Goal: Information Seeking & Learning: Learn about a topic

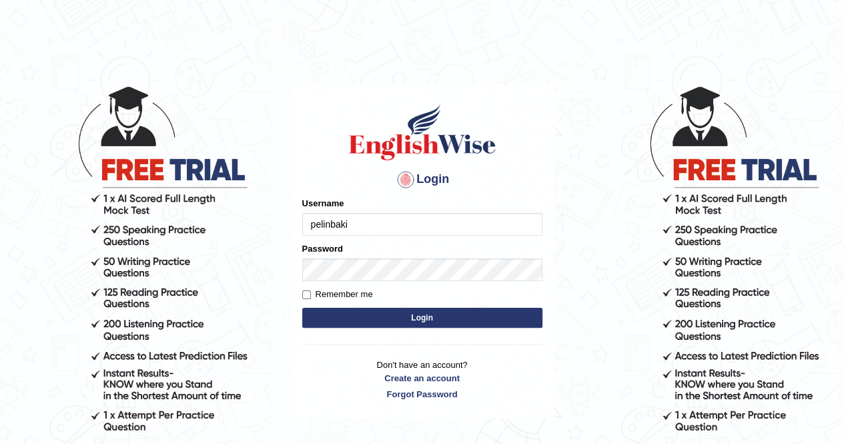
type input "pelinbaki"
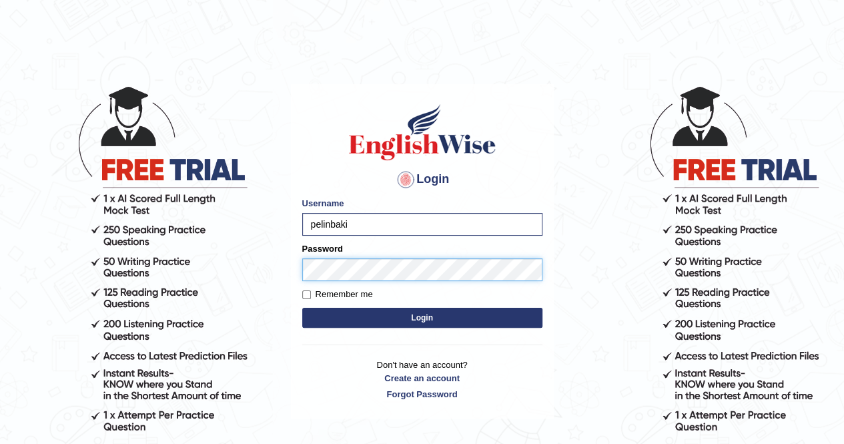
click at [302, 308] on button "Login" at bounding box center [422, 318] width 240 height 20
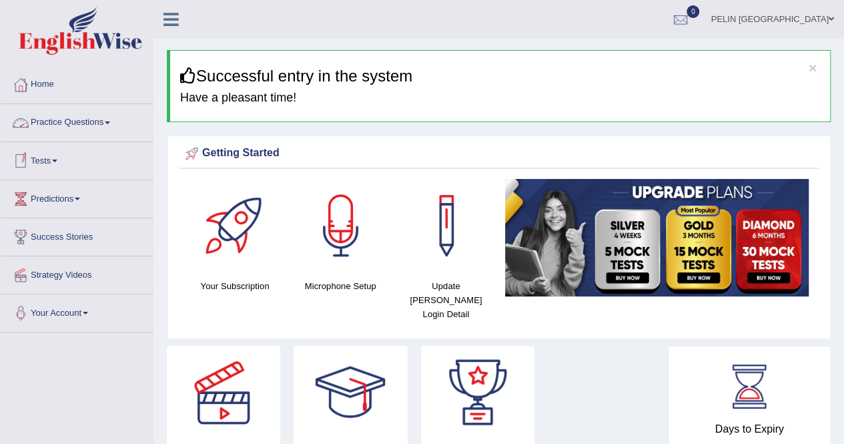
click at [107, 125] on link "Practice Questions" at bounding box center [77, 120] width 152 height 33
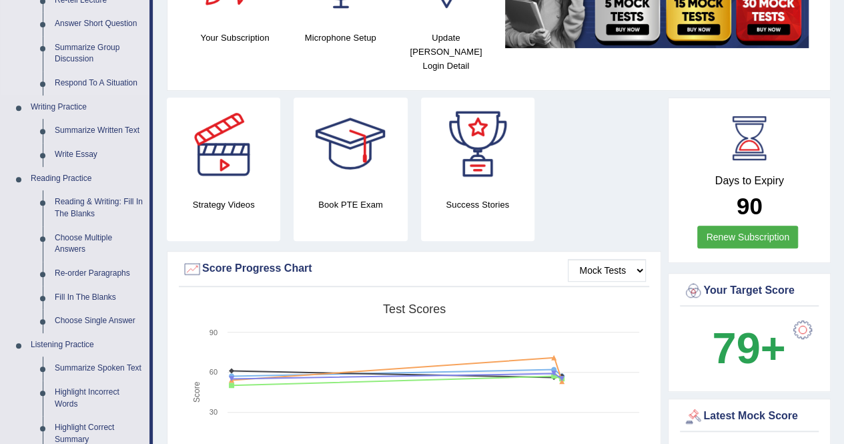
scroll to position [267, 0]
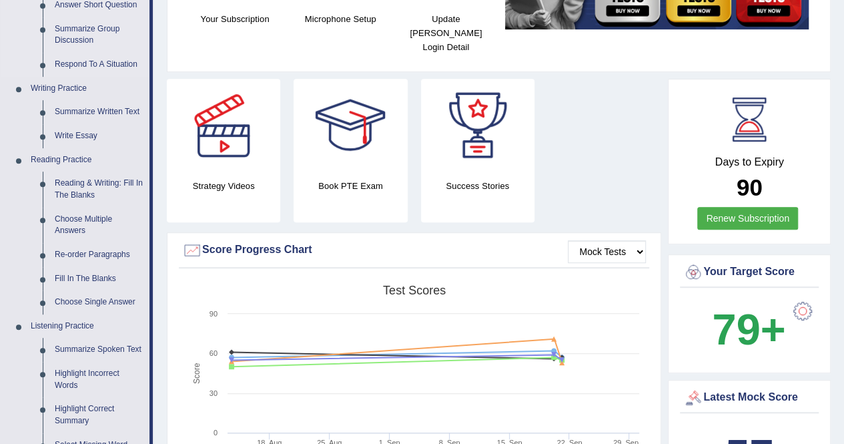
click at [84, 183] on link "Reading & Writing: Fill In The Blanks" at bounding box center [99, 189] width 101 height 35
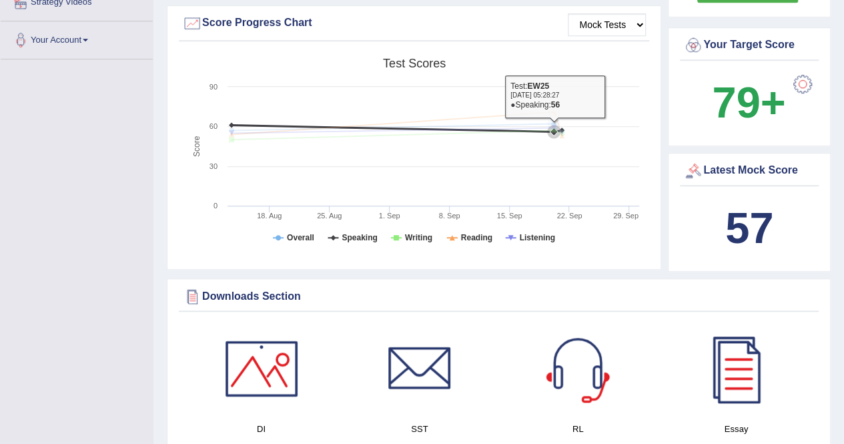
scroll to position [973, 0]
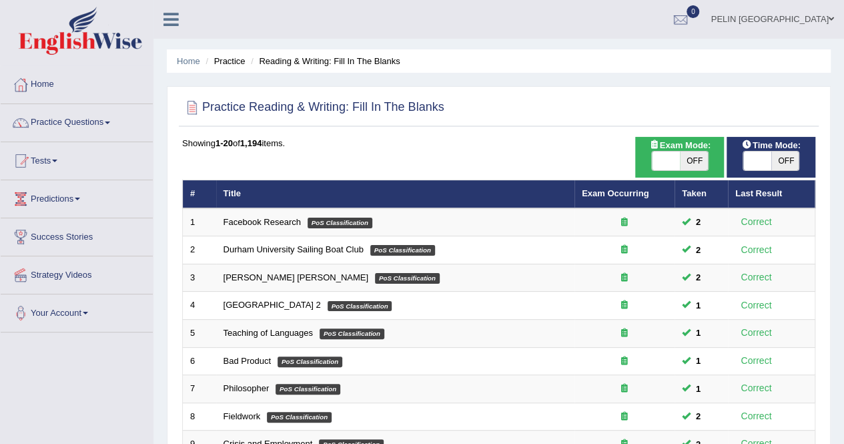
click at [693, 162] on span "OFF" at bounding box center [694, 161] width 28 height 19
checkbox input "true"
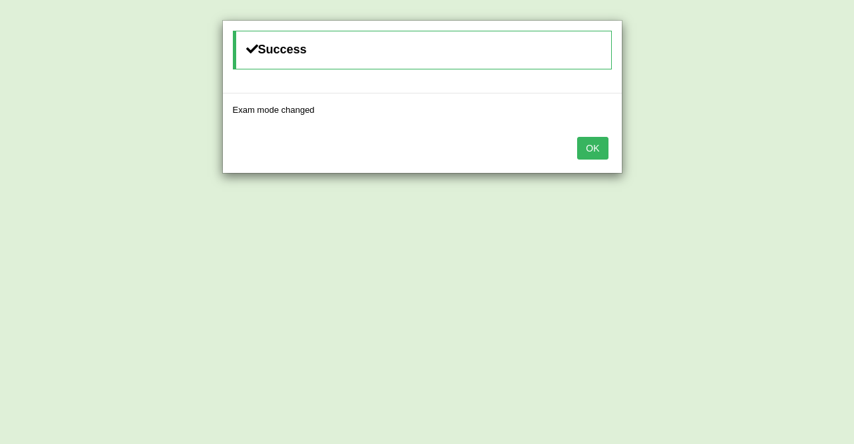
click at [596, 144] on button "OK" at bounding box center [592, 148] width 31 height 23
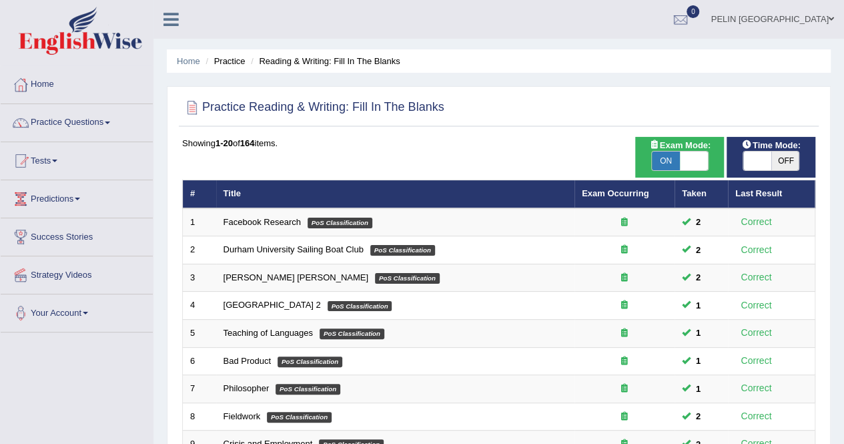
click at [777, 158] on span "OFF" at bounding box center [786, 161] width 28 height 19
checkbox input "true"
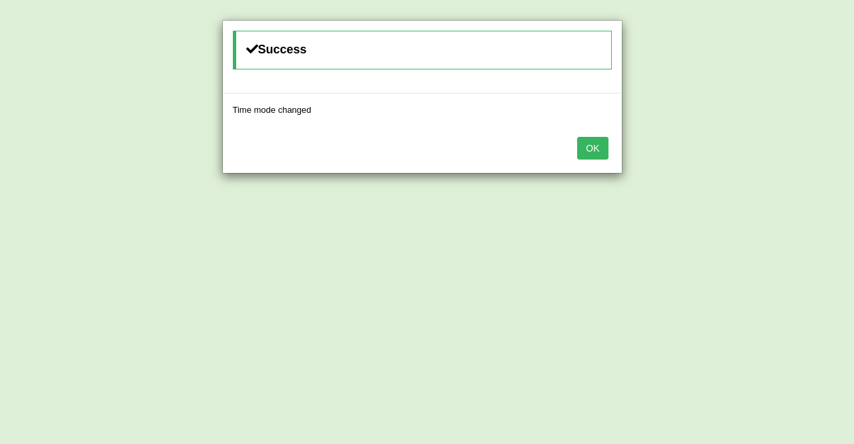
click at [601, 147] on button "OK" at bounding box center [592, 148] width 31 height 23
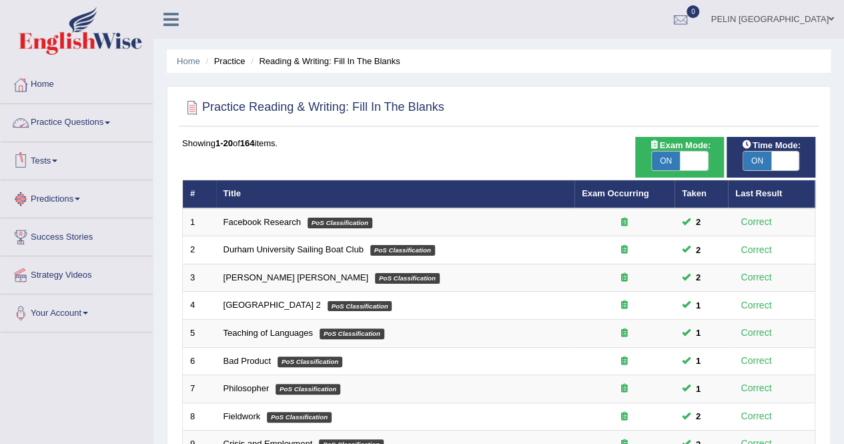
click at [96, 129] on link "Practice Questions" at bounding box center [77, 120] width 152 height 33
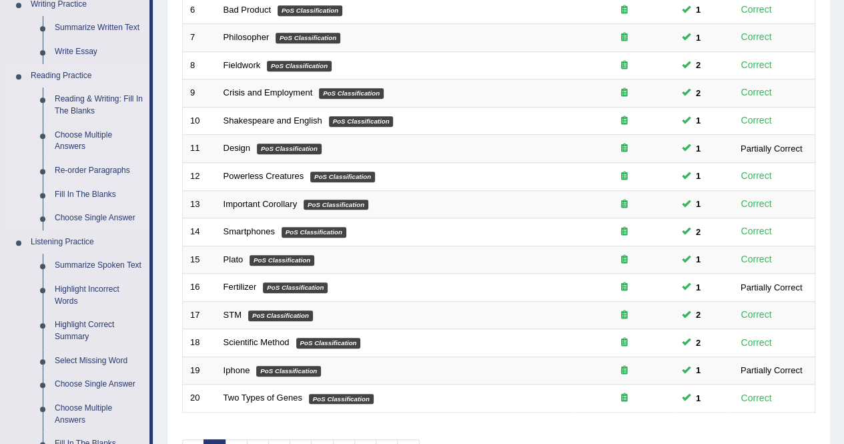
scroll to position [534, 0]
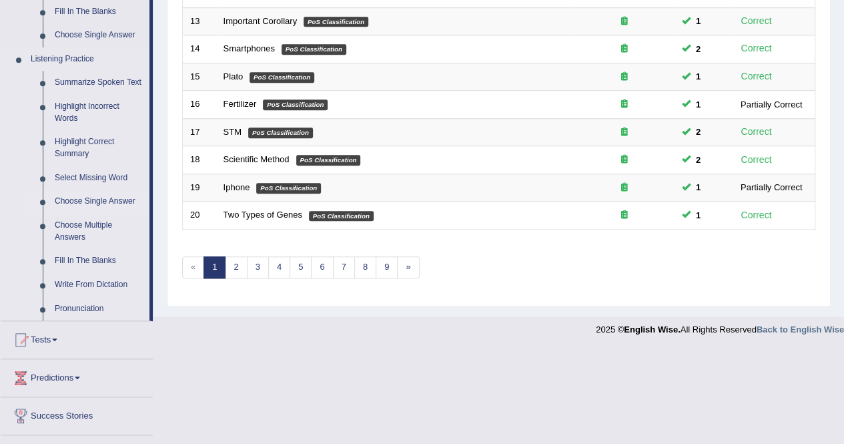
click at [101, 201] on link "Choose Single Answer" at bounding box center [99, 202] width 101 height 24
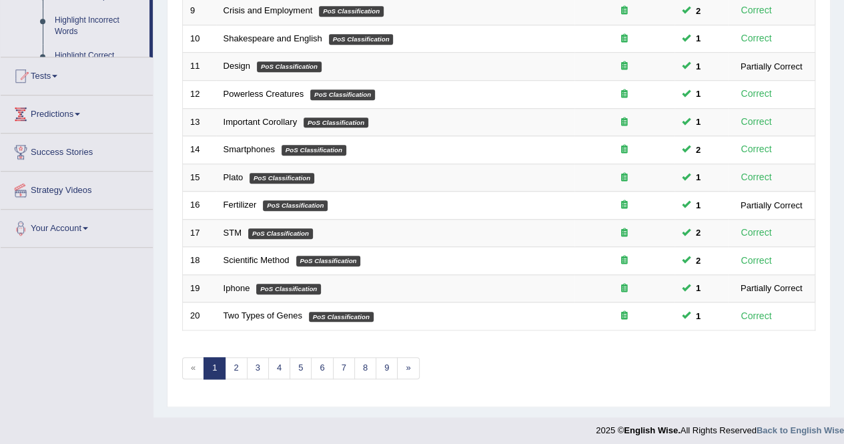
scroll to position [186, 0]
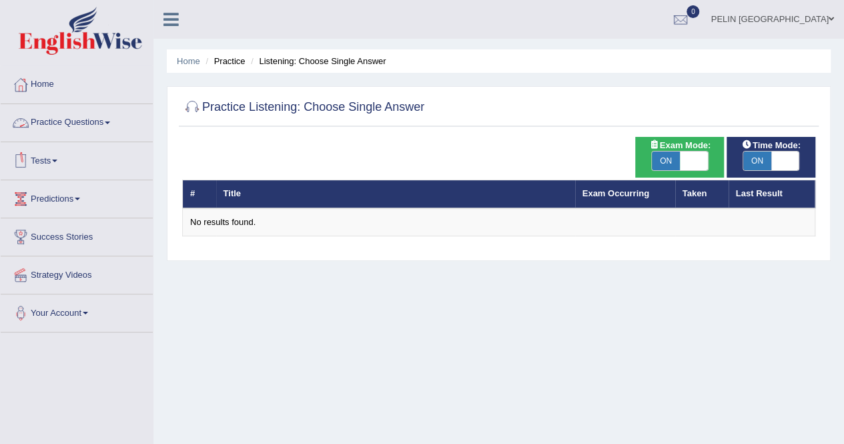
click at [96, 127] on link "Practice Questions" at bounding box center [77, 120] width 152 height 33
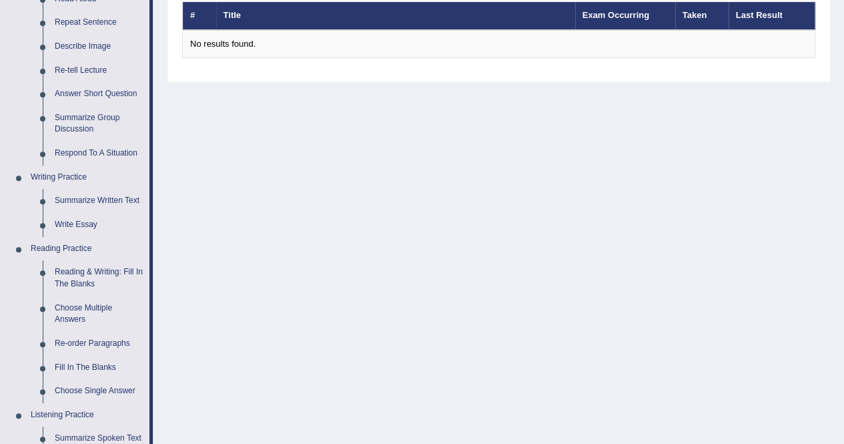
scroll to position [267, 0]
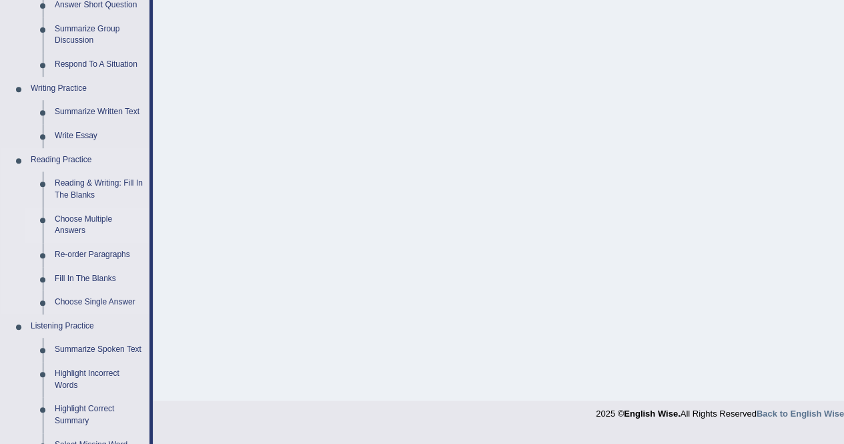
click at [96, 217] on link "Choose Multiple Answers" at bounding box center [99, 225] width 101 height 35
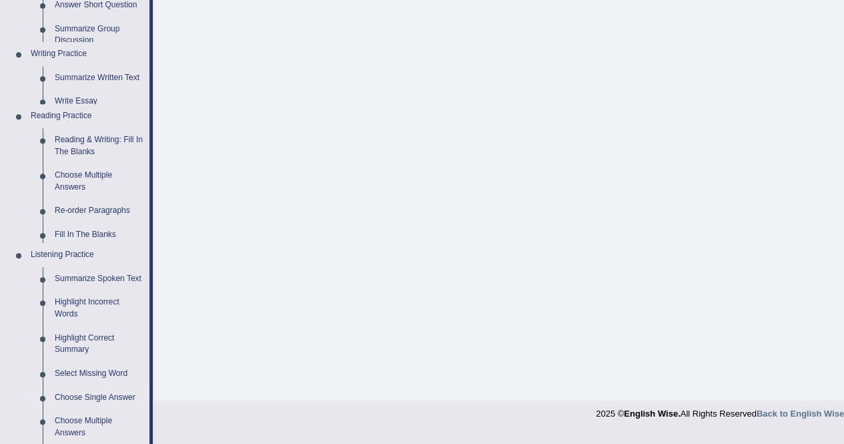
scroll to position [227, 0]
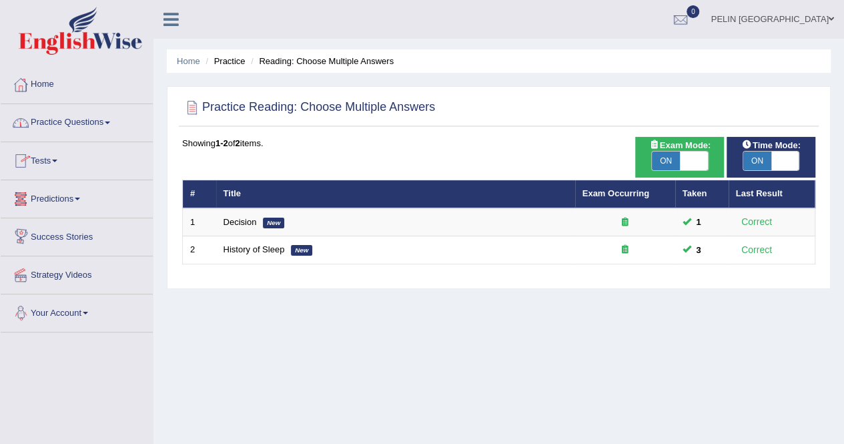
click at [75, 124] on link "Practice Questions" at bounding box center [77, 120] width 152 height 33
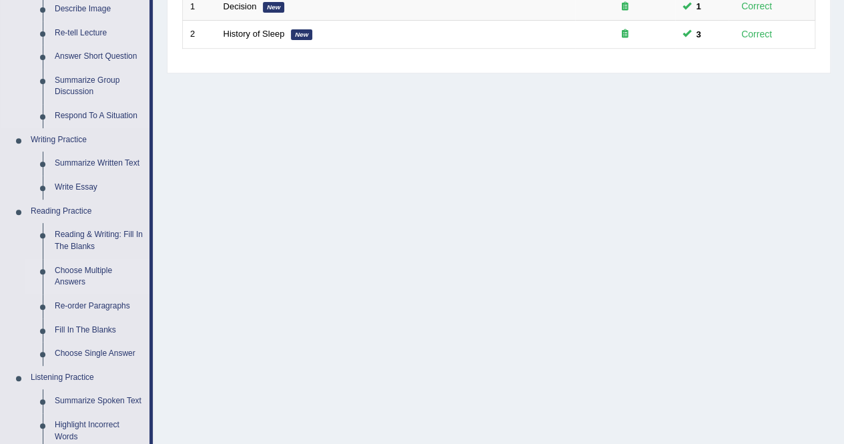
scroll to position [267, 0]
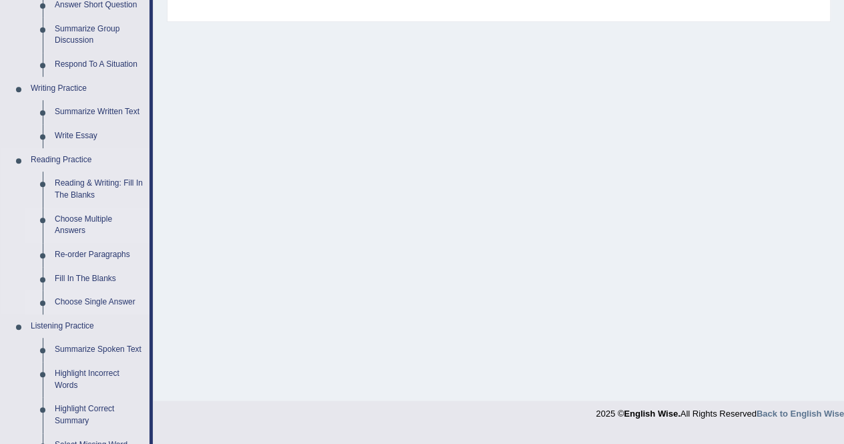
click at [76, 300] on link "Choose Single Answer" at bounding box center [99, 302] width 101 height 24
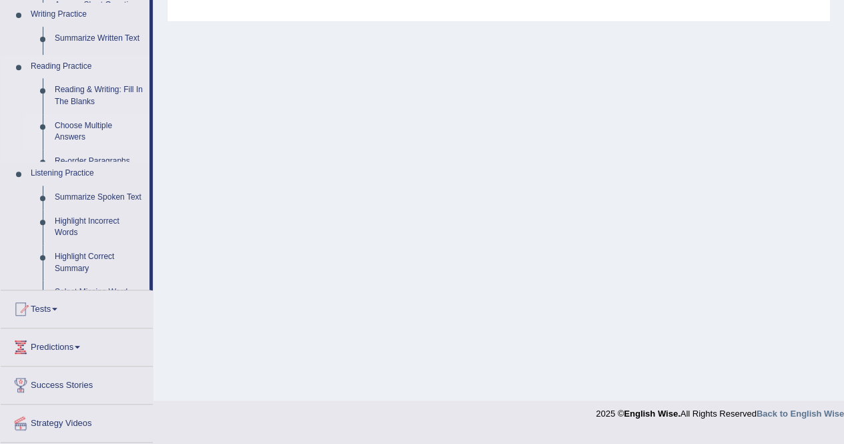
scroll to position [256, 0]
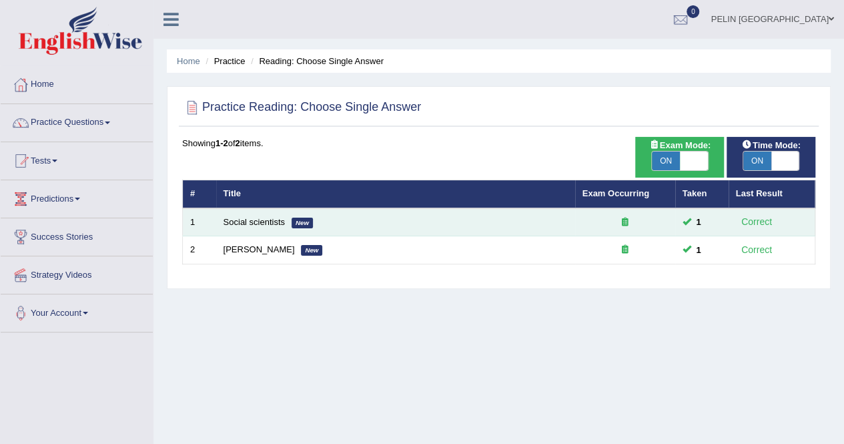
click at [250, 232] on td "Social scientists New" at bounding box center [395, 222] width 359 height 28
click at [255, 229] on td "Social scientists New" at bounding box center [395, 222] width 359 height 28
click at [260, 224] on link "Social scientists" at bounding box center [254, 222] width 61 height 10
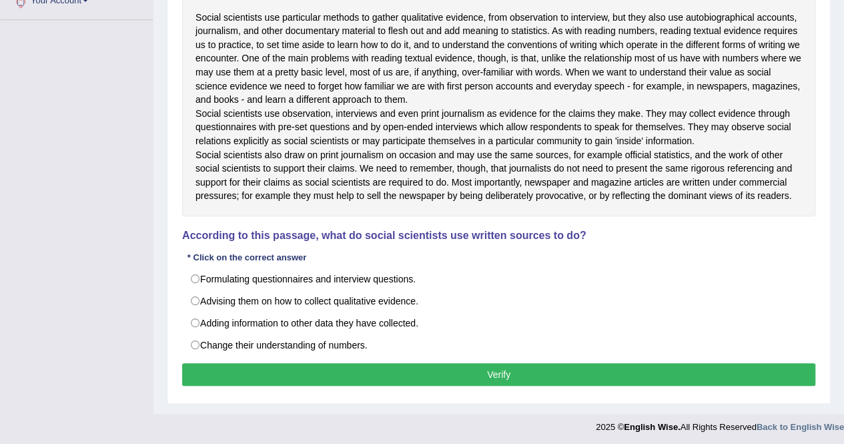
scroll to position [334, 0]
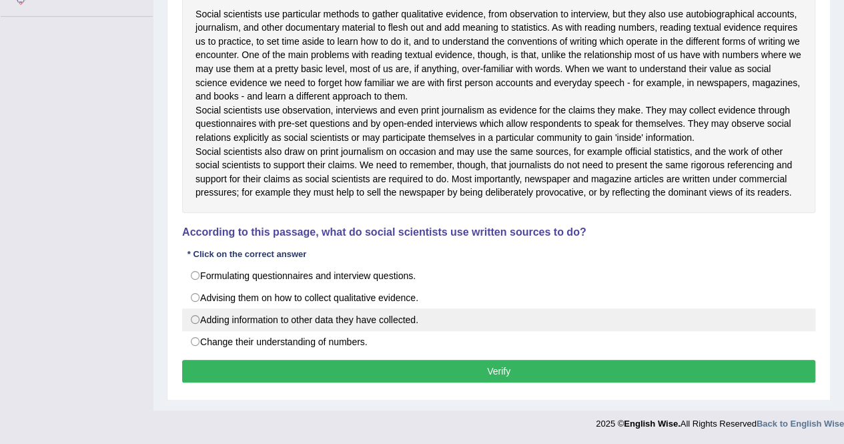
click at [374, 331] on label "Adding information to other data they have collected." at bounding box center [498, 319] width 633 height 23
radio input "true"
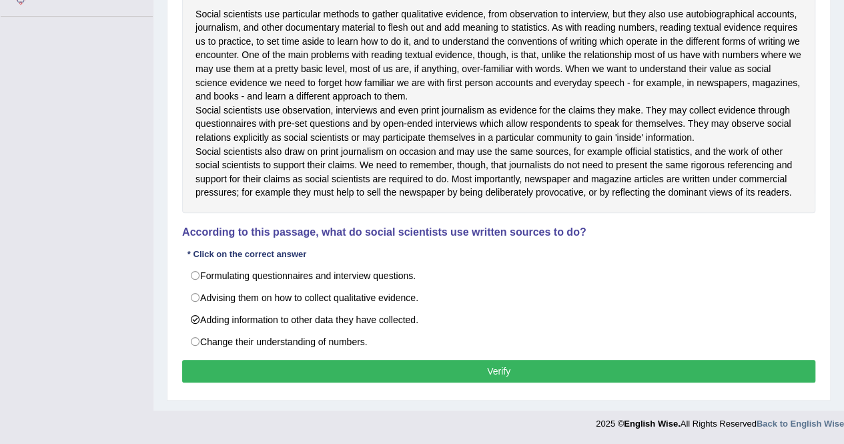
click at [446, 393] on div "Instructions: Read the text and answer the multiple-choice question by selectin…" at bounding box center [499, 135] width 640 height 516
click at [463, 382] on button "Verify" at bounding box center [498, 371] width 633 height 23
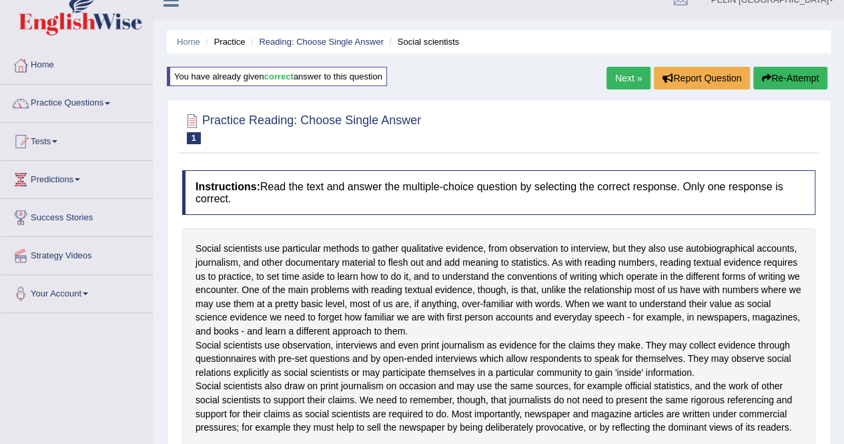
scroll to position [0, 0]
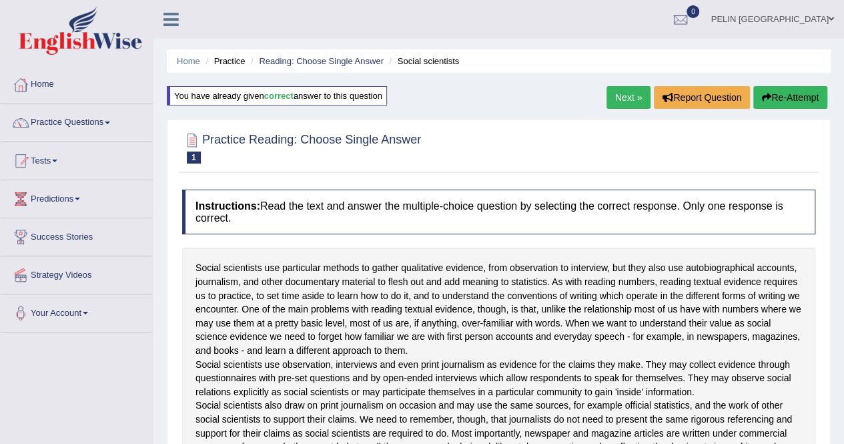
click at [631, 90] on link "Next »" at bounding box center [629, 97] width 44 height 23
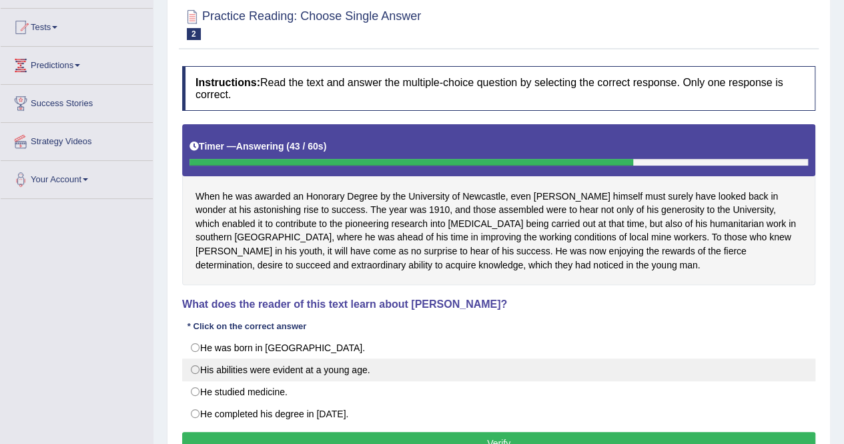
click at [381, 358] on label "His abilities were evident at a young age." at bounding box center [498, 369] width 633 height 23
radio input "true"
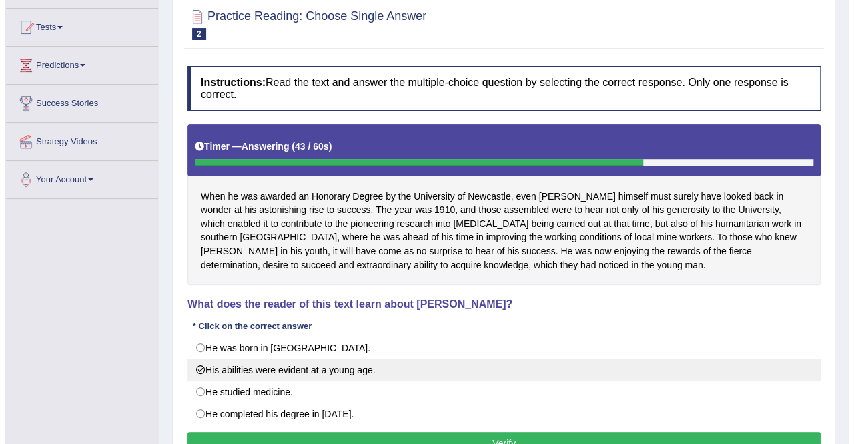
scroll to position [200, 0]
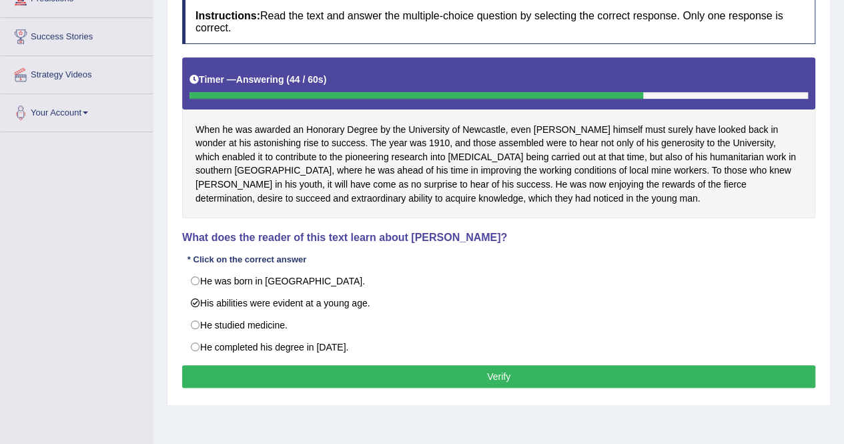
click at [390, 373] on button "Verify" at bounding box center [498, 376] width 633 height 23
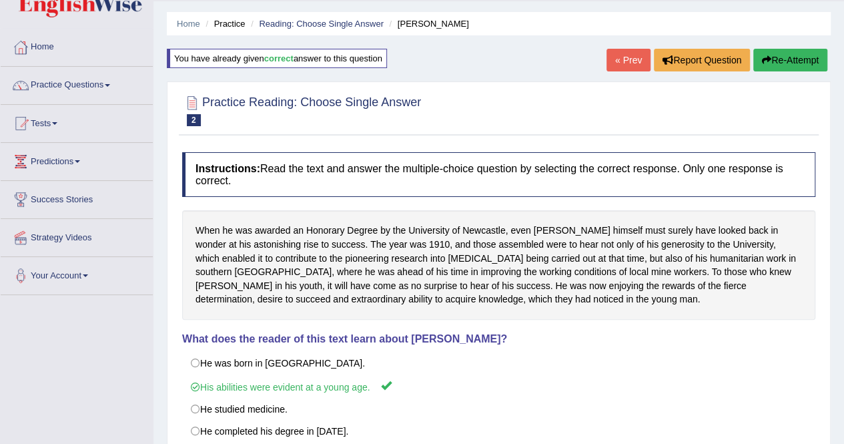
scroll to position [0, 0]
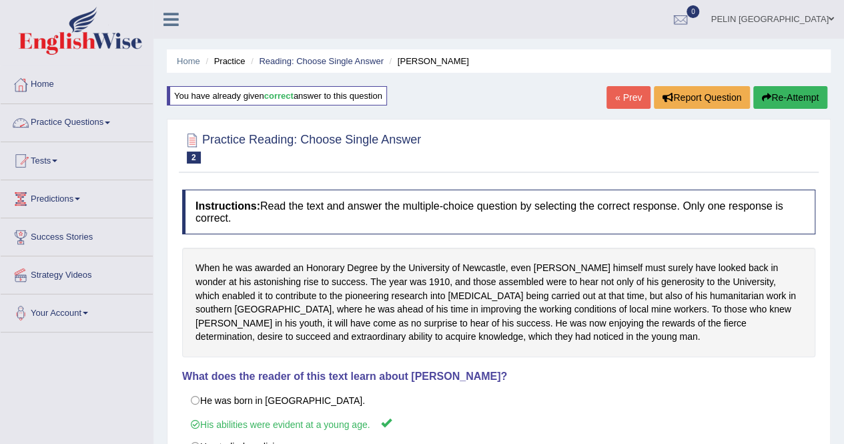
click at [110, 121] on span at bounding box center [107, 122] width 5 height 3
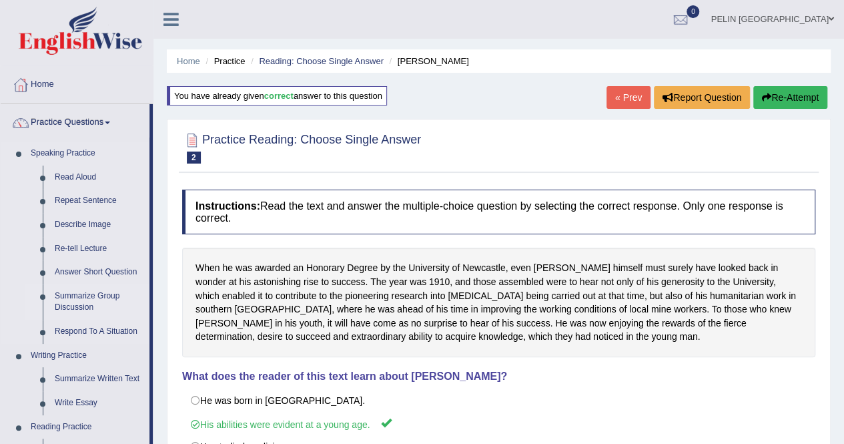
scroll to position [133, 0]
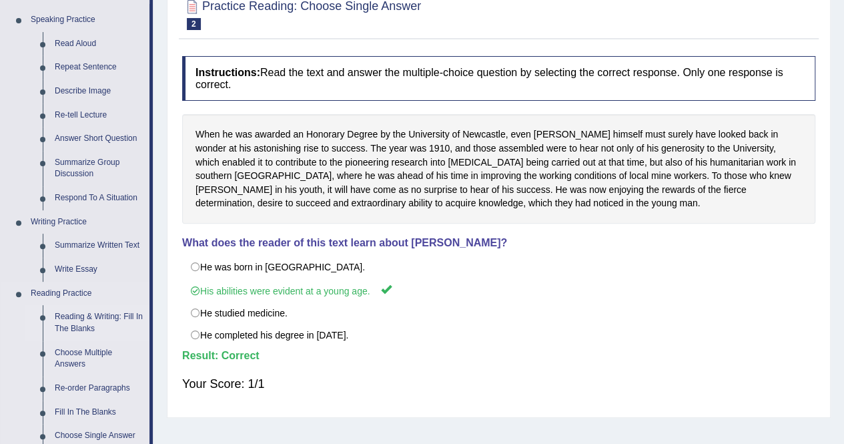
click at [83, 314] on link "Reading & Writing: Fill In The Blanks" at bounding box center [99, 322] width 101 height 35
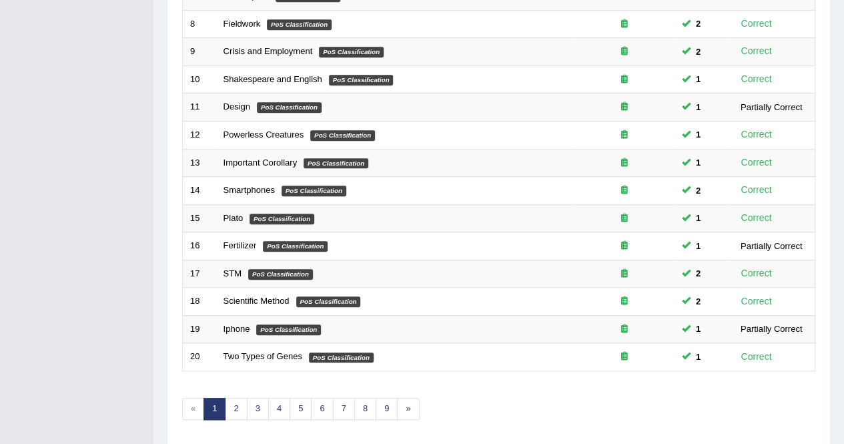
scroll to position [433, 0]
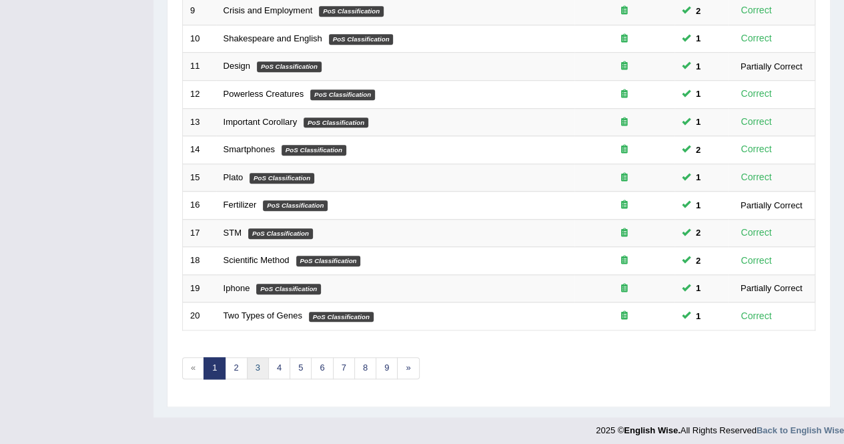
click at [262, 368] on link "3" at bounding box center [258, 368] width 22 height 22
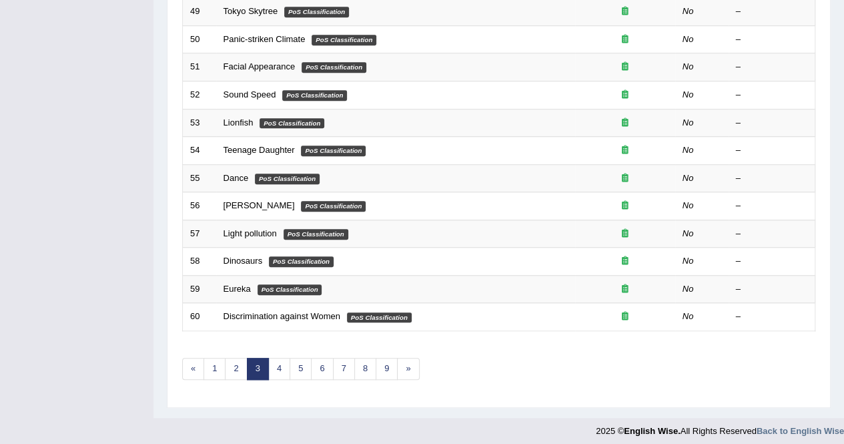
scroll to position [433, 0]
click at [243, 360] on link "2" at bounding box center [236, 368] width 22 height 22
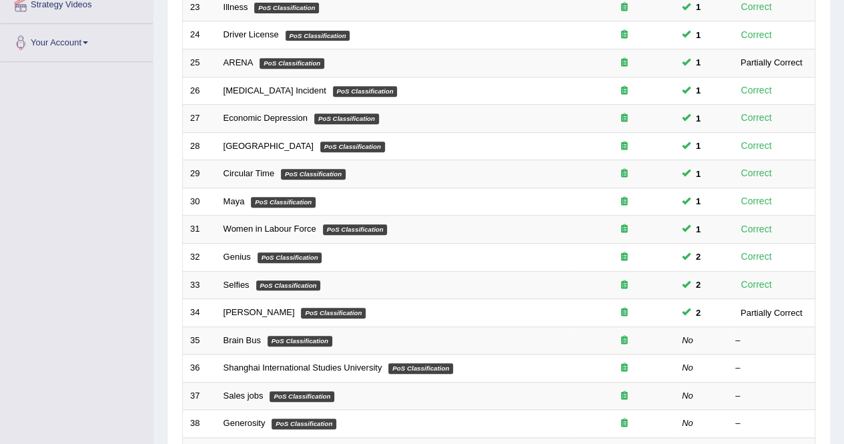
scroll to position [334, 0]
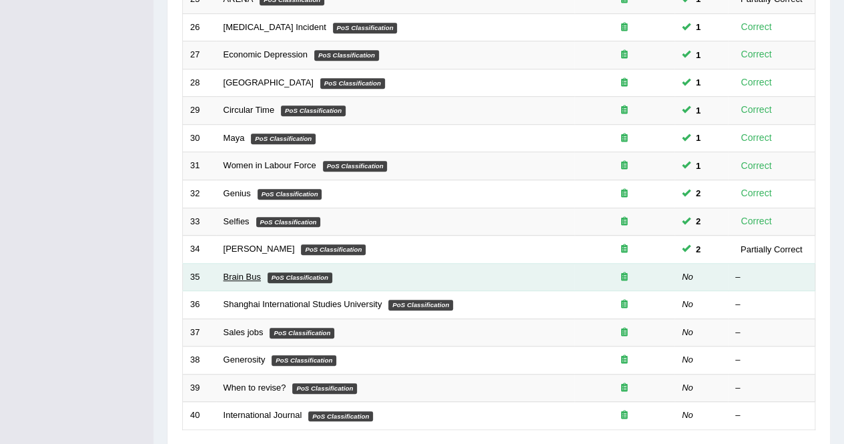
click at [249, 274] on link "Brain Bus" at bounding box center [242, 277] width 37 height 10
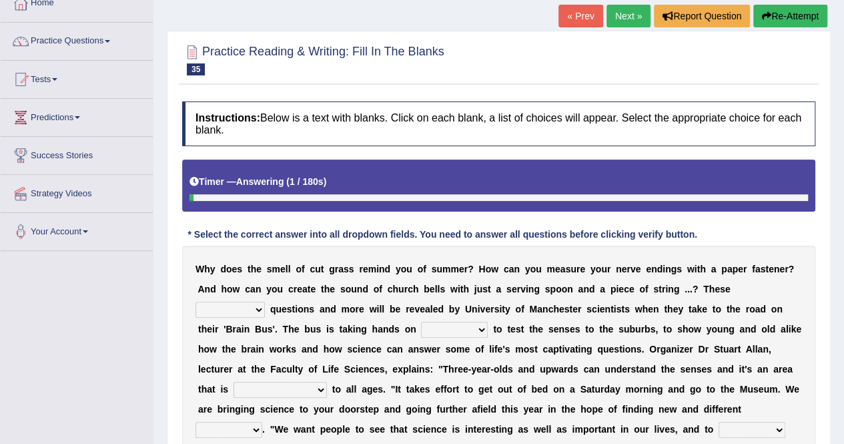
scroll to position [133, 0]
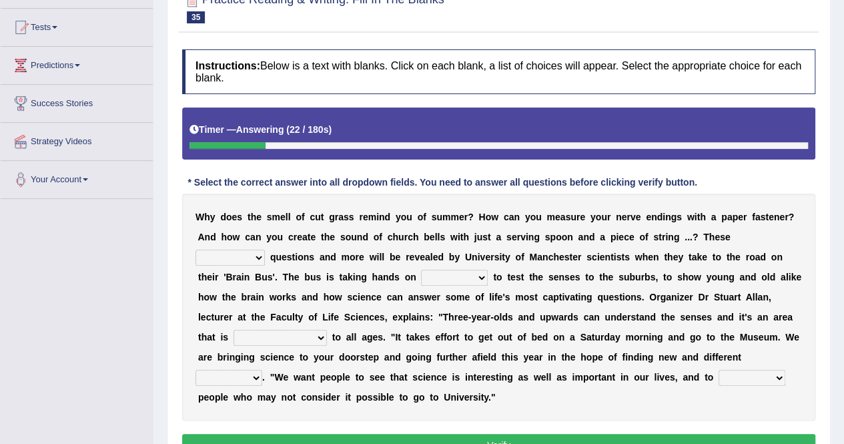
click at [265, 250] on select "fascinating unattended gratuitous underlying" at bounding box center [230, 258] width 69 height 16
select select "fascinating"
click at [265, 250] on select "fascinating unattended gratuitous underlying" at bounding box center [230, 258] width 69 height 16
click at [421, 277] on select "activities mages facets revenues" at bounding box center [454, 278] width 67 height 16
select select "mages"
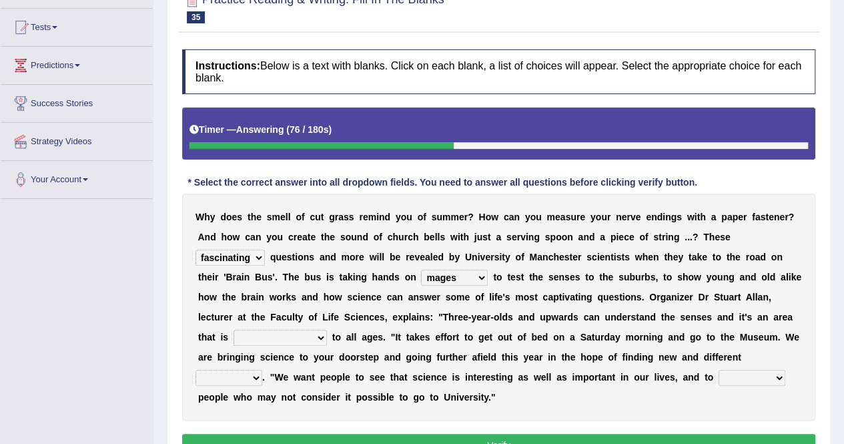
click at [421, 270] on select "activities mages facets revenues" at bounding box center [454, 278] width 67 height 16
click at [265, 250] on select "fascinating unattended gratuitous underlying" at bounding box center [230, 258] width 69 height 16
click at [327, 330] on select "misleading disproportionate intriguing proximal" at bounding box center [280, 338] width 93 height 16
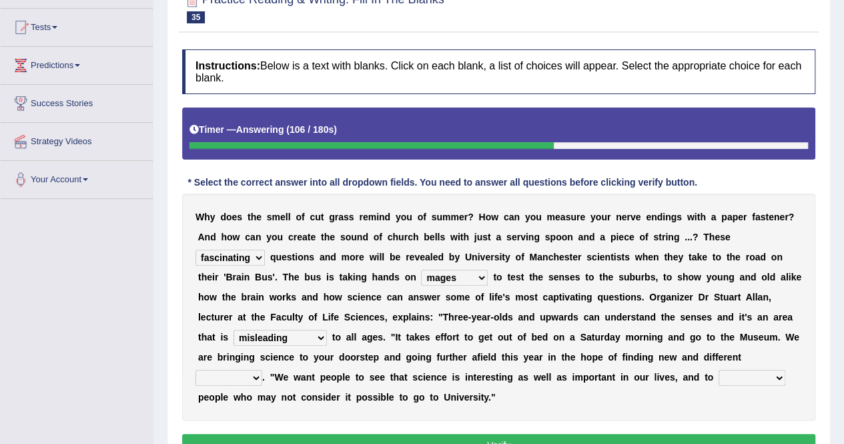
click at [327, 330] on select "misleading disproportionate intriguing proximal" at bounding box center [280, 338] width 93 height 16
select select "intriguing"
click at [327, 330] on select "misleading disproportionate intriguing proximal" at bounding box center [280, 338] width 93 height 16
drag, startPoint x: 255, startPoint y: 277, endPoint x: 258, endPoint y: 283, distance: 6.9
click at [421, 277] on select "activities mages facets revenues" at bounding box center [454, 278] width 67 height 16
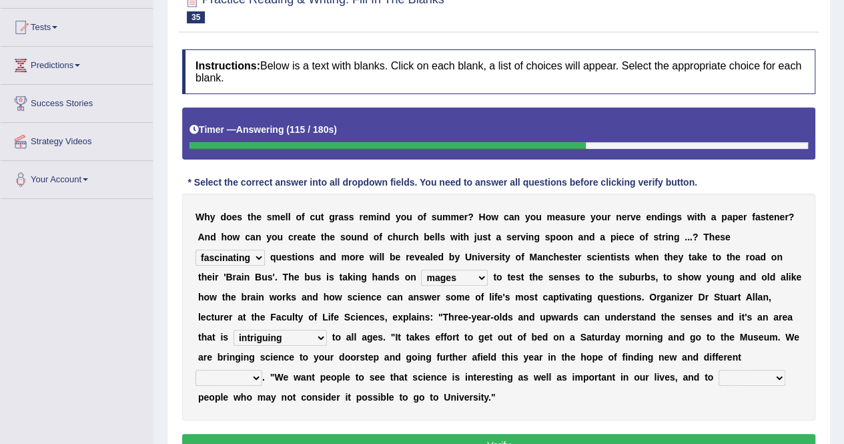
select select "revenues"
click at [421, 270] on select "activities mages facets revenues" at bounding box center [454, 278] width 67 height 16
click at [262, 370] on select "groups mobs auditors audiences" at bounding box center [229, 378] width 67 height 16
click at [499, 342] on div "W h y d o e s t h e s m e l l o f c u t g r a s s r e m i n d y o u o f s u m m…" at bounding box center [498, 307] width 633 height 227
click at [262, 370] on select "groups mobs auditors audiences" at bounding box center [229, 378] width 67 height 16
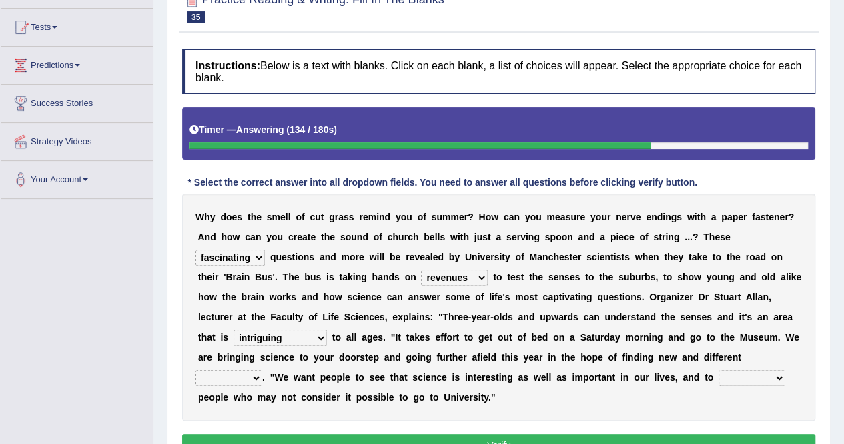
select select "mobs"
click at [262, 370] on select "groups mobs auditors audiences" at bounding box center [229, 378] width 67 height 16
click at [719, 376] on select "force plead credit encourage" at bounding box center [752, 378] width 67 height 16
select select "encourage"
click at [719, 370] on select "force plead credit encourage" at bounding box center [752, 378] width 67 height 16
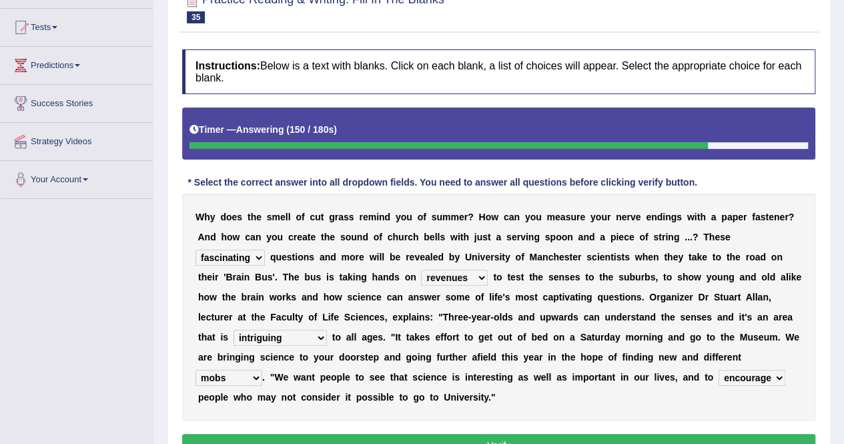
click at [339, 434] on button "Verify" at bounding box center [498, 445] width 633 height 23
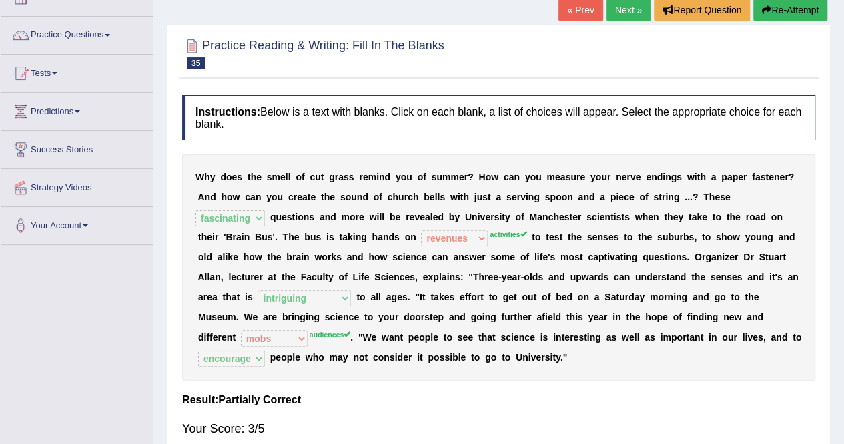
scroll to position [67, 0]
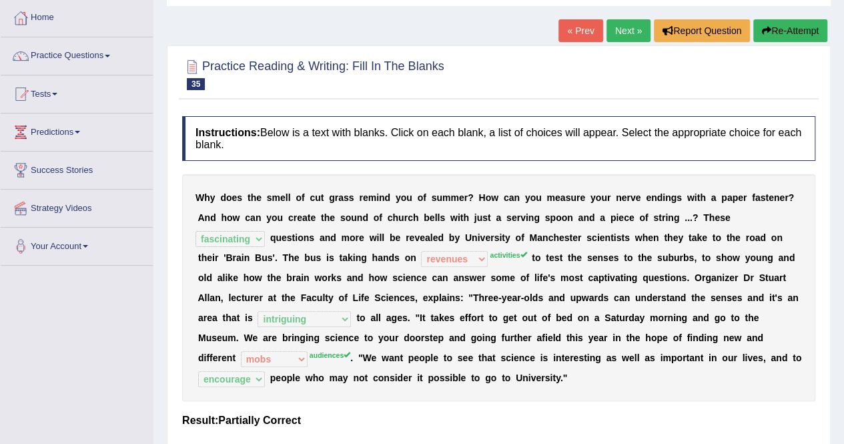
click at [790, 30] on button "Re-Attempt" at bounding box center [791, 30] width 74 height 23
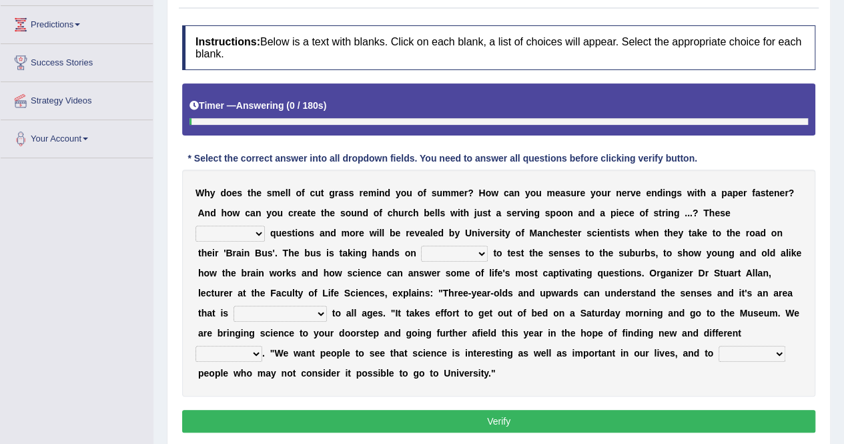
scroll to position [133, 0]
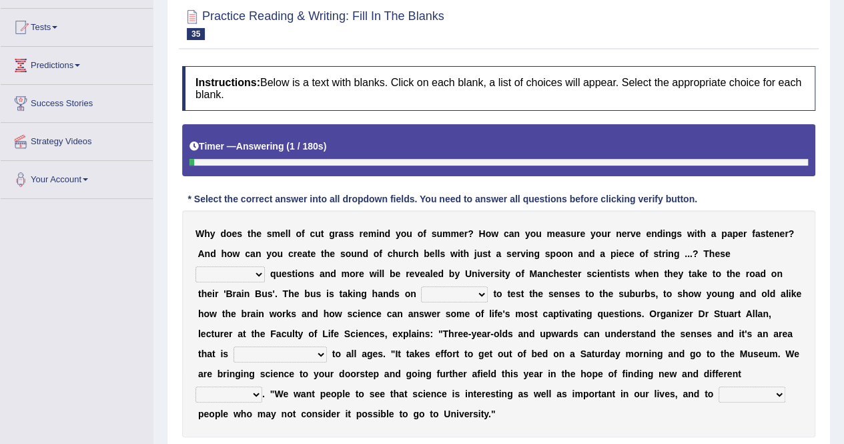
click at [265, 266] on select "fascinating unattended gratuitous underlying" at bounding box center [230, 274] width 69 height 16
select select "fascinating"
click at [265, 266] on select "fascinating unattended gratuitous underlying" at bounding box center [230, 274] width 69 height 16
click at [327, 346] on select "misleading disproportionate intriguing proximal" at bounding box center [280, 354] width 93 height 16
select select "intriguing"
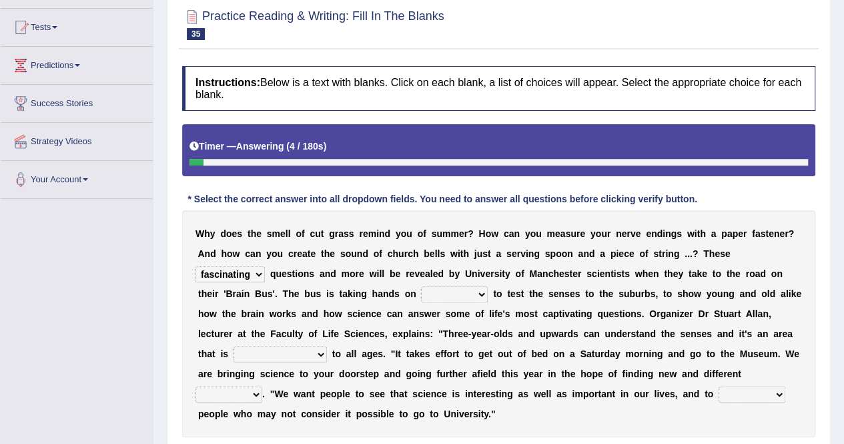
click at [327, 346] on select "misleading disproportionate intriguing proximal" at bounding box center [280, 354] width 93 height 16
click at [248, 301] on div "W h y d o e s t h e s m e l l o f c u t g r a s s r e m i n d y o u o f s u m m…" at bounding box center [498, 323] width 633 height 227
click at [421, 286] on select "activities mages facets revenues" at bounding box center [454, 294] width 67 height 16
select select "activities"
click at [421, 286] on select "activities mages facets revenues" at bounding box center [454, 294] width 67 height 16
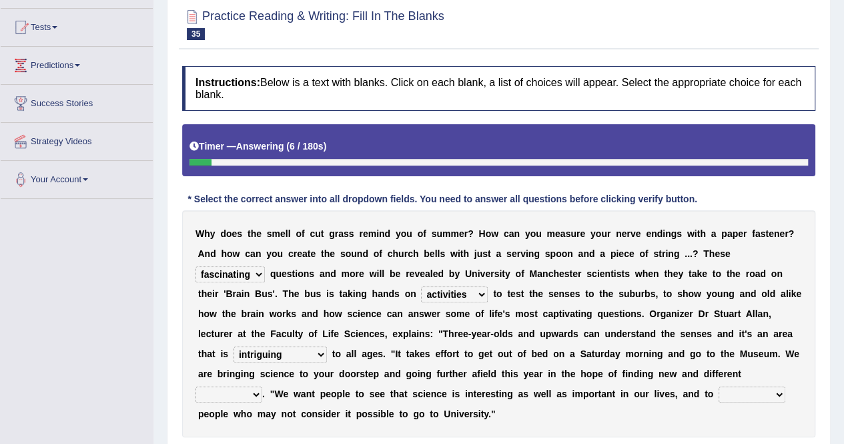
click at [262, 386] on select "groups mobs auditors audiences" at bounding box center [229, 394] width 67 height 16
select select "audiences"
click at [262, 386] on select "groups mobs auditors audiences" at bounding box center [229, 394] width 67 height 16
click at [719, 398] on select "force plead credit encourage" at bounding box center [752, 394] width 67 height 16
select select "encourage"
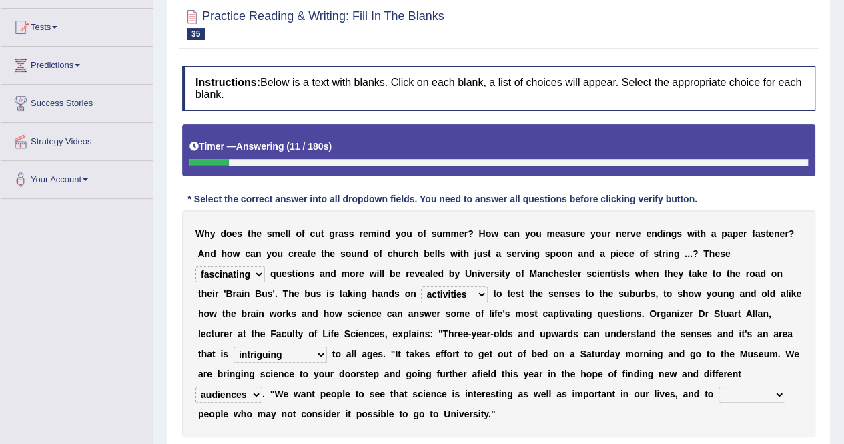
click at [719, 386] on select "force plead credit encourage" at bounding box center [752, 394] width 67 height 16
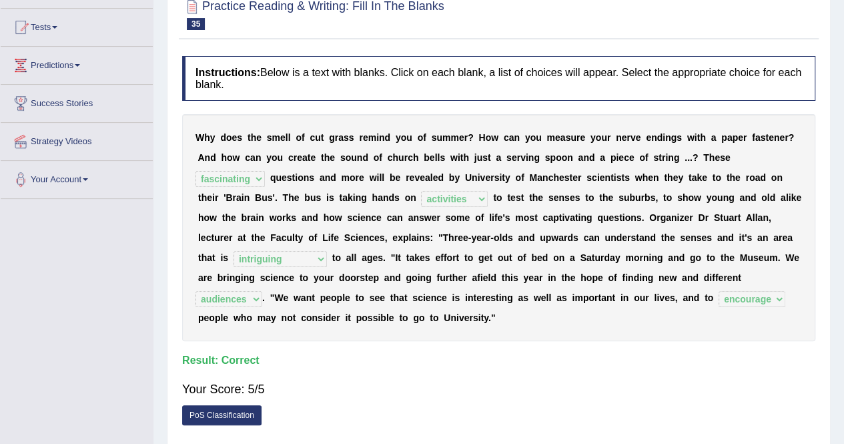
click at [442, 354] on h4 "Result:" at bounding box center [498, 360] width 633 height 12
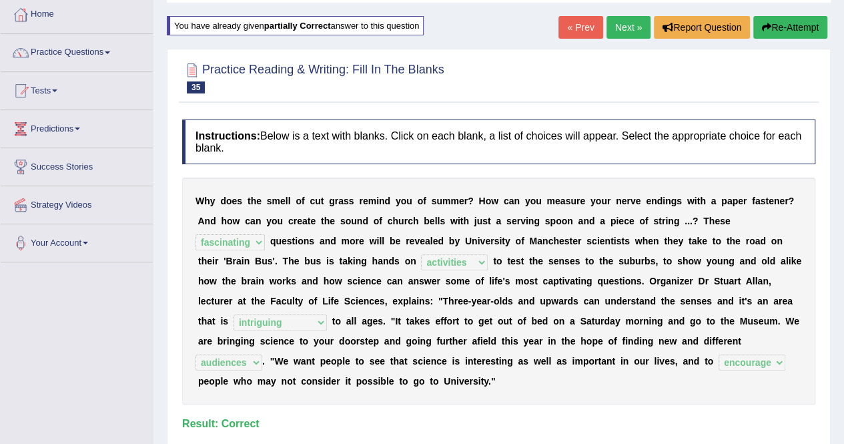
scroll to position [0, 0]
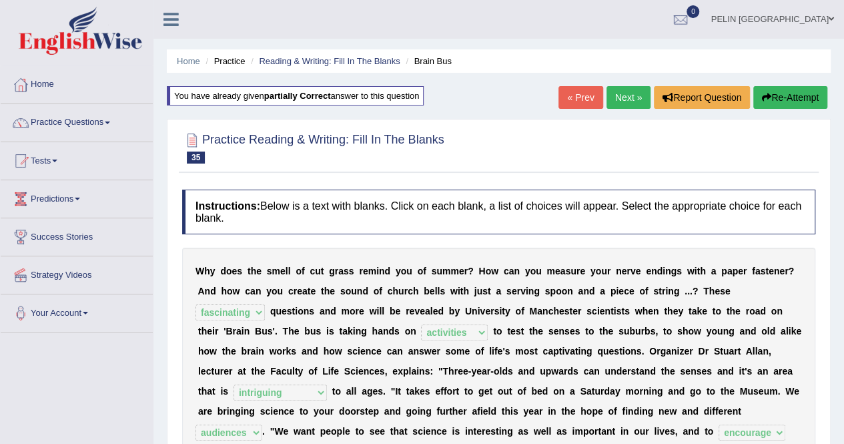
click at [619, 91] on link "Next »" at bounding box center [629, 97] width 44 height 23
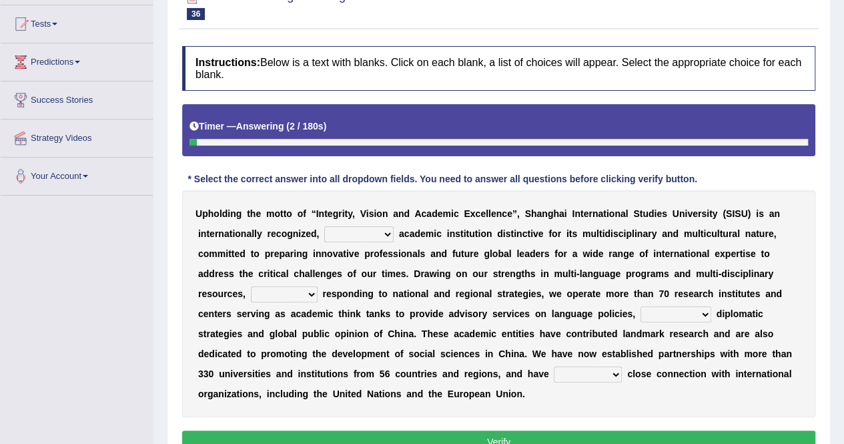
scroll to position [200, 0]
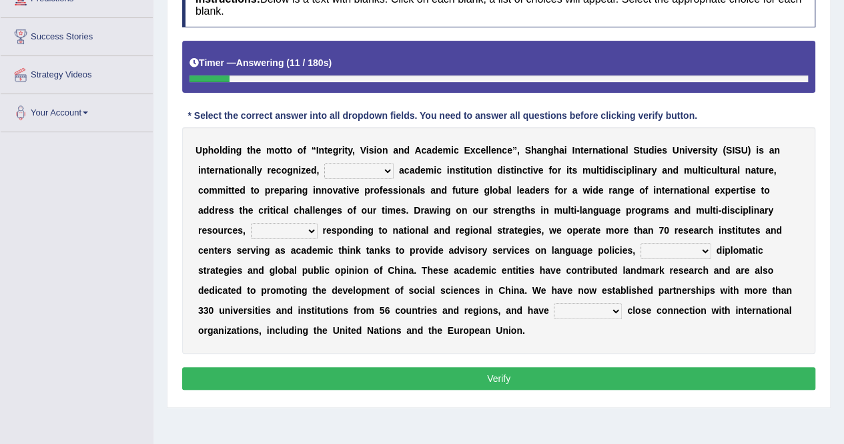
click at [350, 172] on select "universal amiable dishonest prestigious" at bounding box center [358, 171] width 69 height 16
select select "universal"
click at [324, 163] on select "universal amiable dishonest prestigious" at bounding box center [358, 171] width 69 height 16
click at [318, 223] on select "of as with while" at bounding box center [284, 231] width 67 height 16
click at [727, 232] on b "s" at bounding box center [729, 230] width 5 height 11
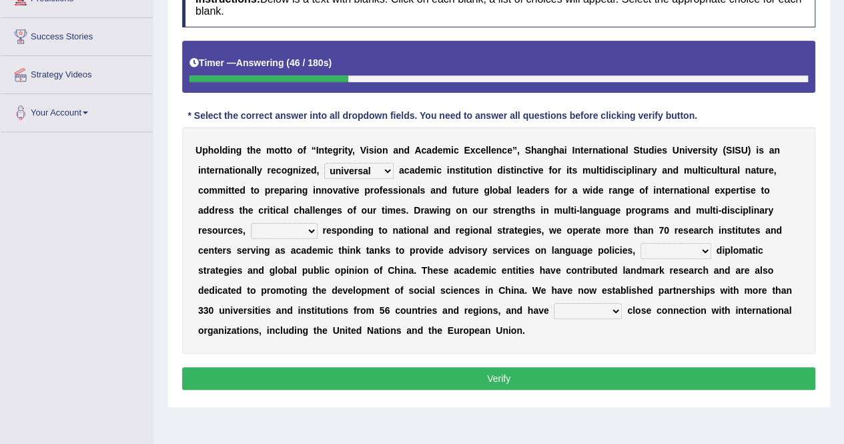
click at [318, 223] on select "of as with while" at bounding box center [284, 231] width 67 height 16
select select "as"
click at [318, 223] on select "of as with while" at bounding box center [284, 231] width 67 height 16
click at [641, 251] on select "city's country's university's province's" at bounding box center [676, 251] width 71 height 16
select select "country's"
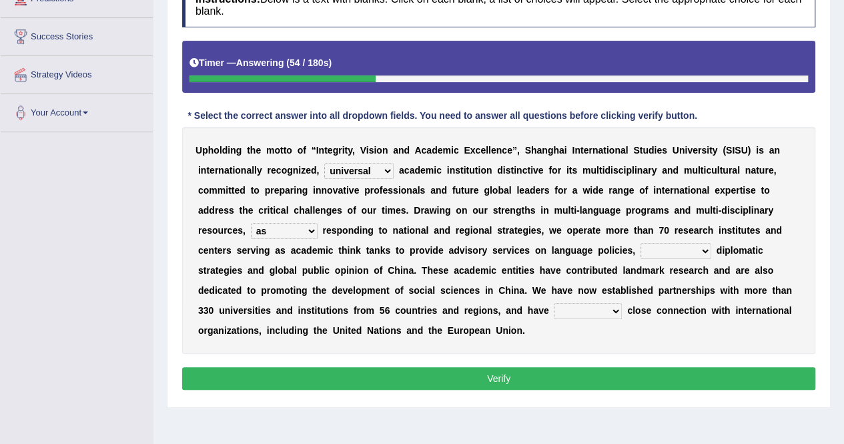
click at [641, 243] on select "city's country's university's province's" at bounding box center [676, 251] width 71 height 16
click at [554, 307] on select "maintained disarmed displaced revised" at bounding box center [588, 311] width 68 height 16
select select "revised"
click at [554, 303] on select "maintained disarmed displaced revised" at bounding box center [588, 311] width 68 height 16
click at [368, 342] on div "Instructions: Below is a text with blanks. Click on each blank, a list of choic…" at bounding box center [499, 188] width 640 height 425
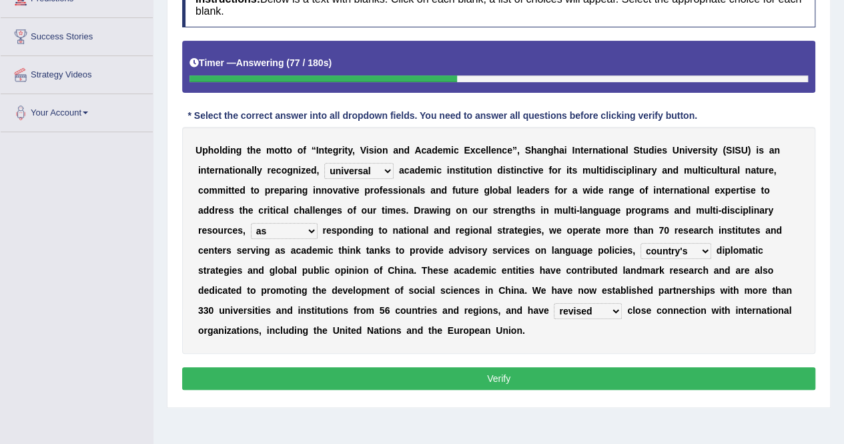
click at [378, 367] on button "Verify" at bounding box center [498, 378] width 633 height 23
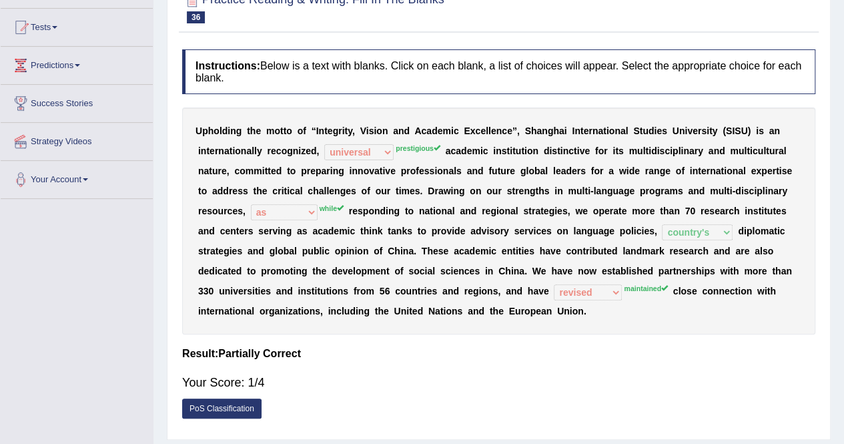
scroll to position [67, 0]
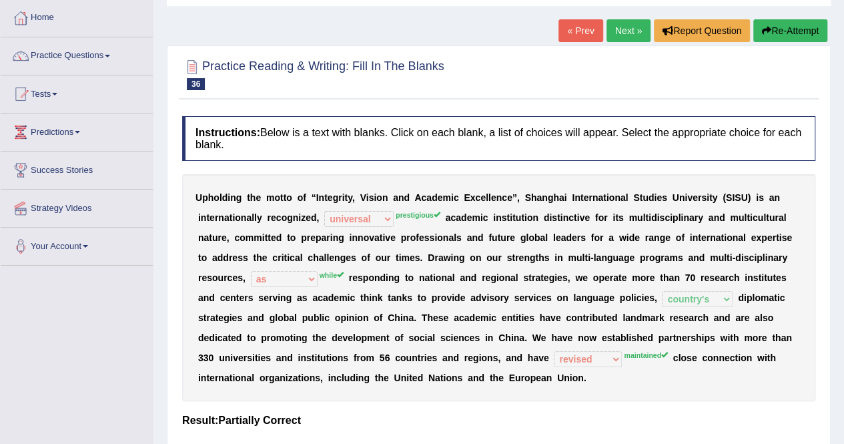
click at [809, 35] on button "Re-Attempt" at bounding box center [791, 30] width 74 height 23
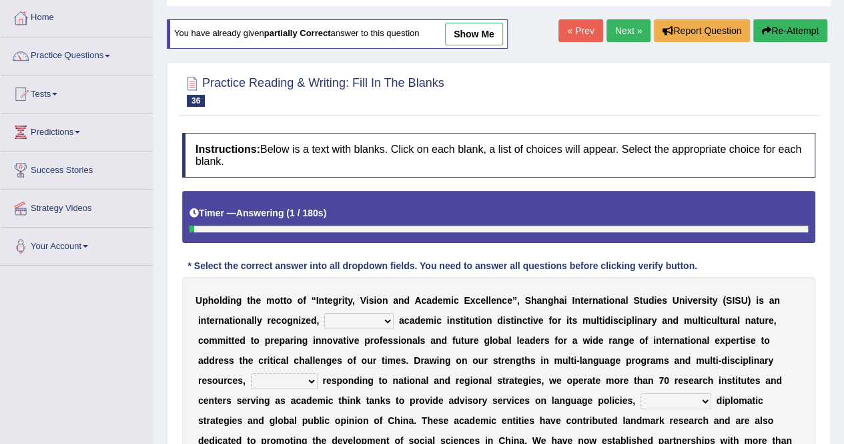
click at [358, 318] on select "universal amiable dishonest prestigious" at bounding box center [358, 321] width 69 height 16
select select "prestigious"
click at [324, 313] on select "universal amiable dishonest prestigious" at bounding box center [358, 321] width 69 height 16
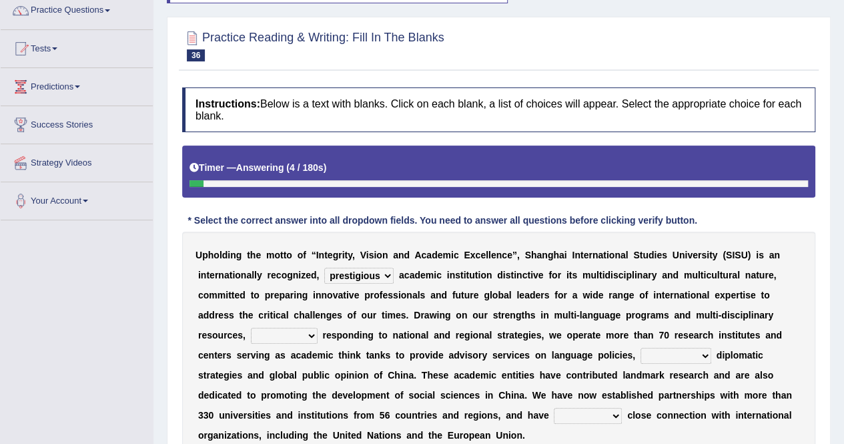
scroll to position [133, 0]
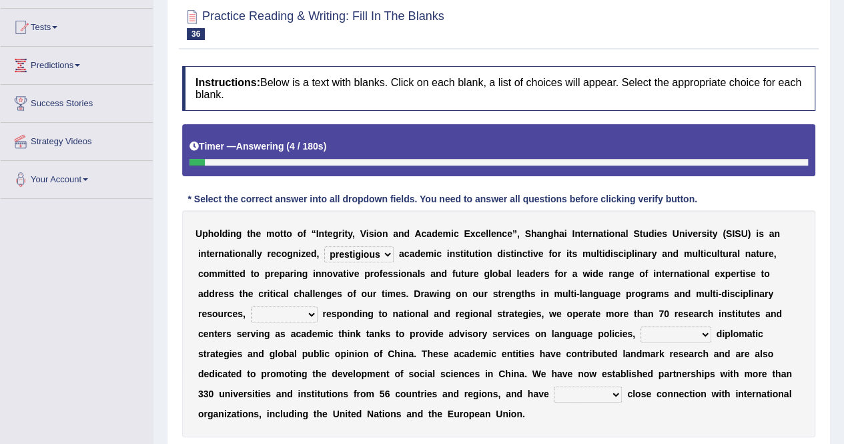
click at [318, 306] on select "of as with while" at bounding box center [284, 314] width 67 height 16
select select "while"
click at [318, 306] on select "of as with while" at bounding box center [284, 314] width 67 height 16
click at [641, 328] on select "city's country's university's province's" at bounding box center [676, 334] width 71 height 16
select select "country's"
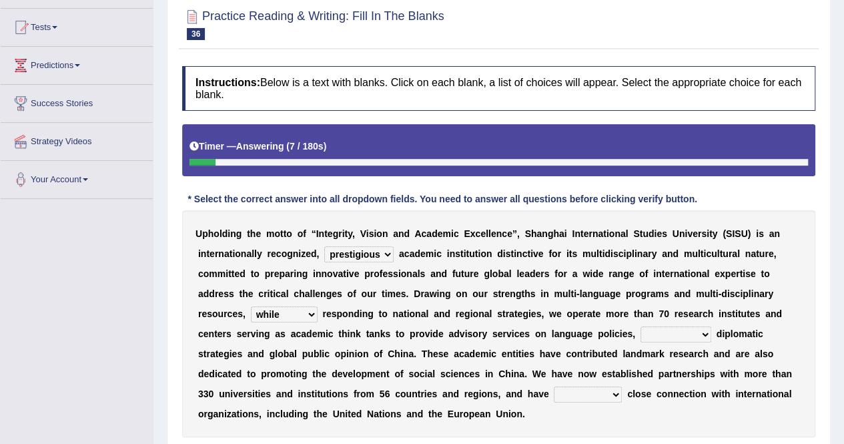
click at [641, 326] on select "city's country's university's province's" at bounding box center [676, 334] width 71 height 16
click at [554, 393] on select "maintained disarmed displaced revised" at bounding box center [588, 394] width 68 height 16
select select "maintained"
click at [554, 386] on select "maintained disarmed displaced revised" at bounding box center [588, 394] width 68 height 16
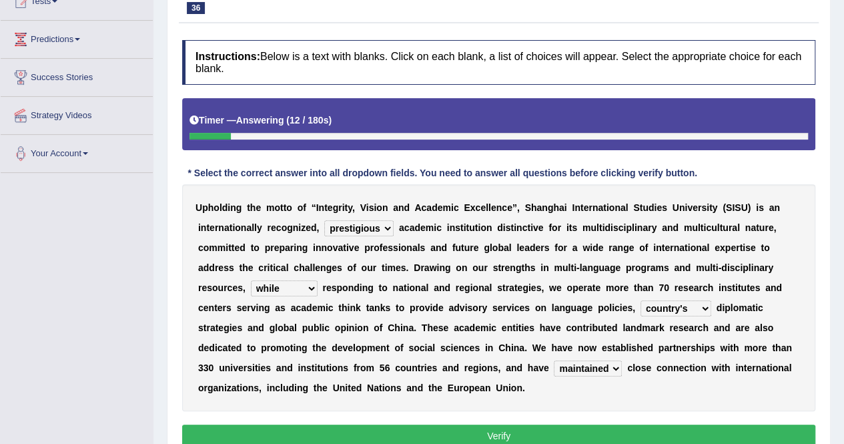
scroll to position [200, 0]
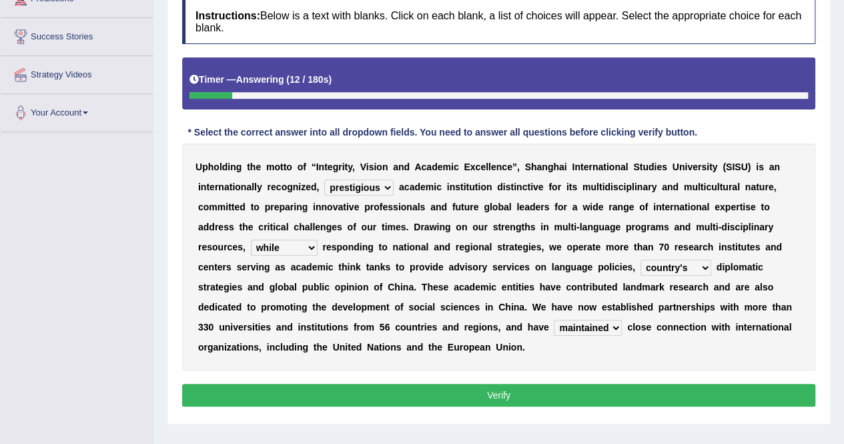
click at [467, 384] on button "Verify" at bounding box center [498, 395] width 633 height 23
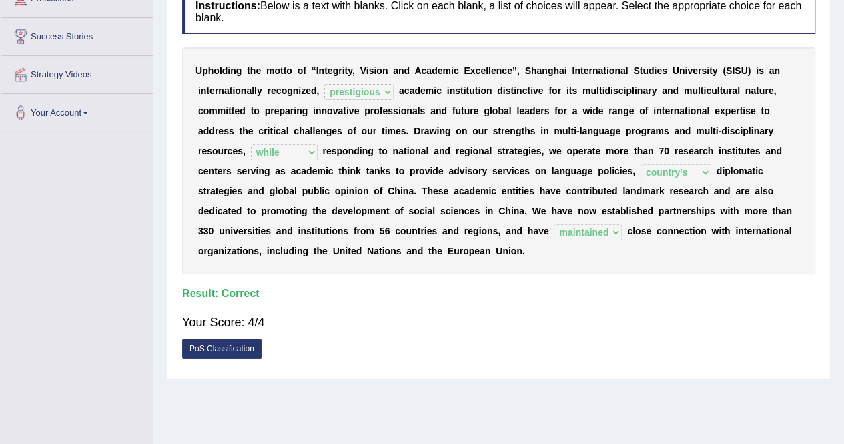
click at [481, 309] on div "Your Score: 4/4" at bounding box center [498, 322] width 633 height 32
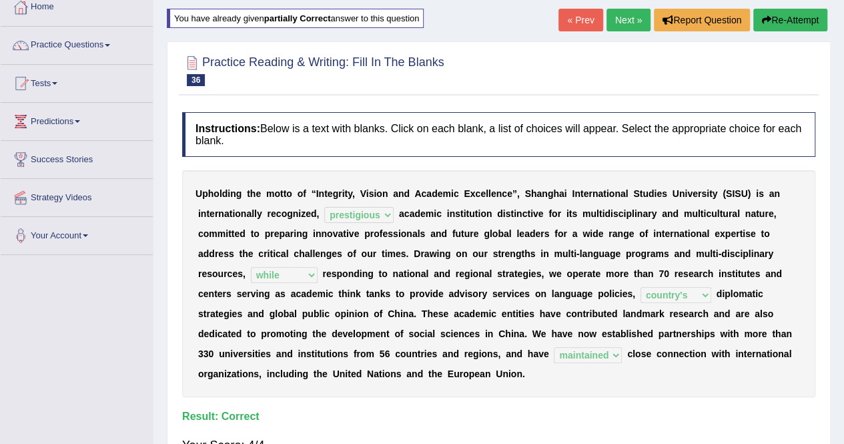
scroll to position [67, 0]
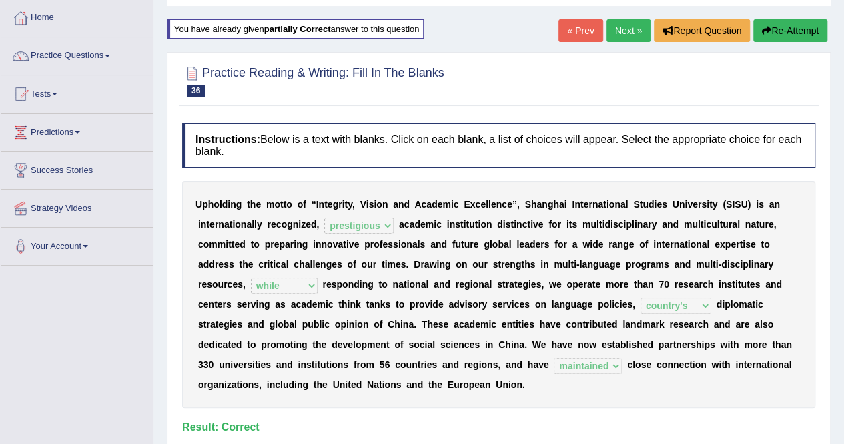
click at [625, 26] on link "Next »" at bounding box center [629, 30] width 44 height 23
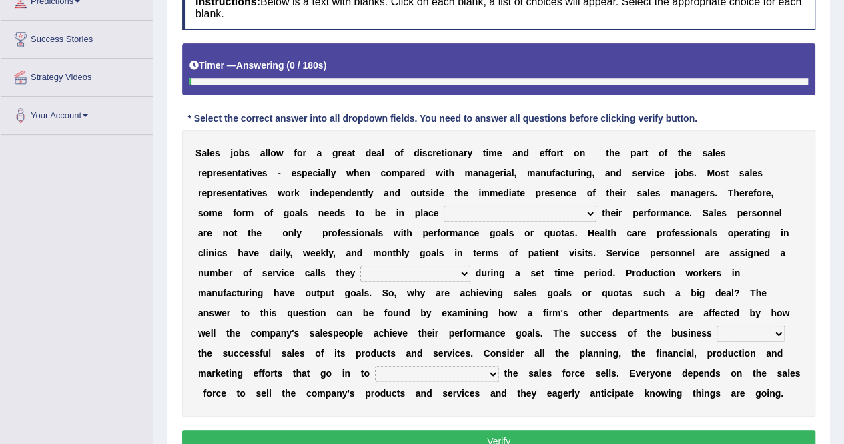
scroll to position [200, 0]
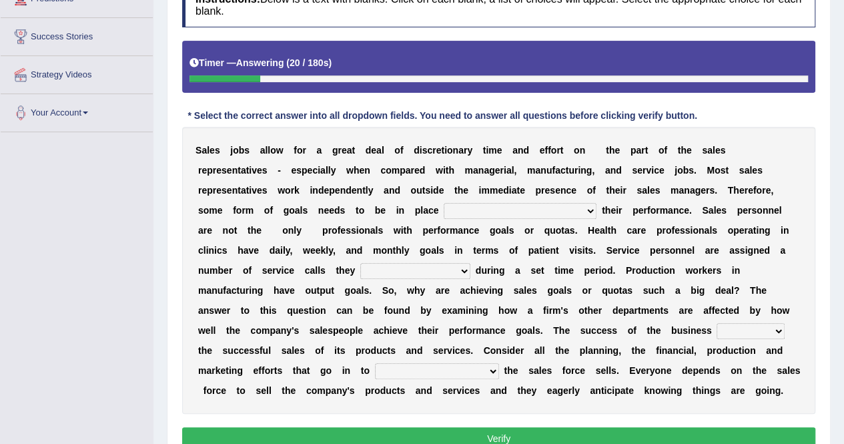
click at [444, 210] on select "as motive and guide should motivate and guide to help motivate and guide as hel…" at bounding box center [520, 211] width 153 height 16
select select "to help motivate and guide"
click at [444, 203] on select "as motive and guide should motivate and guide to help motivate and guide as hel…" at bounding box center [520, 211] width 153 height 16
click at [444, 206] on select "as motive and guide should motivate and guide to help motivate and guide as hel…" at bounding box center [520, 211] width 153 height 16
click at [444, 203] on select "as motive and guide should motivate and guide to help motivate and guide as hel…" at bounding box center [520, 211] width 153 height 16
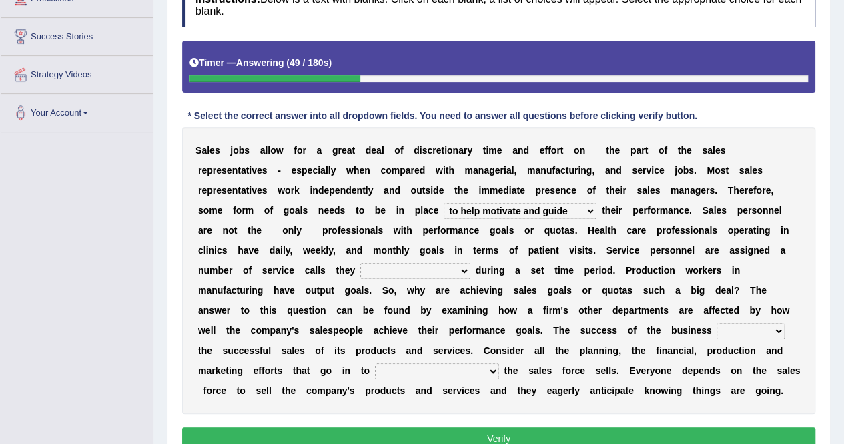
click at [455, 245] on b at bounding box center [451, 250] width 5 height 11
click at [471, 263] on select "can perform must perform often are performed might be performing" at bounding box center [415, 271] width 110 height 16
select select "must perform"
click at [471, 263] on select "can perform must perform often are performed might be performing" at bounding box center [415, 271] width 110 height 16
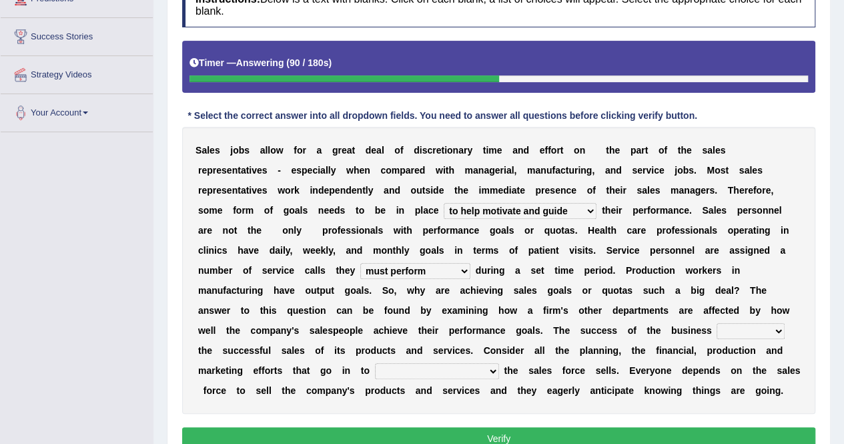
click at [471, 263] on select "can perform must perform often are performed might be performing" at bounding box center [415, 271] width 110 height 16
click at [232, 285] on b "a" at bounding box center [228, 290] width 5 height 11
click at [717, 326] on select "hinges on is set at lasts until look ahead" at bounding box center [751, 331] width 68 height 16
select select "hinges on"
click at [717, 323] on select "hinges on is set at lasts until look ahead" at bounding box center [751, 331] width 68 height 16
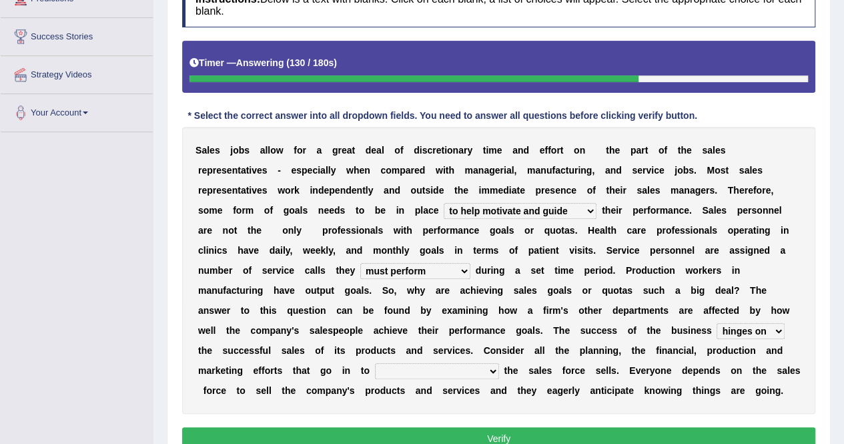
click at [425, 363] on select "describing how producing what constructing how much analyzing where" at bounding box center [437, 371] width 124 height 16
select select "producing what"
click at [388, 363] on select "describing how producing what constructing how much analyzing where" at bounding box center [437, 371] width 124 height 16
click at [471, 363] on select "describing how producing what constructing how much analyzing where" at bounding box center [437, 371] width 124 height 16
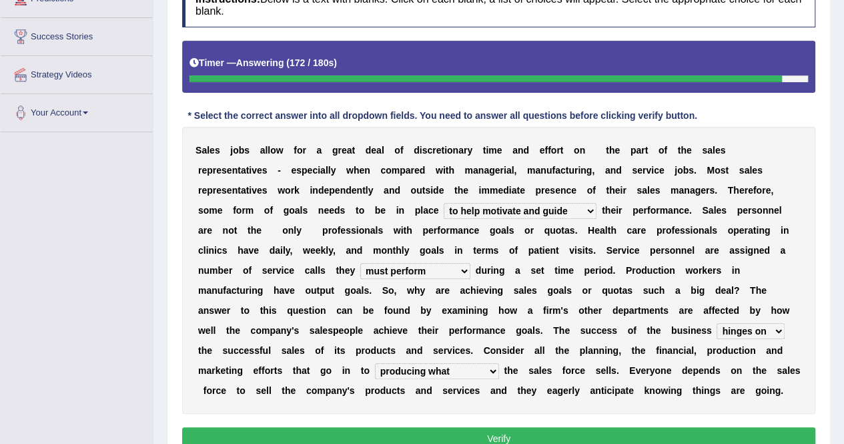
click at [471, 363] on select "describing how producing what constructing how much analyzing where" at bounding box center [437, 371] width 124 height 16
drag, startPoint x: 324, startPoint y: 300, endPoint x: 334, endPoint y: 297, distance: 9.7
click at [324, 300] on div "S a l e s j o b s a l l o w f o r a g r e a t d e a l o f d i s c r e t i o n a…" at bounding box center [498, 270] width 633 height 287
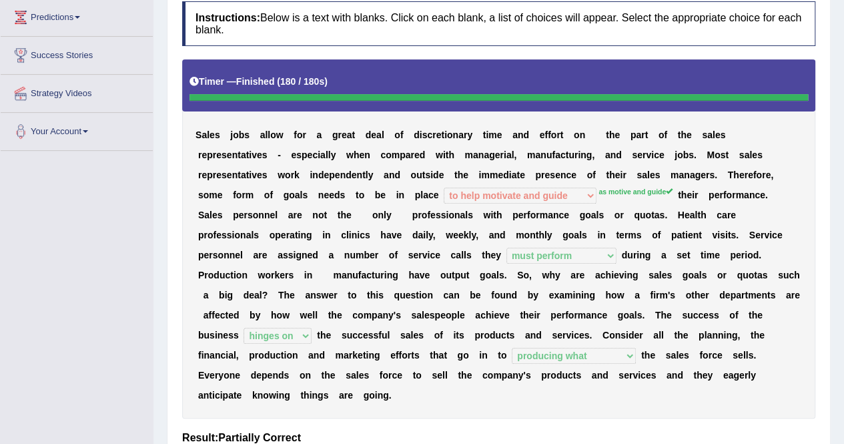
scroll to position [149, 0]
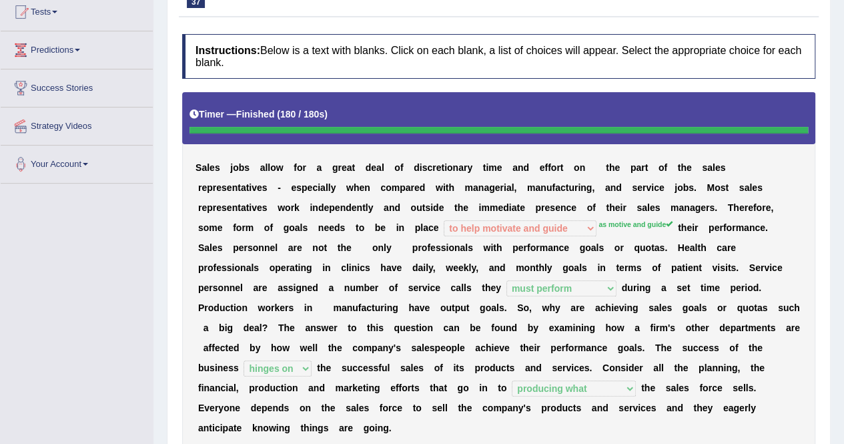
click at [419, 233] on div "S a l e s j o b s a l l o w f o r a g r e a t d e a l o f d i s c r e t i o n a…" at bounding box center [498, 271] width 633 height 358
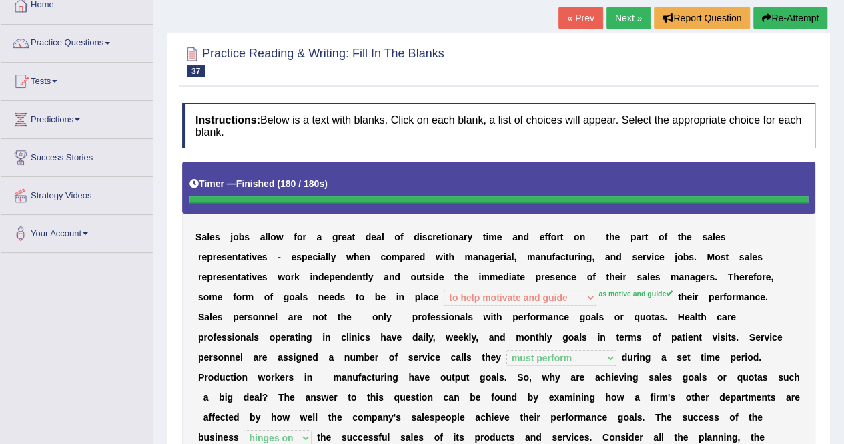
scroll to position [0, 0]
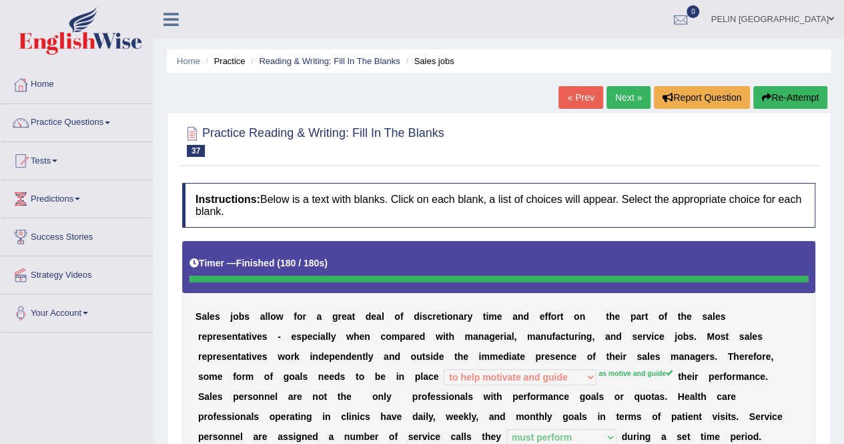
click at [590, 148] on div at bounding box center [498, 140] width 633 height 41
click at [631, 101] on link "Next »" at bounding box center [629, 97] width 44 height 23
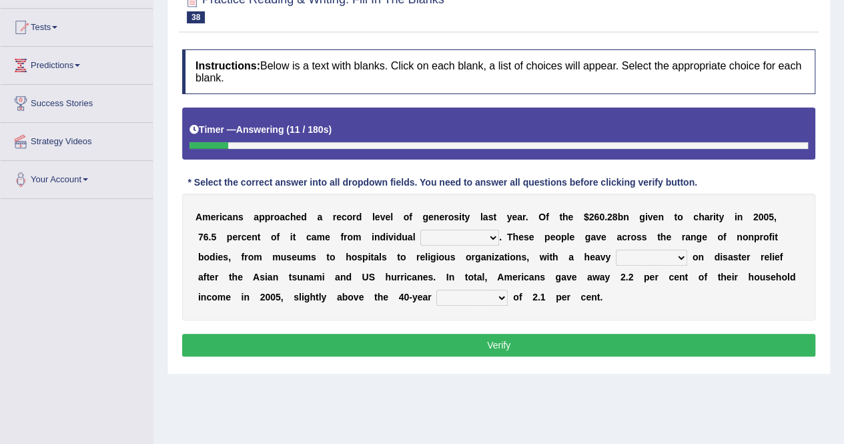
click at [421, 239] on select "donors accounts businessmen honors" at bounding box center [460, 238] width 79 height 16
select select "accounts"
click at [421, 230] on select "donors accounts businessmen honors" at bounding box center [460, 238] width 79 height 16
click at [616, 263] on select "analysis imagination emphasis hypothesis" at bounding box center [651, 258] width 71 height 16
select select "emphasis"
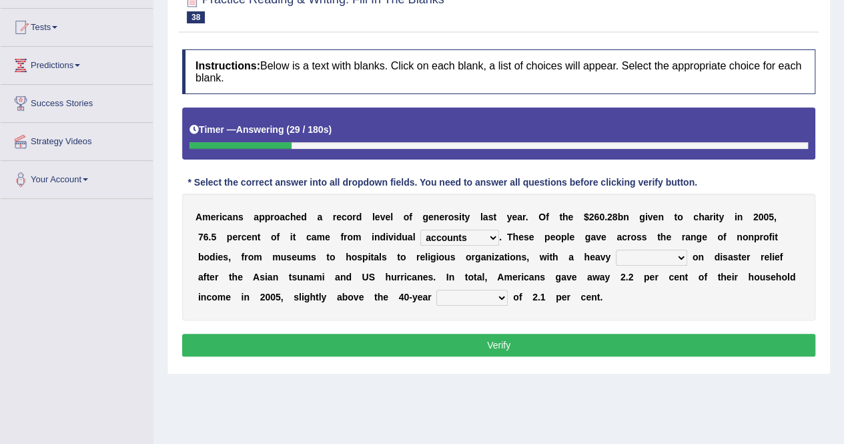
click at [616, 250] on select "analysis imagination emphasis hypothesis" at bounding box center [651, 258] width 71 height 16
click at [616, 256] on select "analysis imagination emphasis hypothesis" at bounding box center [651, 258] width 71 height 16
click at [650, 292] on div "A m e r i c a n s a p p r o a c h e d a r e c o r d l e v e l o f g e n e r o s…" at bounding box center [498, 257] width 633 height 127
click at [437, 296] on select "coverage average indebtness sovereignty" at bounding box center [472, 298] width 71 height 16
select select "average"
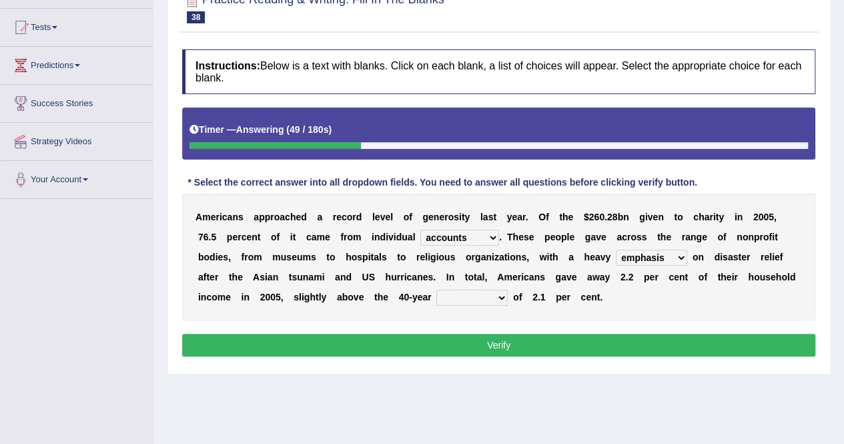
click at [437, 290] on select "coverage average indebtness sovereignty" at bounding box center [472, 298] width 71 height 16
click at [390, 334] on button "Verify" at bounding box center [498, 345] width 633 height 23
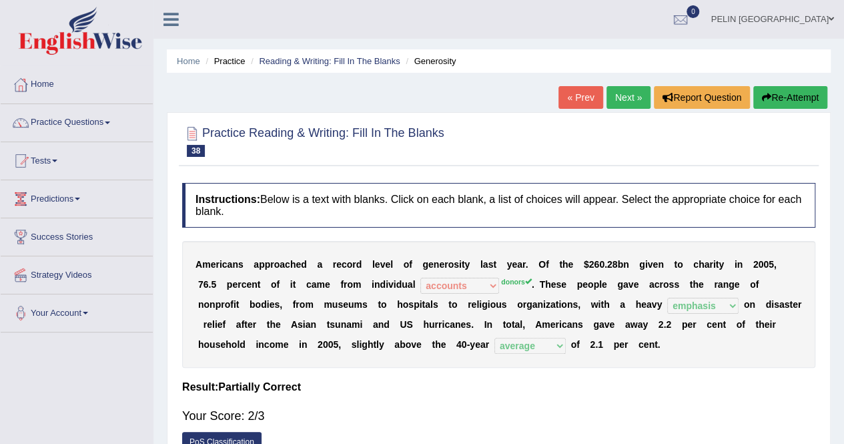
drag, startPoint x: 784, startPoint y: 90, endPoint x: 489, endPoint y: 304, distance: 363.7
click at [784, 90] on button "Re-Attempt" at bounding box center [791, 97] width 74 height 23
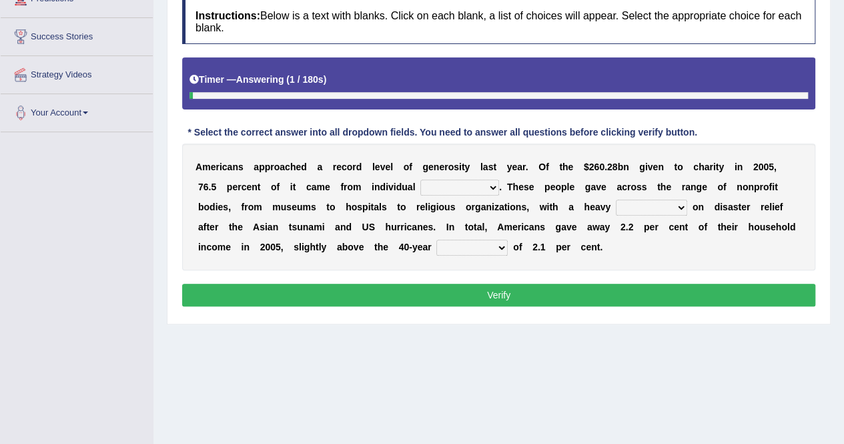
click at [431, 185] on select "donors accounts businessmen honors" at bounding box center [460, 188] width 79 height 16
select select "donors"
click at [421, 180] on select "donors accounts businessmen honors" at bounding box center [460, 188] width 79 height 16
click at [616, 202] on select "analysis imagination emphasis hypothesis" at bounding box center [651, 208] width 71 height 16
select select "emphasis"
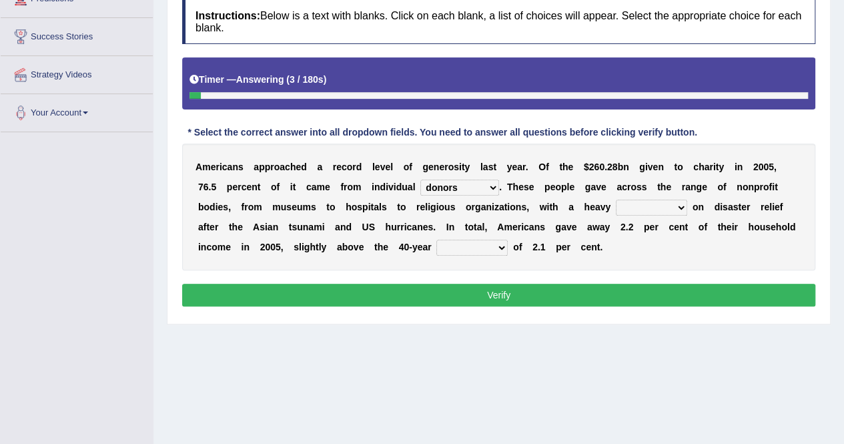
click at [616, 200] on select "analysis imagination emphasis hypothesis" at bounding box center [651, 208] width 71 height 16
click at [437, 248] on select "coverage average indebtness sovereignty" at bounding box center [472, 248] width 71 height 16
select select "average"
click at [437, 240] on select "coverage average indebtness sovereignty" at bounding box center [472, 248] width 71 height 16
click at [388, 288] on button "Verify" at bounding box center [498, 295] width 633 height 23
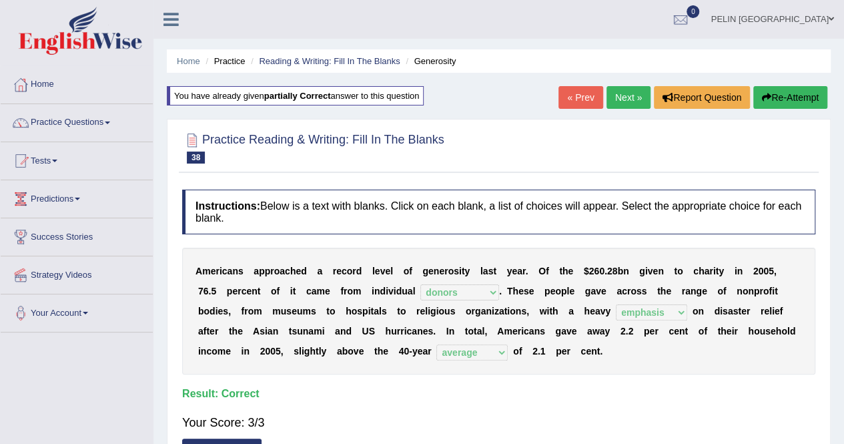
click at [628, 97] on link "Next »" at bounding box center [629, 97] width 44 height 23
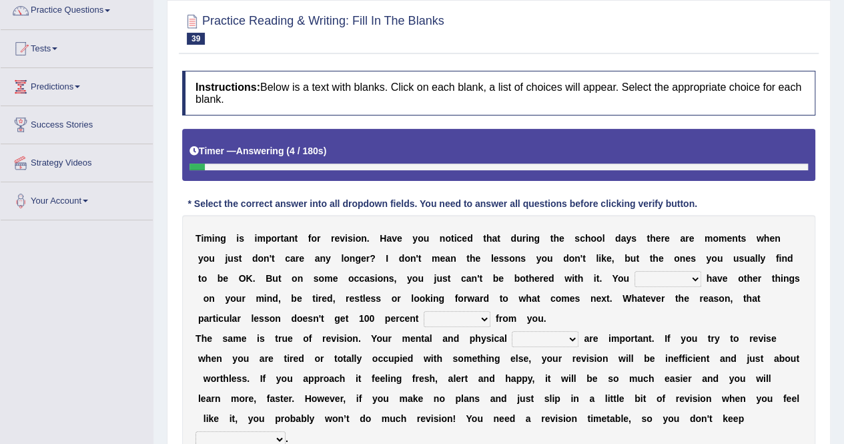
scroll to position [133, 0]
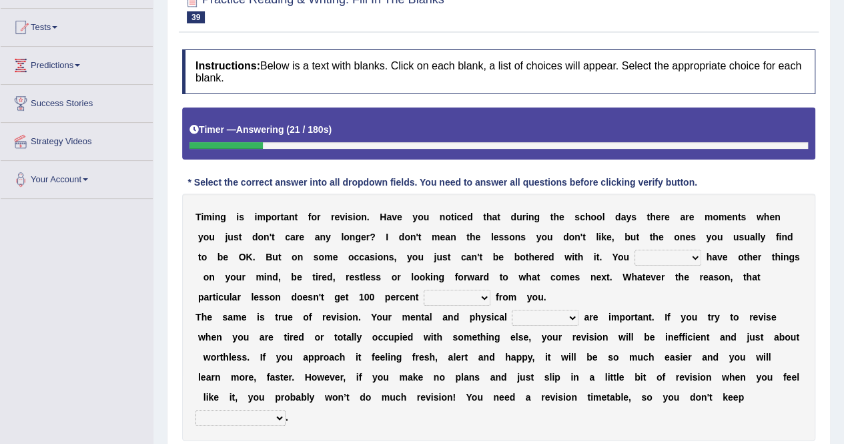
click at [635, 260] on select "may can will must" at bounding box center [668, 258] width 67 height 16
select select "may"
click at [635, 250] on select "may can will must" at bounding box center [668, 258] width 67 height 16
click at [424, 300] on select "effect afford effort affect" at bounding box center [457, 298] width 67 height 16
select select "effort"
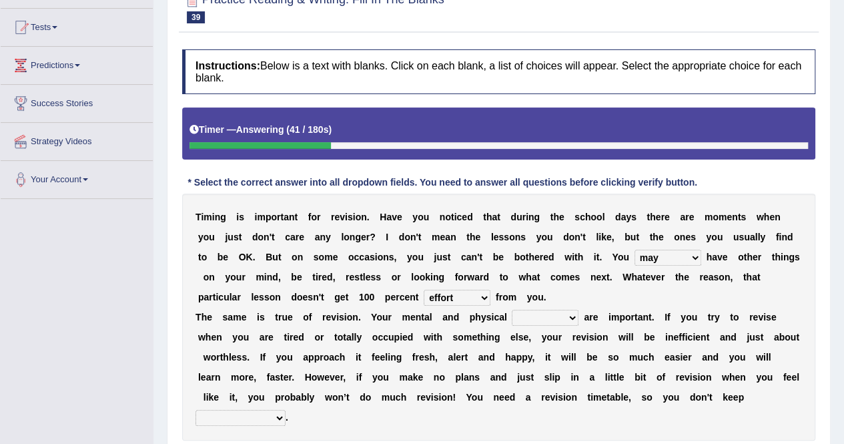
click at [424, 290] on select "effect afford effort affect" at bounding box center [457, 298] width 67 height 16
click at [512, 320] on select "altitude strength attitudes talent" at bounding box center [545, 318] width 67 height 16
select select "altitude"
click at [512, 310] on select "altitude strength attitudes talent" at bounding box center [545, 318] width 67 height 16
click at [286, 410] on select "stopping it from putting it off giving it out getting it wrong" at bounding box center [241, 418] width 90 height 16
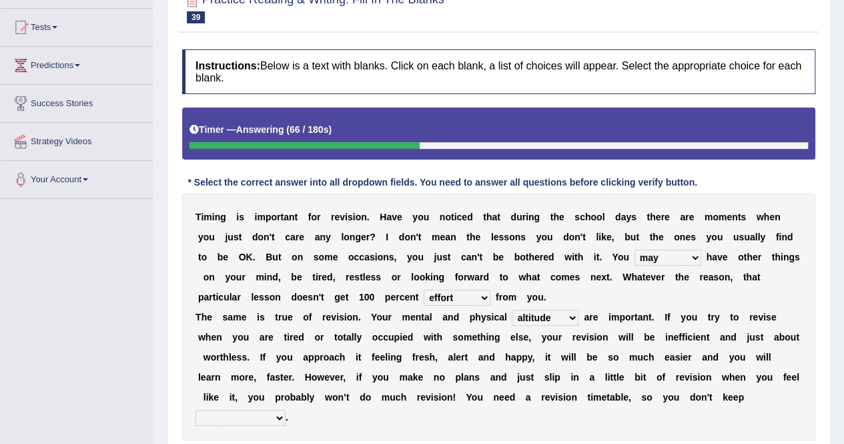
select select "getting it wrong"
click at [286, 410] on select "stopping it from putting it off giving it out getting it wrong" at bounding box center [241, 418] width 90 height 16
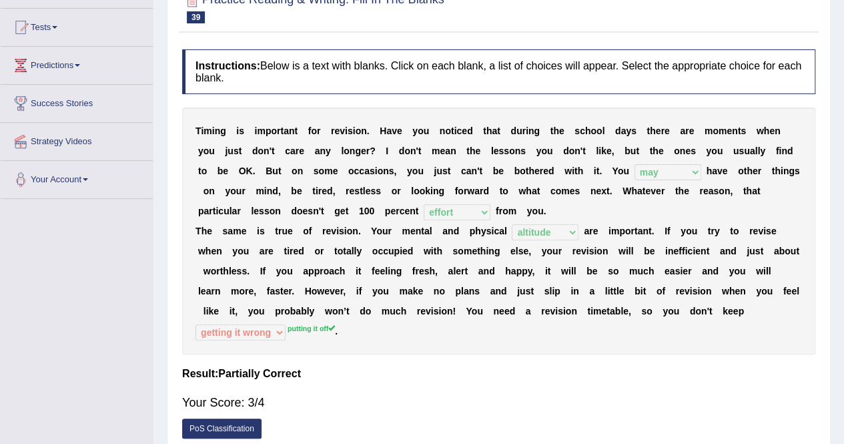
scroll to position [67, 0]
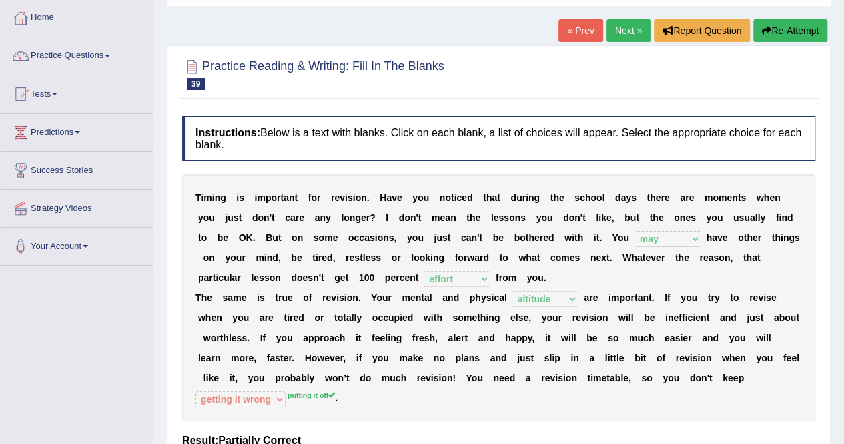
click at [697, 378] on div "T i m i n g i s i m p o r t a n t f o r r e v i s i o n . H a v e y o u n o t i…" at bounding box center [498, 297] width 633 height 247
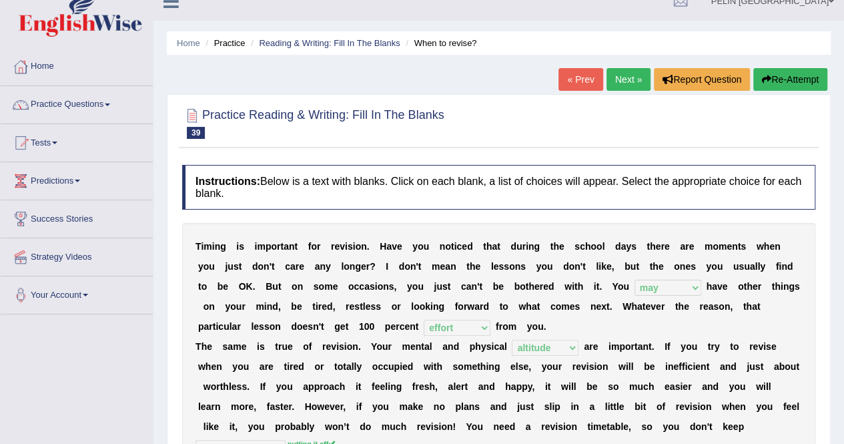
scroll to position [0, 0]
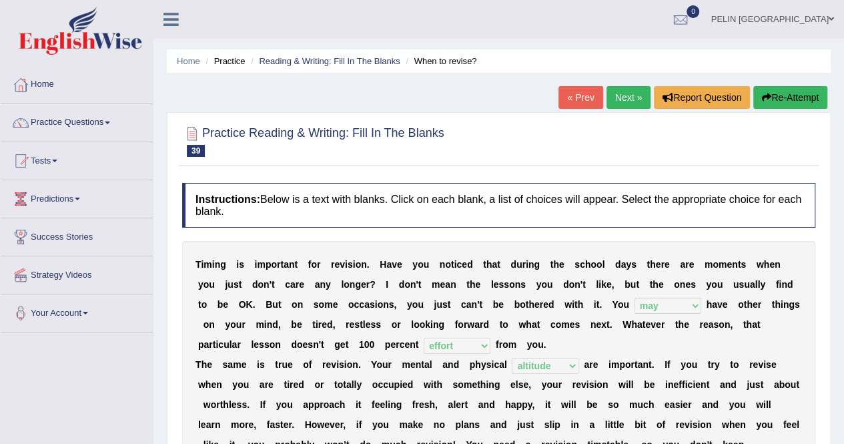
drag, startPoint x: 624, startPoint y: 94, endPoint x: 538, endPoint y: 164, distance: 110.6
click at [624, 94] on link "Next »" at bounding box center [629, 97] width 44 height 23
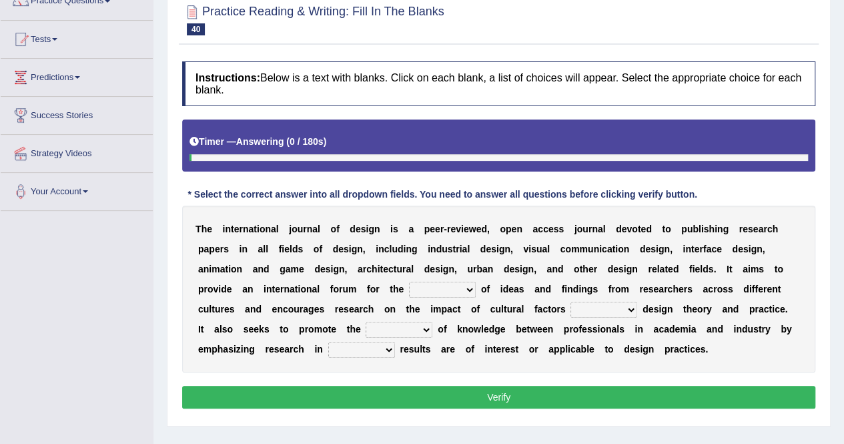
scroll to position [133, 0]
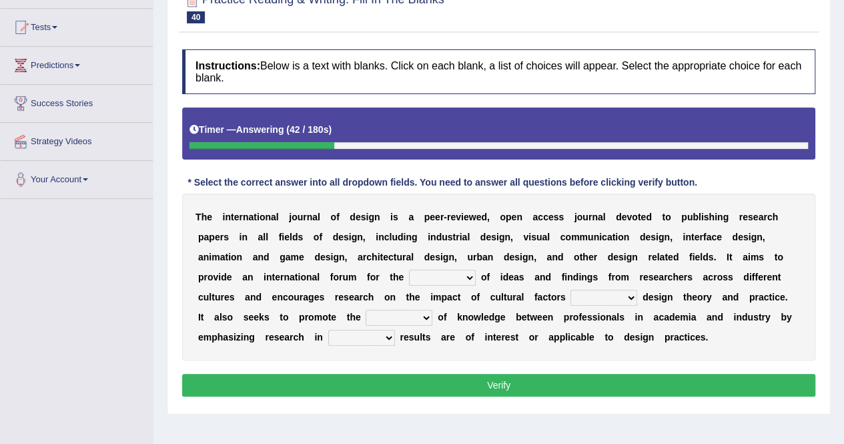
click at [409, 273] on select "infliction change exchange occurence" at bounding box center [442, 278] width 67 height 16
select select "occurence"
click at [409, 270] on select "infliction change exchange occurence" at bounding box center [442, 278] width 67 height 16
click at [571, 297] on select "on without inside at" at bounding box center [604, 298] width 67 height 16
select select "on"
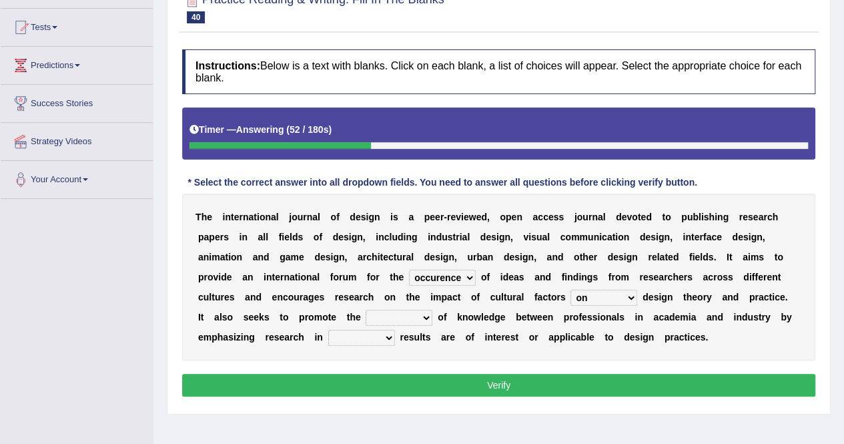
click at [571, 290] on select "on without inside at" at bounding box center [604, 298] width 67 height 16
click at [433, 310] on select "overlap transplant transfer estimation" at bounding box center [399, 318] width 67 height 16
select select "transplant"
click at [433, 310] on select "overlap transplant transfer estimation" at bounding box center [399, 318] width 67 height 16
click at [395, 330] on select "the which that what" at bounding box center [361, 338] width 67 height 16
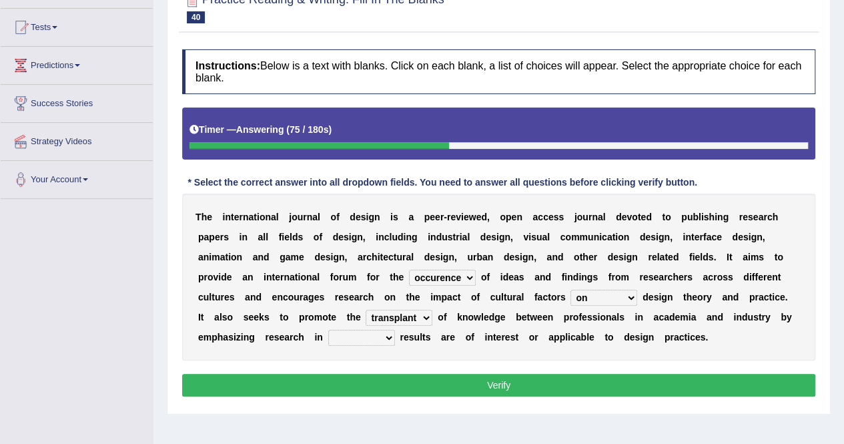
select select "that"
click at [395, 330] on select "the which that what" at bounding box center [361, 338] width 67 height 16
click at [698, 384] on button "Verify" at bounding box center [498, 385] width 633 height 23
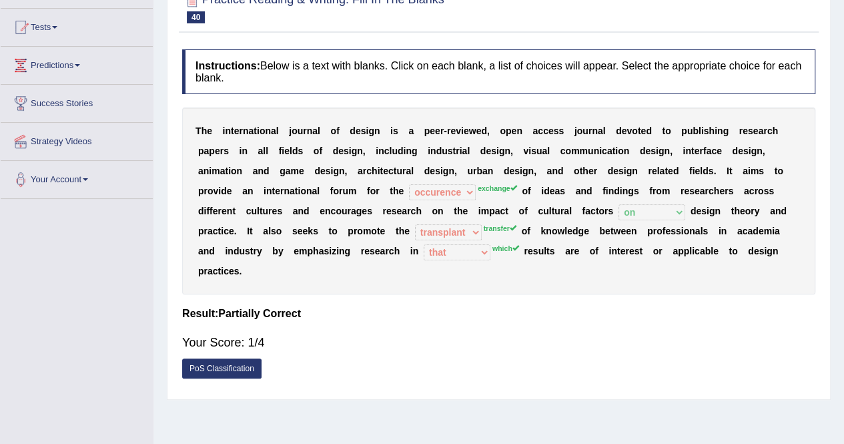
scroll to position [67, 0]
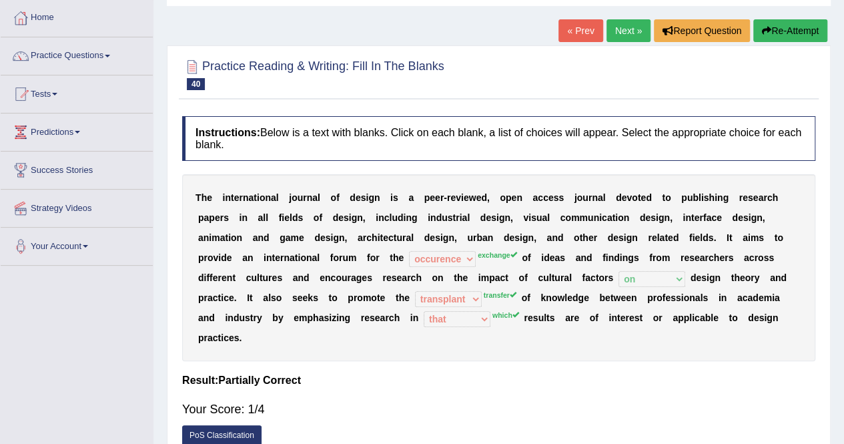
click at [821, 31] on button "Re-Attempt" at bounding box center [791, 30] width 74 height 23
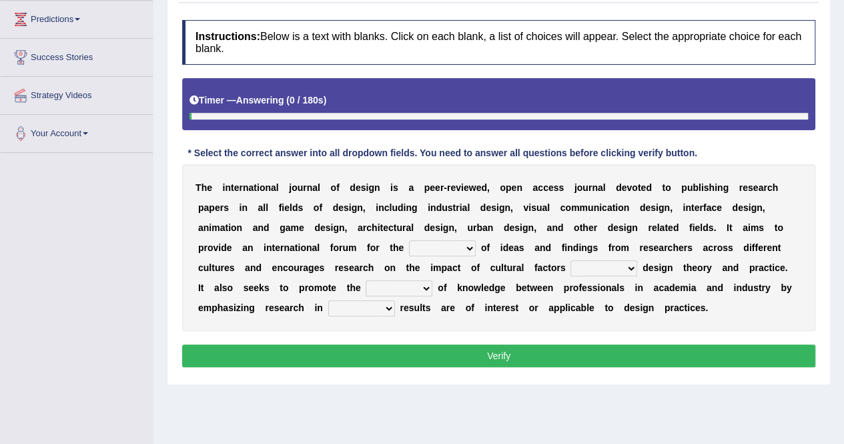
scroll to position [200, 0]
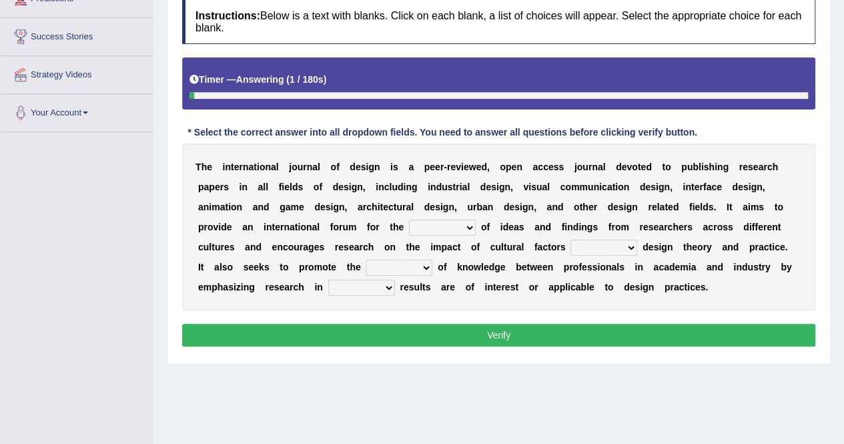
click at [409, 223] on select "infliction change exchange occurence" at bounding box center [442, 228] width 67 height 16
click at [409, 220] on select "infliction change exchange occurence" at bounding box center [442, 228] width 67 height 16
click at [409, 224] on select "infliction change exchange occurence" at bounding box center [442, 228] width 67 height 16
select select "exchange"
click at [409, 220] on select "infliction change exchange occurence" at bounding box center [442, 228] width 67 height 16
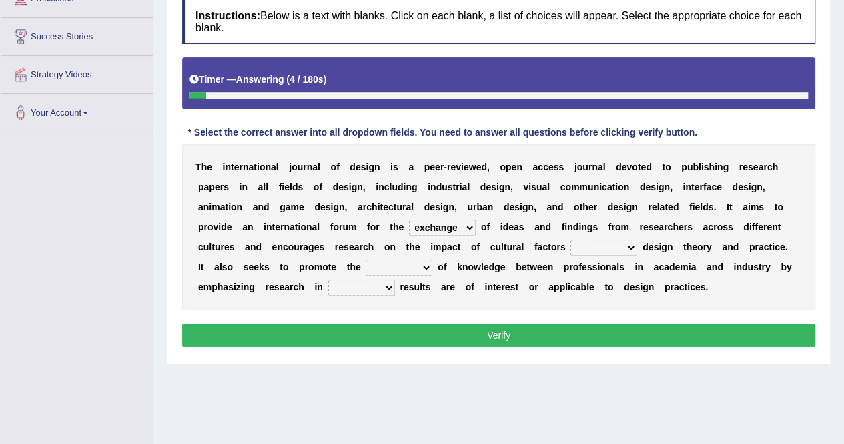
click at [571, 249] on select "on without inside at" at bounding box center [604, 248] width 67 height 16
select select "on"
click at [571, 240] on select "on without inside at" at bounding box center [604, 248] width 67 height 16
click at [433, 260] on select "overlap transplant transfer estimation" at bounding box center [399, 268] width 67 height 16
select select "transfer"
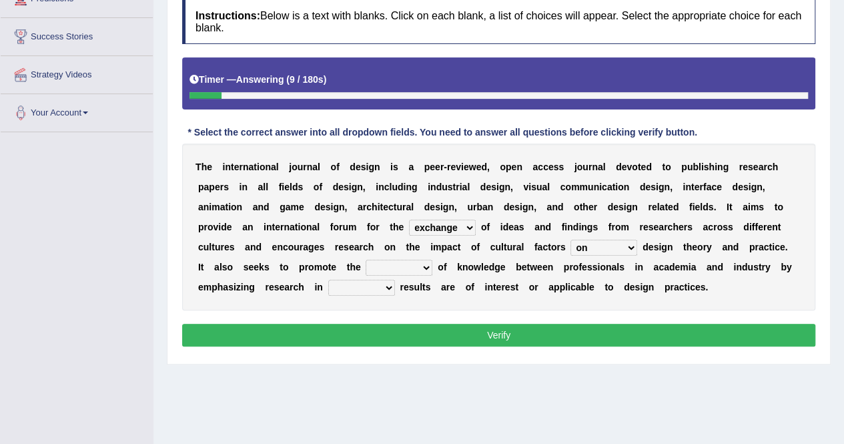
click at [433, 260] on select "overlap transplant transfer estimation" at bounding box center [399, 268] width 67 height 16
click at [693, 275] on div "T h e i n t e r n a t i o n a l j o u r n a l o f d e s i g n i s a p e e r - r…" at bounding box center [498, 227] width 633 height 167
click at [395, 280] on select "the which that what" at bounding box center [361, 288] width 67 height 16
select select "which"
click at [395, 280] on select "the which that what" at bounding box center [361, 288] width 67 height 16
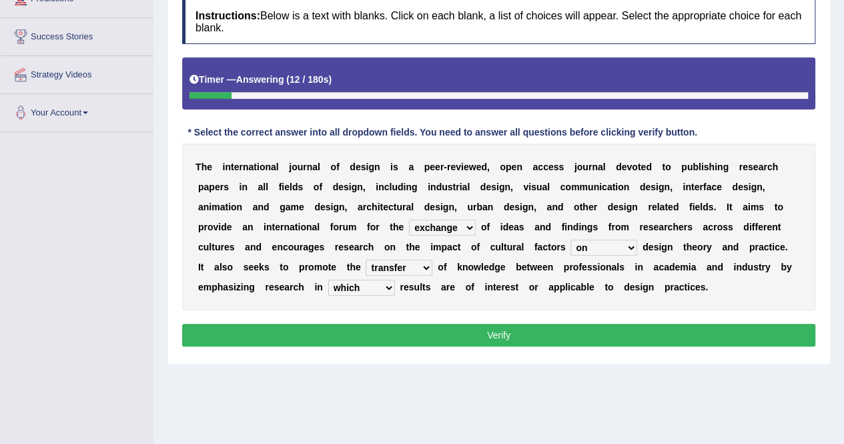
click at [684, 324] on button "Verify" at bounding box center [498, 335] width 633 height 23
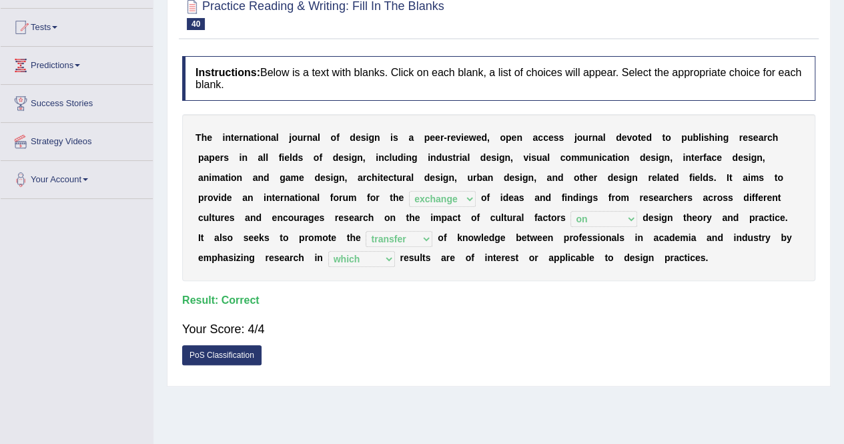
scroll to position [0, 0]
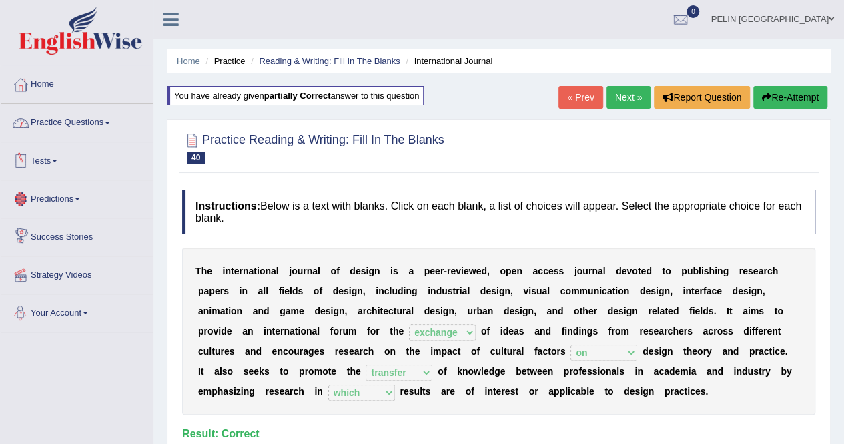
click at [125, 121] on link "Practice Questions" at bounding box center [77, 120] width 152 height 33
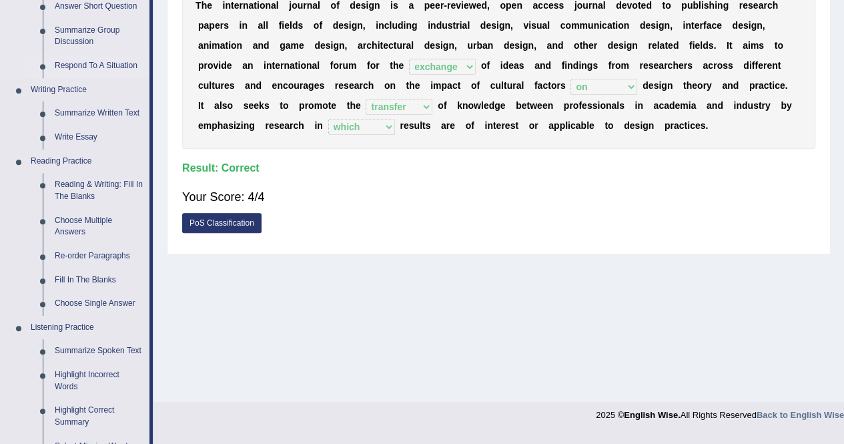
scroll to position [267, 0]
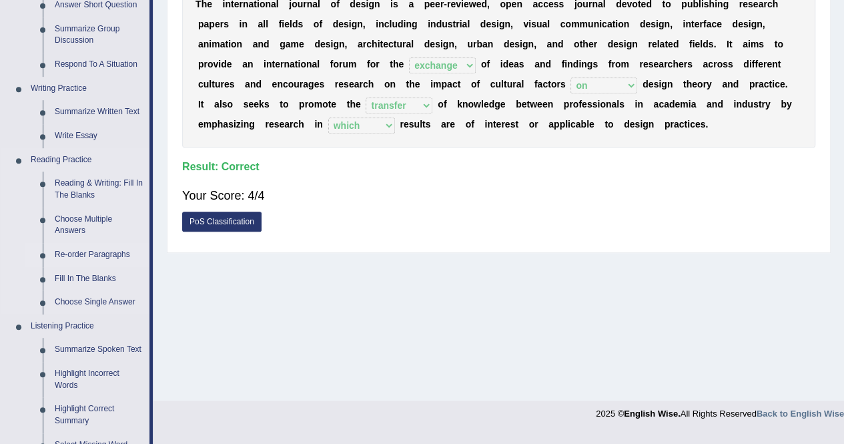
click at [96, 253] on link "Re-order Paragraphs" at bounding box center [99, 255] width 101 height 24
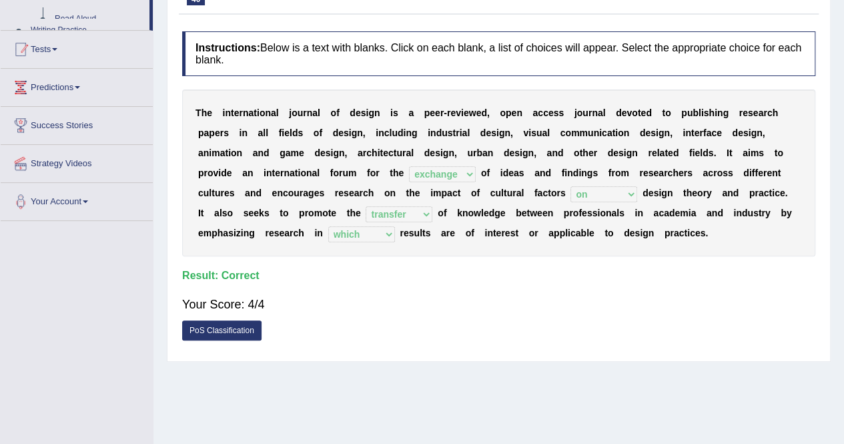
scroll to position [227, 0]
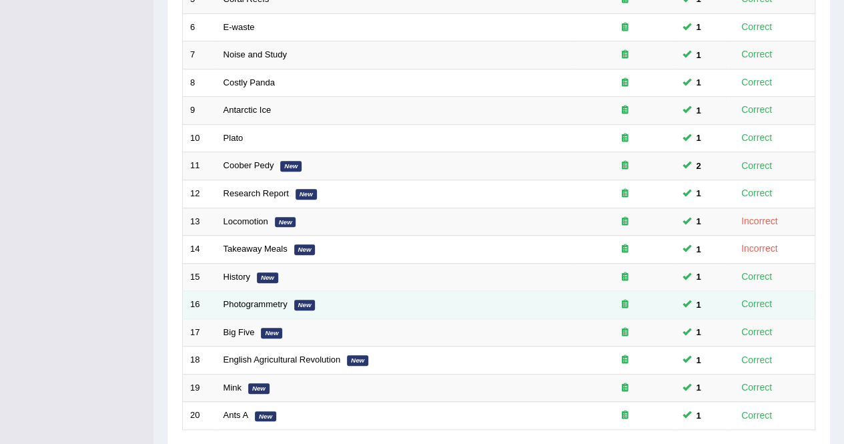
scroll to position [433, 0]
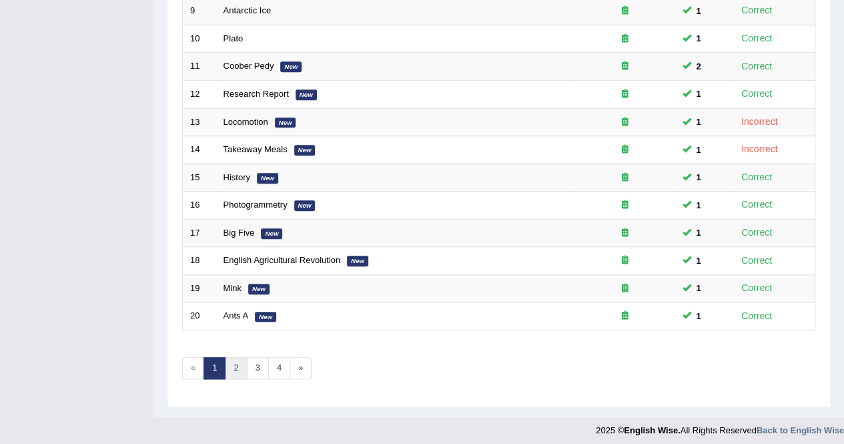
click at [240, 366] on link "2" at bounding box center [236, 368] width 22 height 22
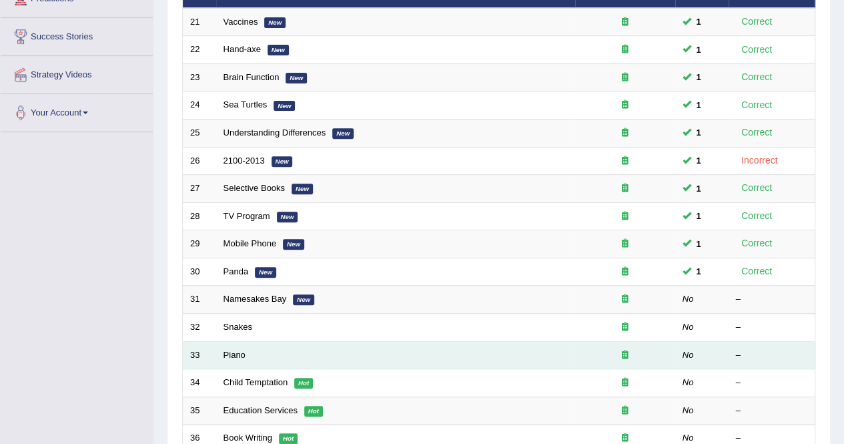
scroll to position [267, 0]
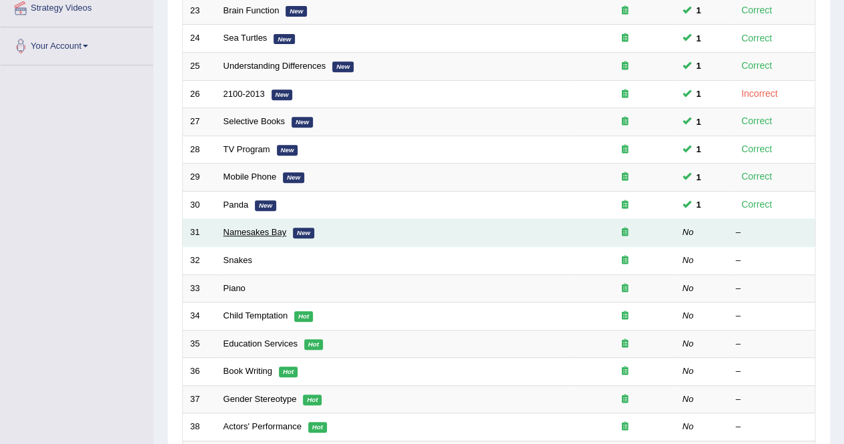
click at [238, 227] on link "Namesakes Bay" at bounding box center [255, 232] width 63 height 10
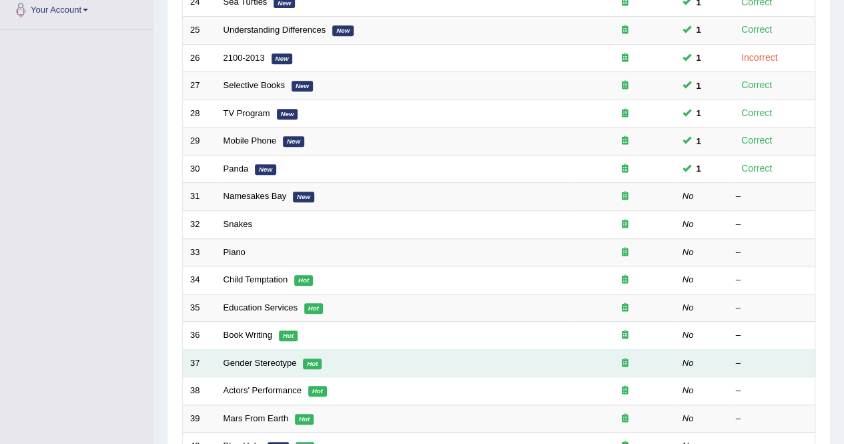
scroll to position [433, 0]
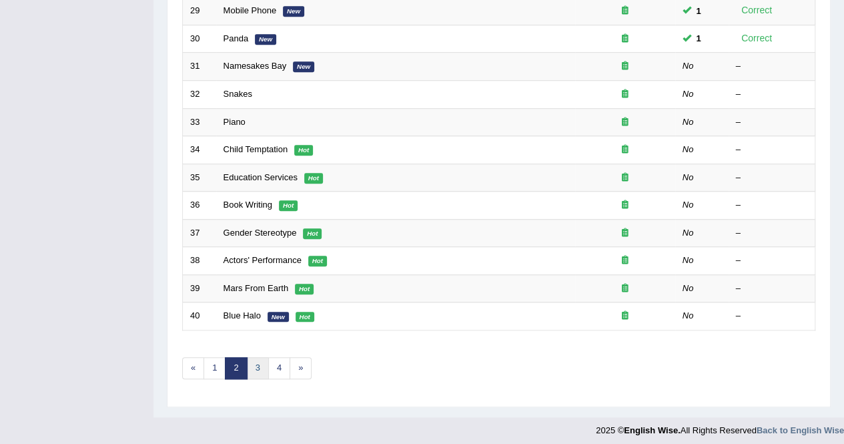
click at [256, 361] on link "3" at bounding box center [258, 368] width 22 height 22
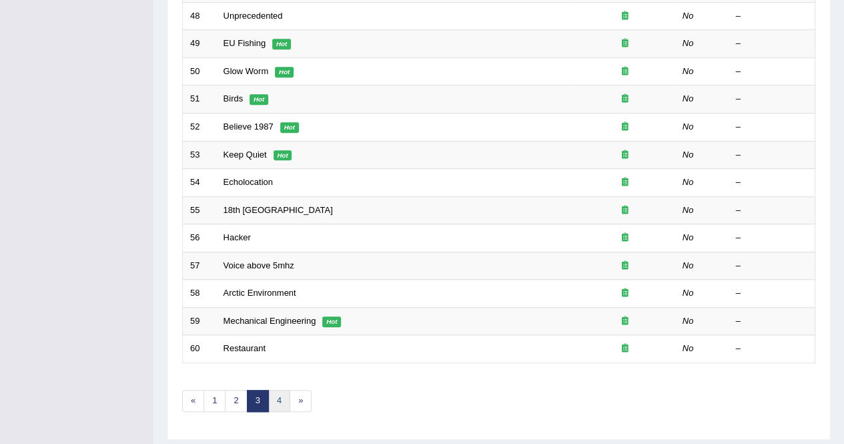
click at [272, 390] on link "4" at bounding box center [279, 401] width 22 height 22
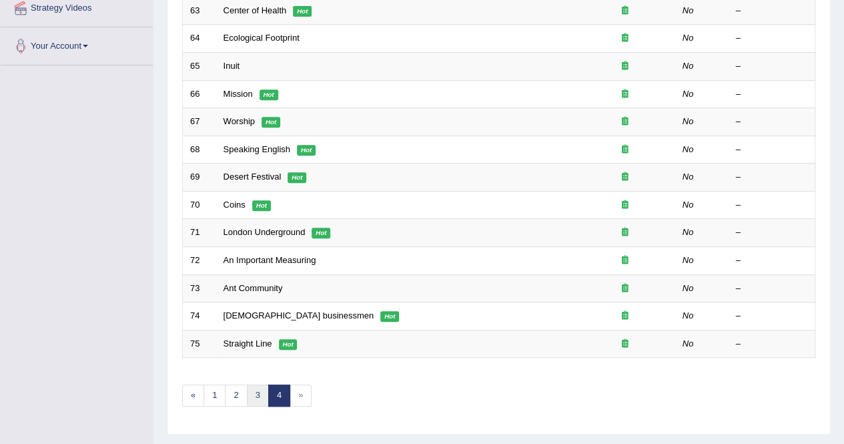
click at [262, 388] on link "3" at bounding box center [258, 395] width 22 height 22
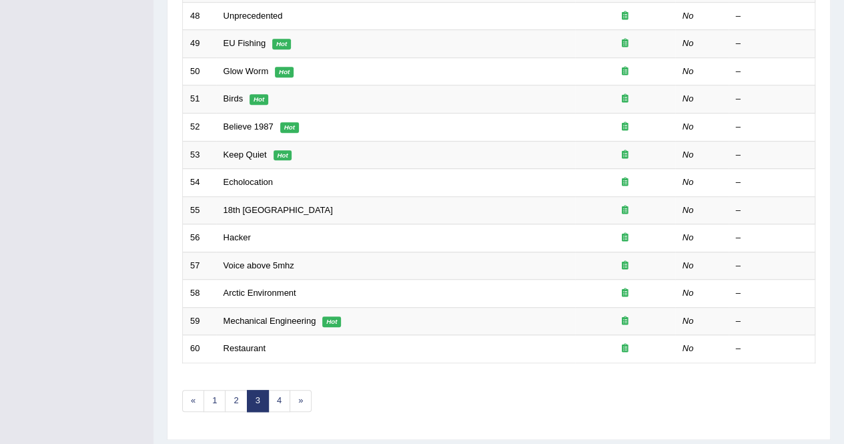
scroll to position [433, 0]
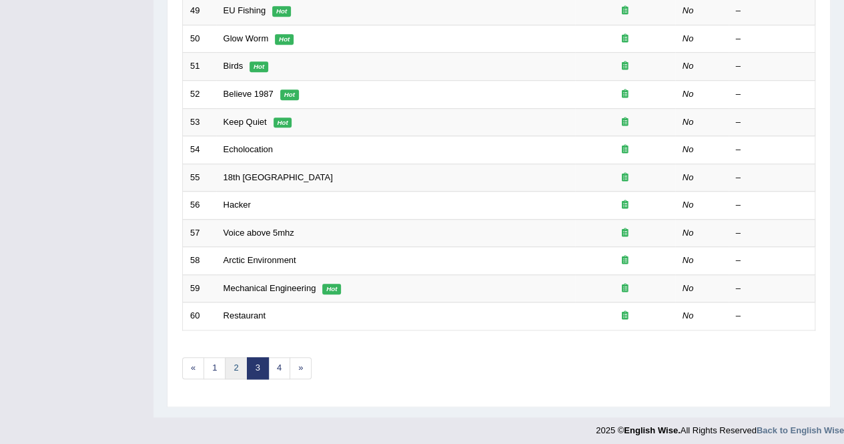
click at [238, 364] on link "2" at bounding box center [236, 368] width 22 height 22
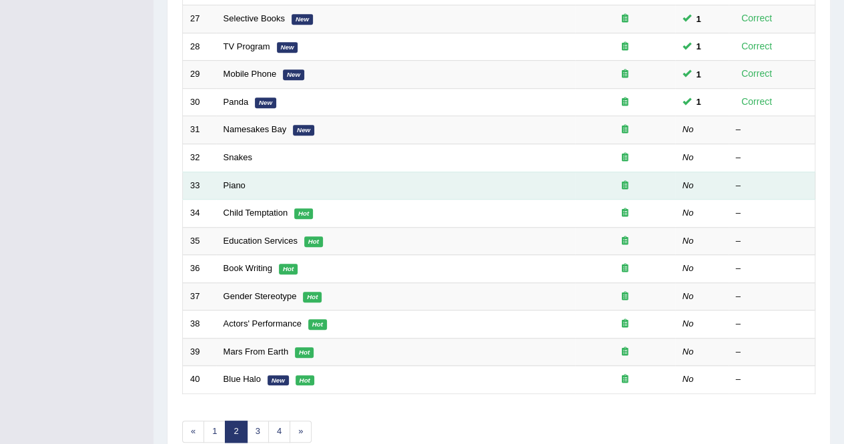
scroll to position [366, 0]
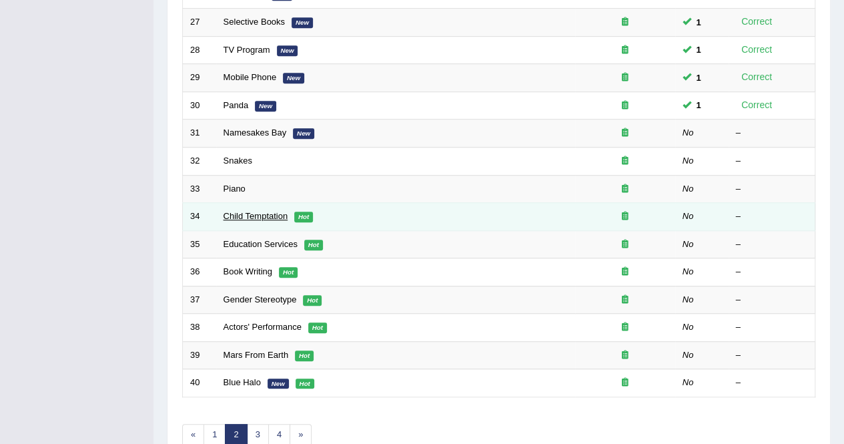
click at [255, 212] on link "Child Temptation" at bounding box center [256, 216] width 65 height 10
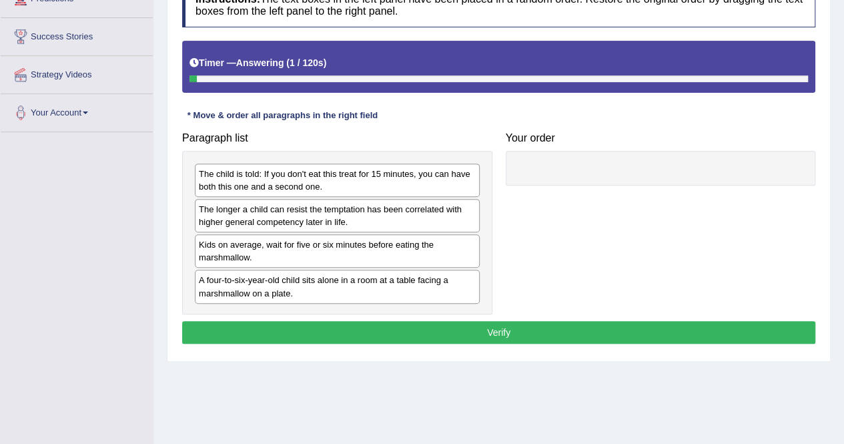
scroll to position [133, 0]
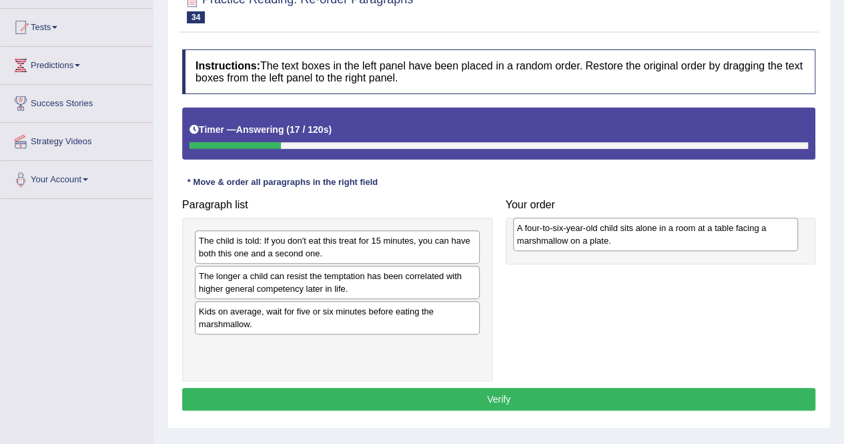
drag, startPoint x: 332, startPoint y: 358, endPoint x: 651, endPoint y: 240, distance: 339.4
click at [651, 240] on div "A four-to-six-year-old child sits alone in a room at a table facing a marshmall…" at bounding box center [655, 234] width 285 height 33
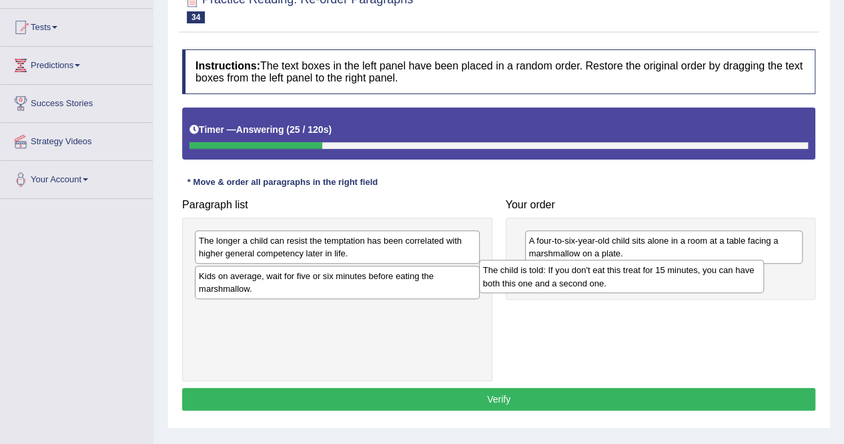
drag, startPoint x: 348, startPoint y: 246, endPoint x: 633, endPoint y: 276, distance: 285.9
click at [633, 276] on div "The child is told: If you don't eat this treat for 15 minutes, you can have bot…" at bounding box center [621, 276] width 285 height 33
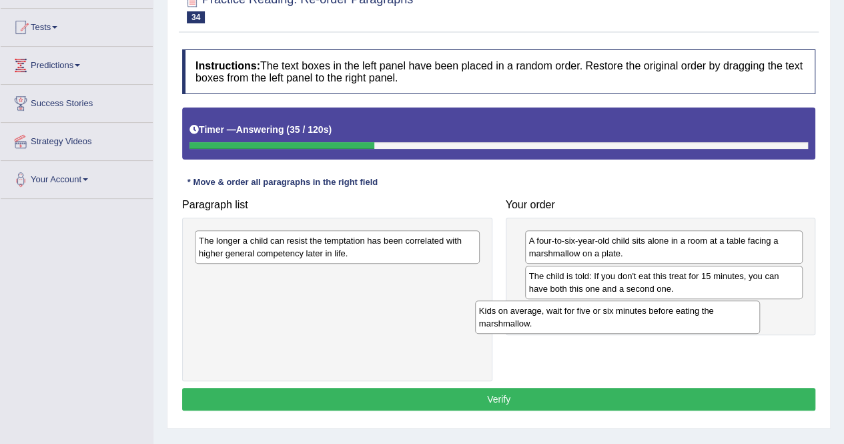
drag, startPoint x: 279, startPoint y: 283, endPoint x: 559, endPoint y: 318, distance: 282.6
click at [559, 318] on div "Kids on average, wait for five or six minutes before eating the marshmallow." at bounding box center [617, 316] width 285 height 33
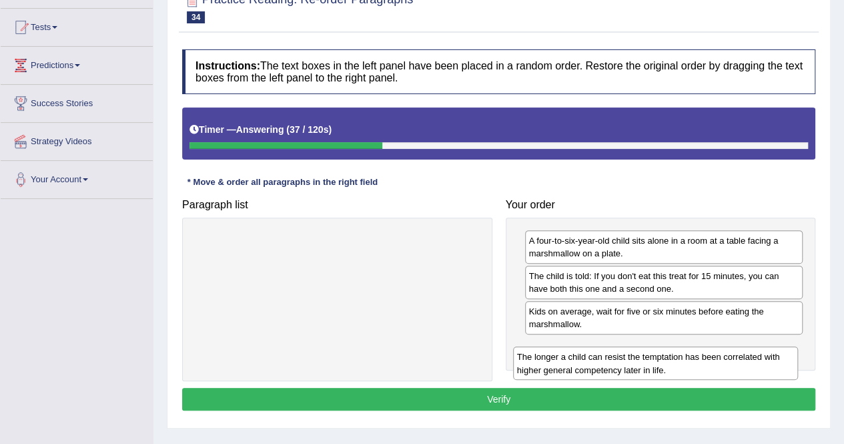
drag, startPoint x: 338, startPoint y: 252, endPoint x: 663, endPoint y: 354, distance: 340.7
click at [663, 354] on div "The longer a child can resist the temptation has been correlated with higher ge…" at bounding box center [655, 362] width 285 height 33
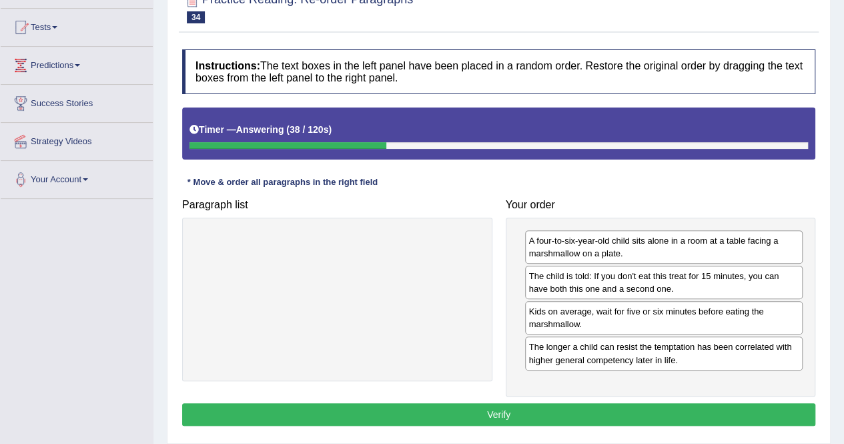
click at [599, 393] on div "Instructions: The text boxes in the left panel have been placed in a random ord…" at bounding box center [499, 240] width 640 height 394
click at [593, 407] on button "Verify" at bounding box center [498, 414] width 633 height 23
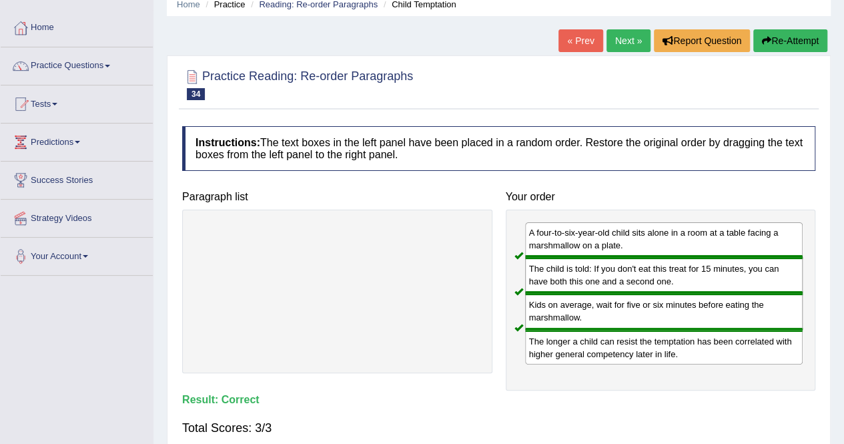
scroll to position [56, 0]
click at [618, 40] on link "Next »" at bounding box center [629, 41] width 44 height 23
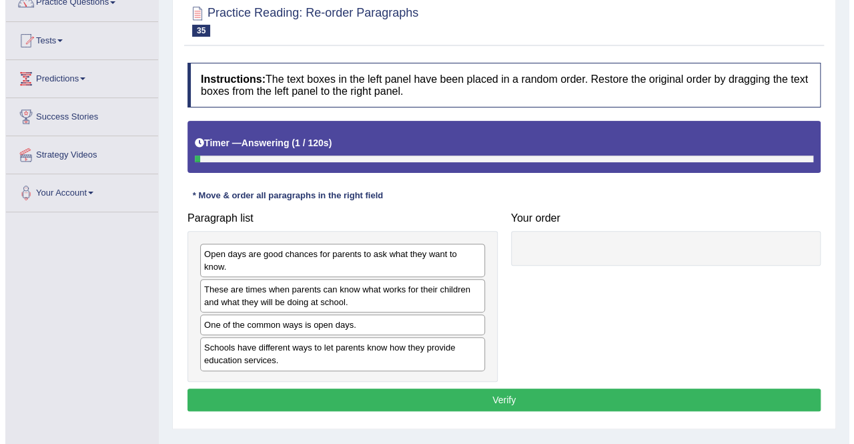
scroll to position [133, 0]
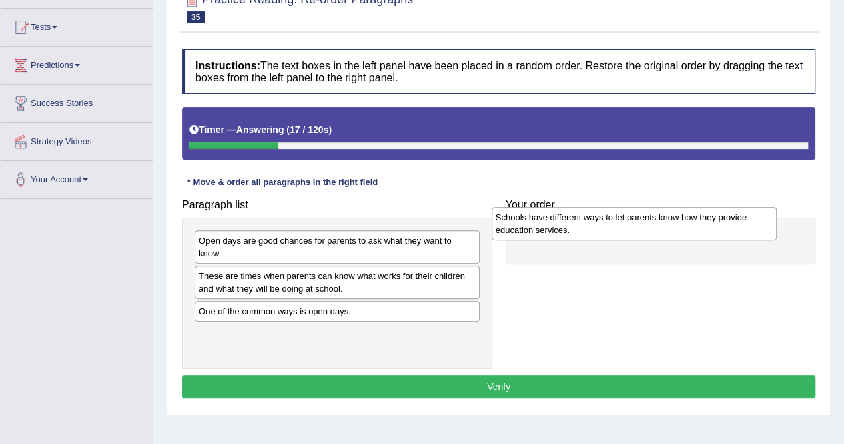
drag, startPoint x: 318, startPoint y: 340, endPoint x: 615, endPoint y: 225, distance: 318.7
click at [615, 225] on div "Schools have different ways to let parents know how they provide education serv…" at bounding box center [634, 223] width 285 height 33
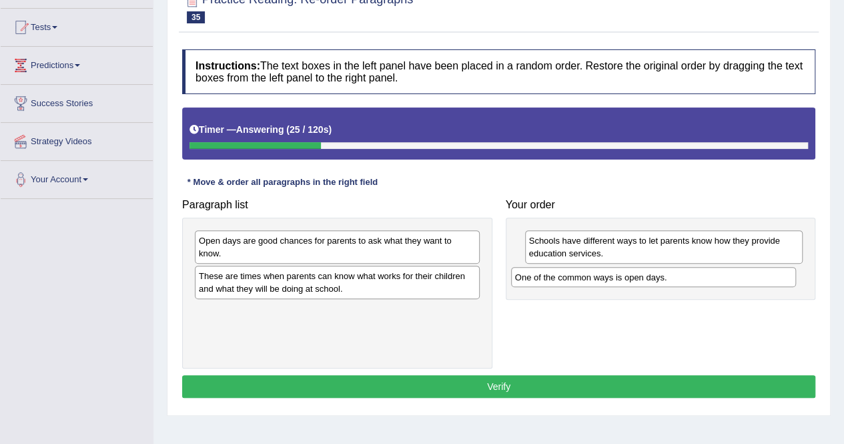
drag, startPoint x: 308, startPoint y: 316, endPoint x: 625, endPoint y: 282, distance: 318.1
click at [625, 282] on div "One of the common ways is open days." at bounding box center [653, 277] width 285 height 20
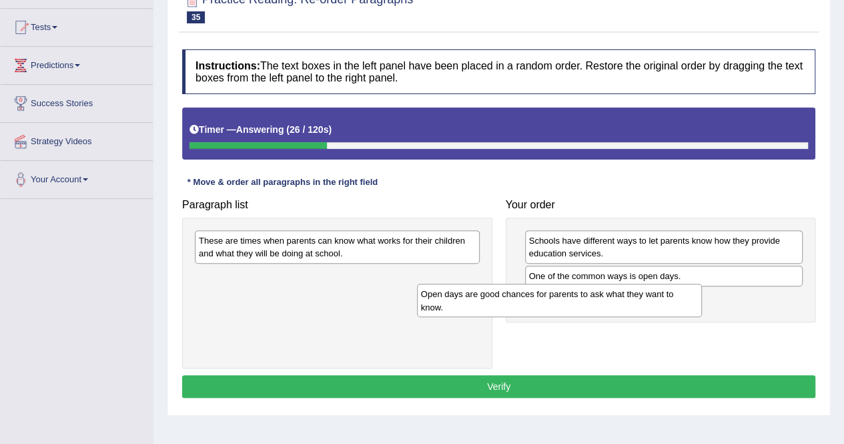
drag, startPoint x: 370, startPoint y: 246, endPoint x: 592, endPoint y: 300, distance: 228.7
click at [592, 300] on div "Open days are good chances for parents to ask what they want to know." at bounding box center [559, 300] width 285 height 33
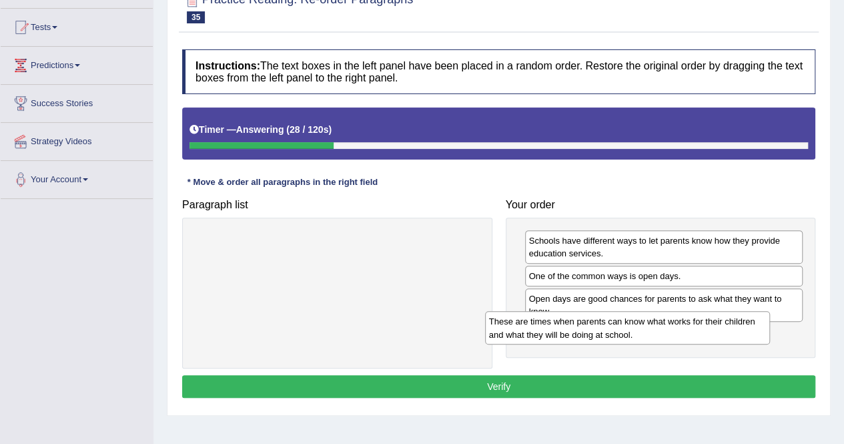
drag, startPoint x: 394, startPoint y: 243, endPoint x: 686, endPoint y: 325, distance: 303.0
click at [686, 325] on div "These are times when parents can know what works for their children and what th…" at bounding box center [627, 327] width 285 height 33
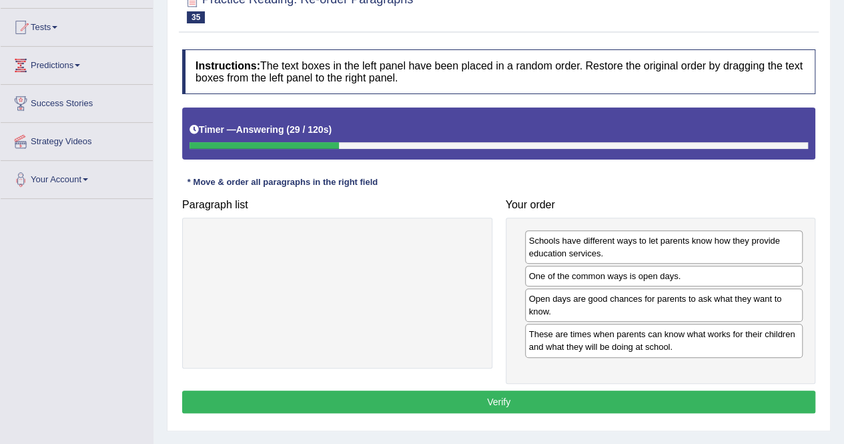
click at [609, 392] on button "Verify" at bounding box center [498, 401] width 633 height 23
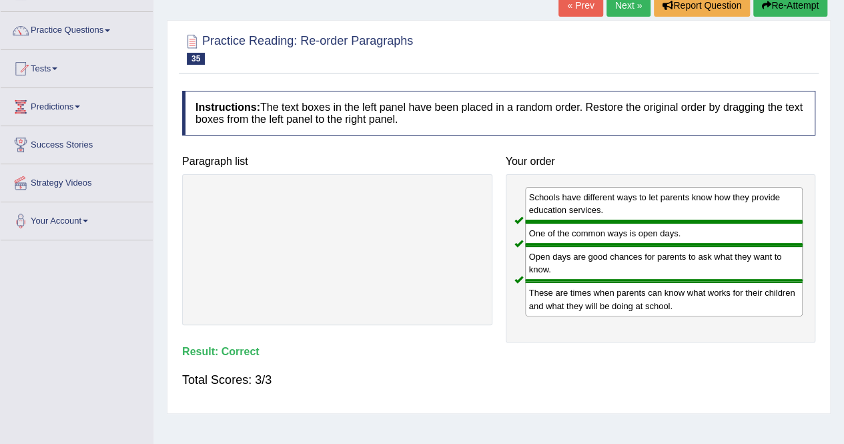
scroll to position [0, 0]
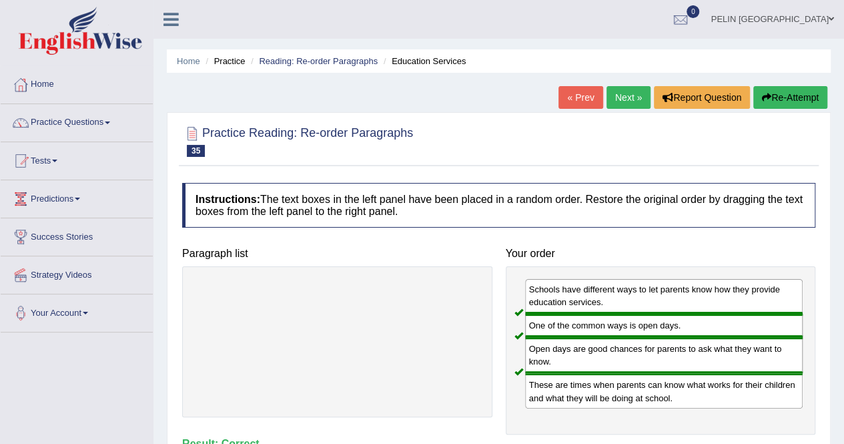
click at [618, 111] on div "« Prev Next » Report Question Re-Attempt" at bounding box center [695, 99] width 272 height 26
click at [627, 95] on link "Next »" at bounding box center [629, 97] width 44 height 23
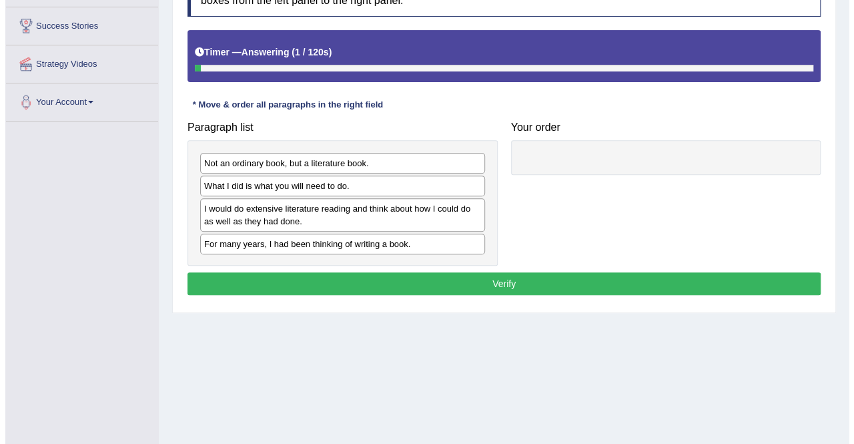
scroll to position [190, 0]
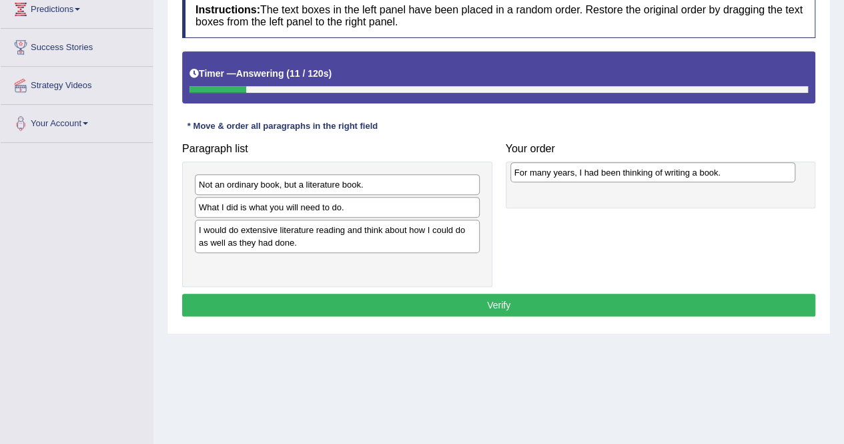
drag, startPoint x: 287, startPoint y: 265, endPoint x: 597, endPoint y: 175, distance: 322.5
click at [597, 175] on div "For many years, I had been thinking of writing a book." at bounding box center [653, 172] width 285 height 20
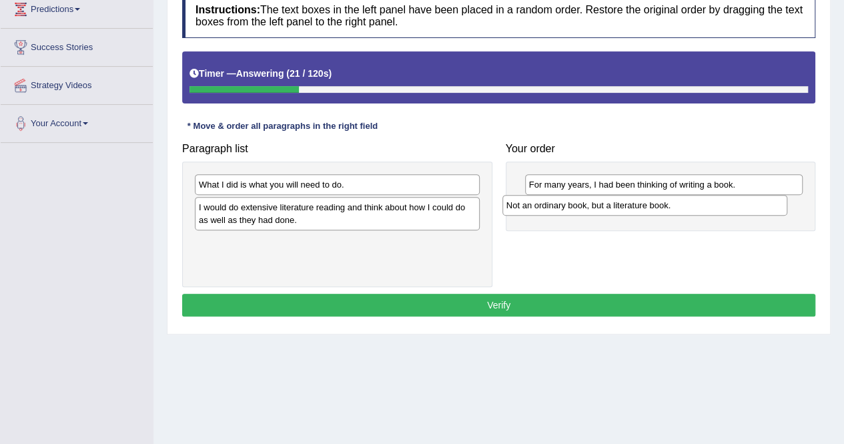
drag, startPoint x: 354, startPoint y: 175, endPoint x: 662, endPoint y: 197, distance: 308.5
click at [662, 197] on div "Not an ordinary book, but a literature book." at bounding box center [645, 205] width 285 height 20
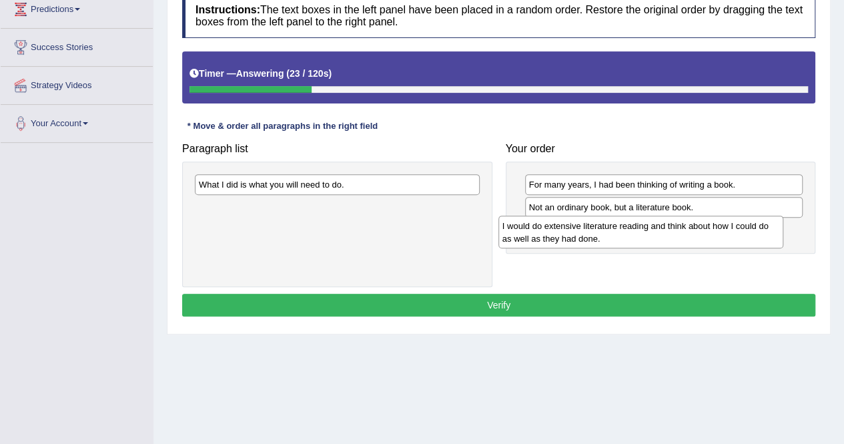
drag, startPoint x: 315, startPoint y: 216, endPoint x: 619, endPoint y: 236, distance: 304.3
click at [619, 236] on div "I would do extensive literature reading and think about how I could do as well …" at bounding box center [641, 232] width 285 height 33
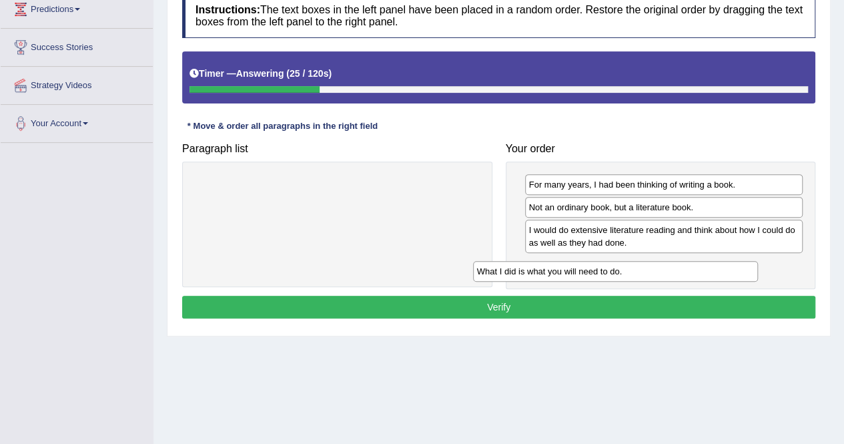
drag, startPoint x: 463, startPoint y: 216, endPoint x: 686, endPoint y: 261, distance: 228.2
click at [686, 261] on div "What I did is what you will need to do." at bounding box center [615, 271] width 285 height 20
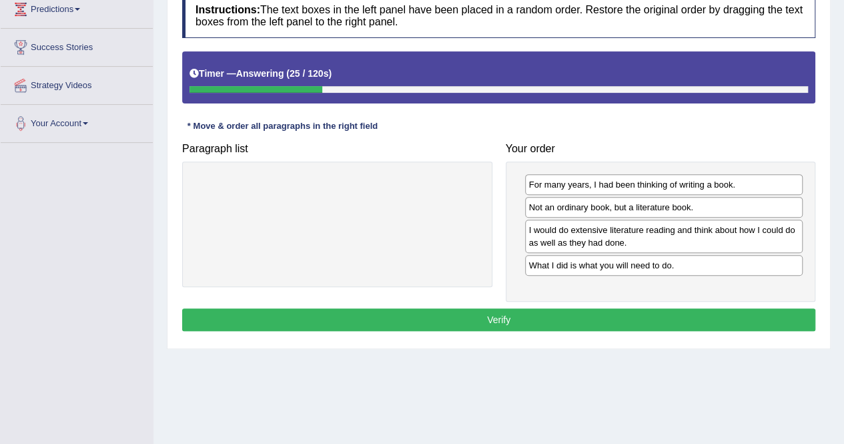
click at [634, 301] on div "Instructions: The text boxes in the left panel have been placed in a random ord…" at bounding box center [499, 164] width 640 height 355
click at [609, 320] on button "Verify" at bounding box center [498, 319] width 633 height 23
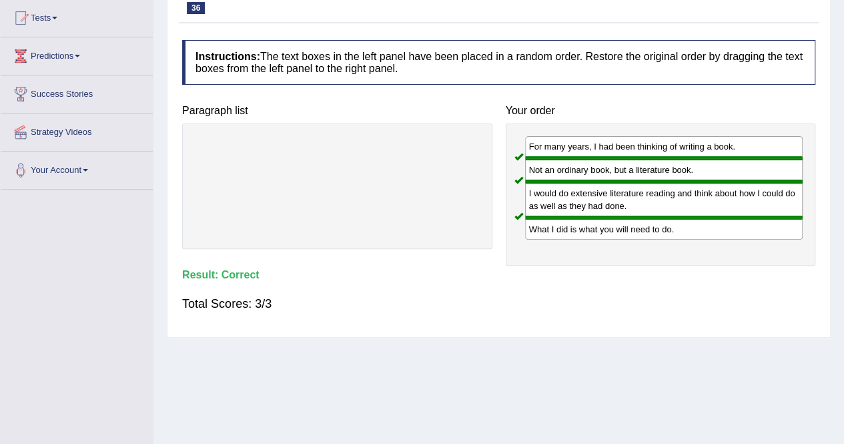
scroll to position [123, 0]
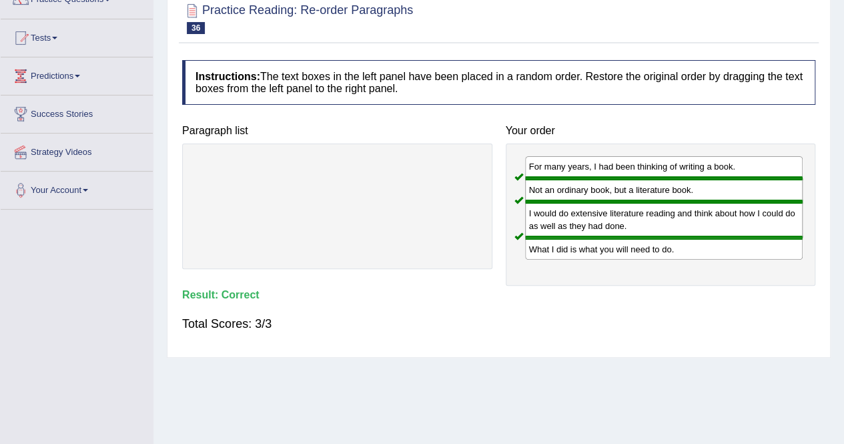
click at [616, 122] on div "Your order For many years, I had been thinking of writing a book. Not an ordina…" at bounding box center [661, 202] width 324 height 168
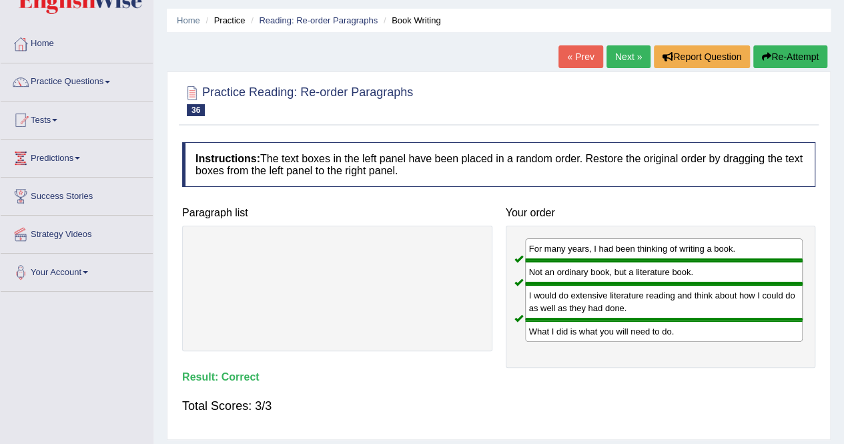
scroll to position [0, 0]
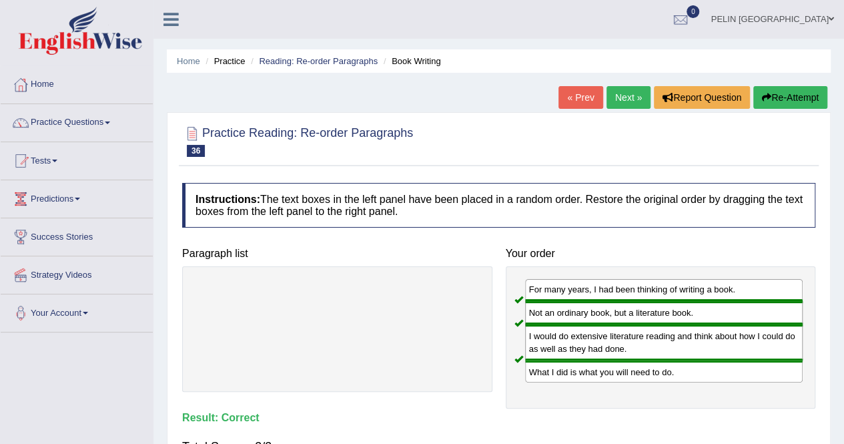
drag, startPoint x: 614, startPoint y: 101, endPoint x: 591, endPoint y: 118, distance: 29.1
click at [614, 101] on link "Next »" at bounding box center [629, 97] width 44 height 23
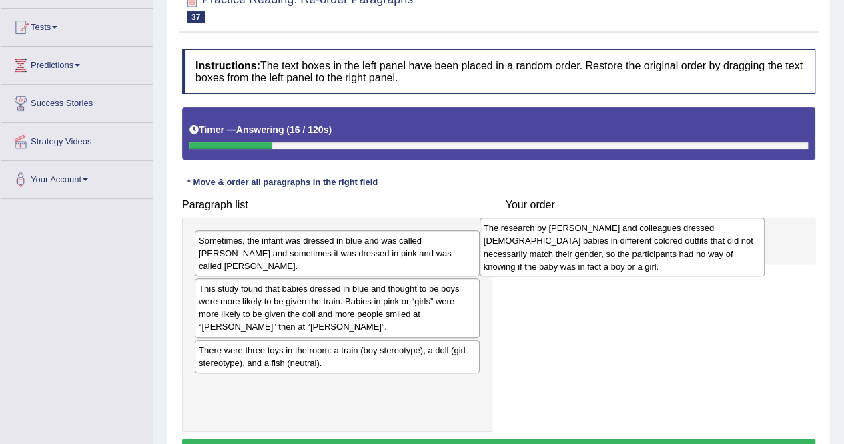
drag, startPoint x: 378, startPoint y: 408, endPoint x: 663, endPoint y: 266, distance: 318.8
click at [663, 266] on div "The research by [PERSON_NAME] and colleagues dressed [DEMOGRAPHIC_DATA] babies …" at bounding box center [622, 247] width 285 height 59
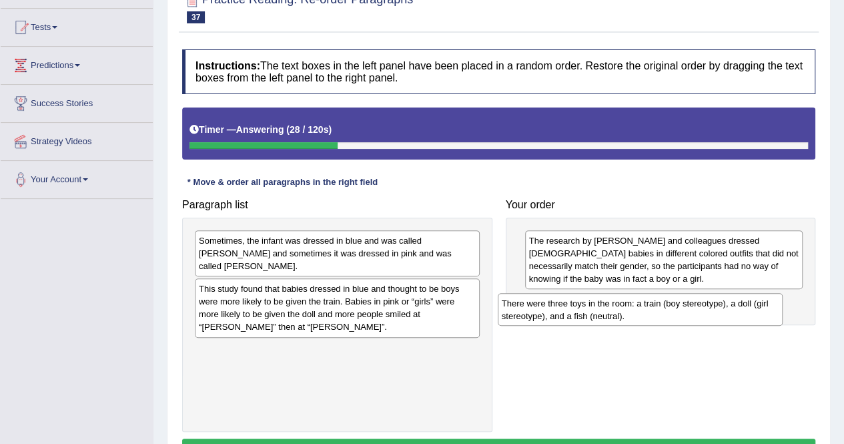
drag, startPoint x: 326, startPoint y: 345, endPoint x: 629, endPoint y: 312, distance: 304.8
click at [629, 312] on div "There were three toys in the room: a train (boy stereotype), a doll (girl stere…" at bounding box center [640, 309] width 285 height 33
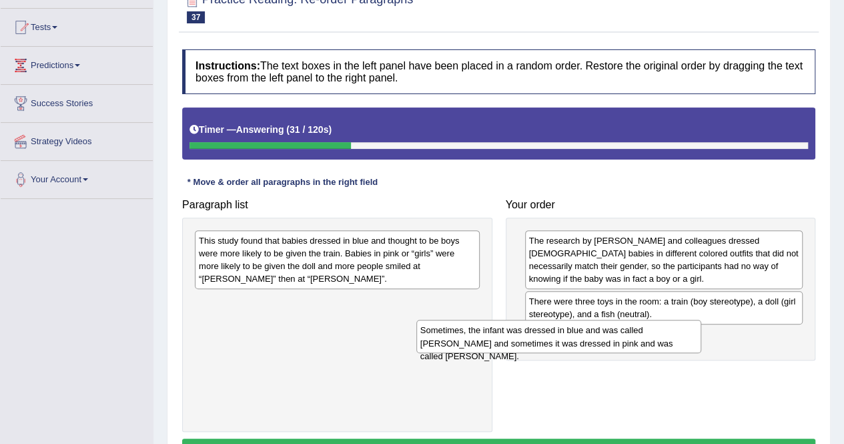
drag, startPoint x: 411, startPoint y: 250, endPoint x: 633, endPoint y: 340, distance: 239.2
click at [633, 340] on div "Sometimes, the infant was dressed in blue and was called [PERSON_NAME] and some…" at bounding box center [559, 336] width 285 height 33
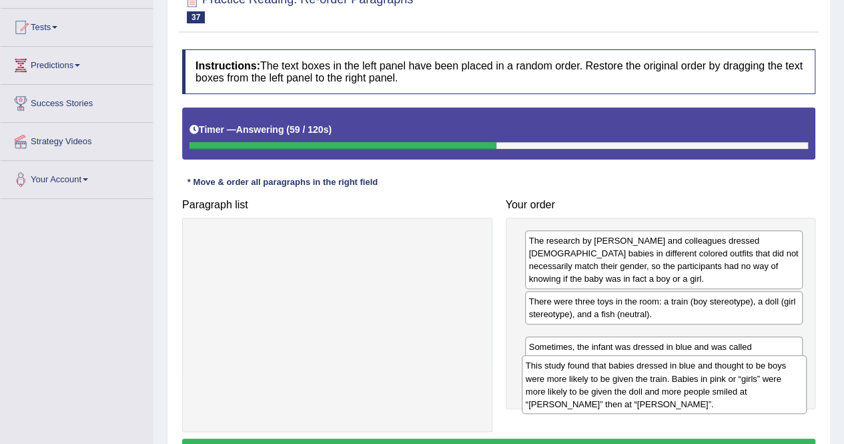
drag, startPoint x: 394, startPoint y: 264, endPoint x: 721, endPoint y: 389, distance: 350.3
click at [721, 389] on div "This study found that babies dressed in blue and thought to be boys were more l…" at bounding box center [664, 384] width 285 height 59
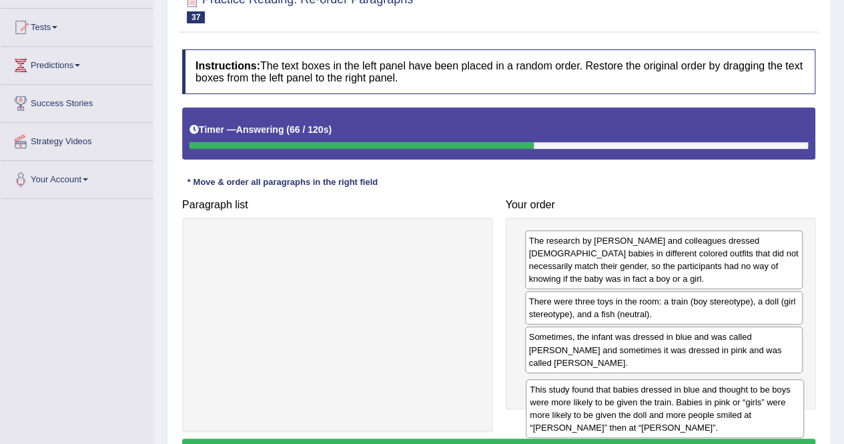
drag, startPoint x: 673, startPoint y: 350, endPoint x: 663, endPoint y: 389, distance: 40.5
click at [663, 389] on div "This study found that babies dressed in blue and thought to be boys were more l…" at bounding box center [665, 408] width 278 height 59
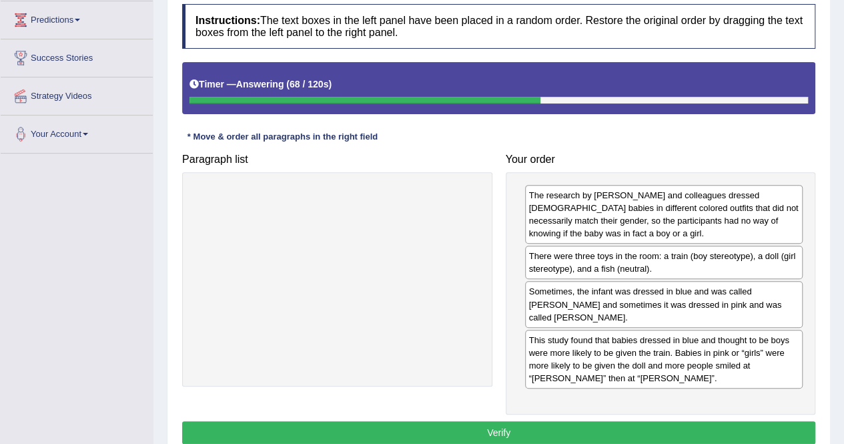
scroll to position [200, 0]
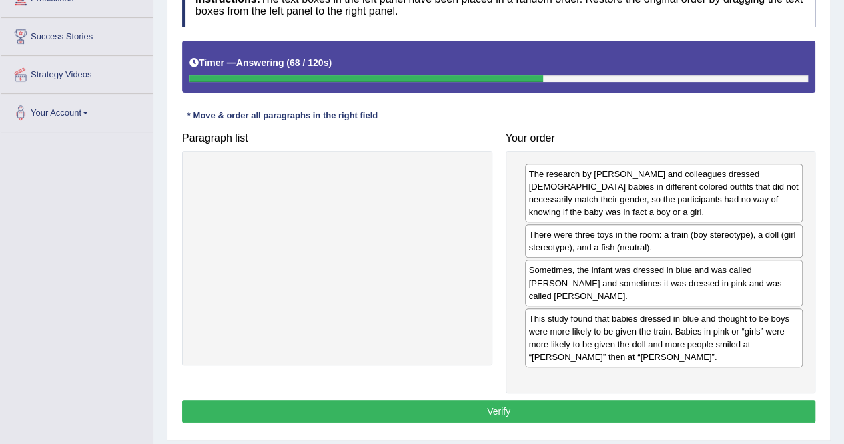
click at [601, 400] on button "Verify" at bounding box center [498, 411] width 633 height 23
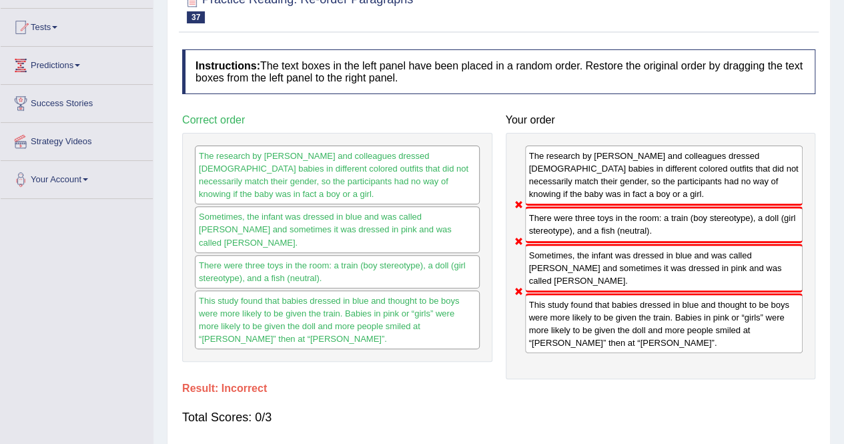
scroll to position [0, 0]
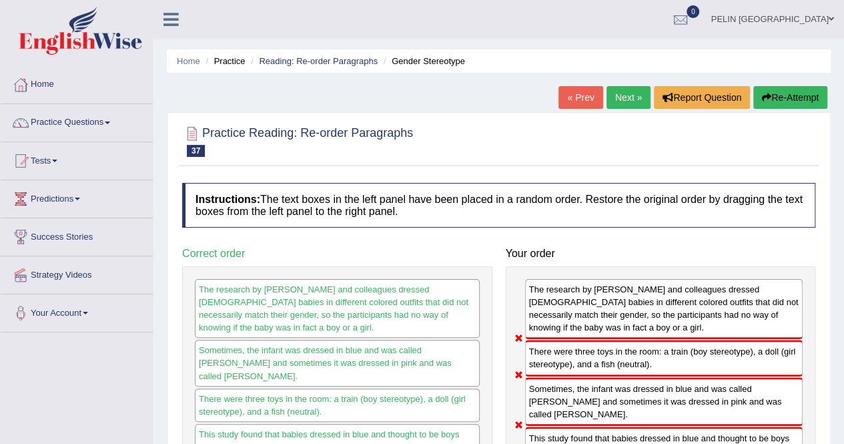
click at [797, 90] on button "Re-Attempt" at bounding box center [791, 97] width 74 height 23
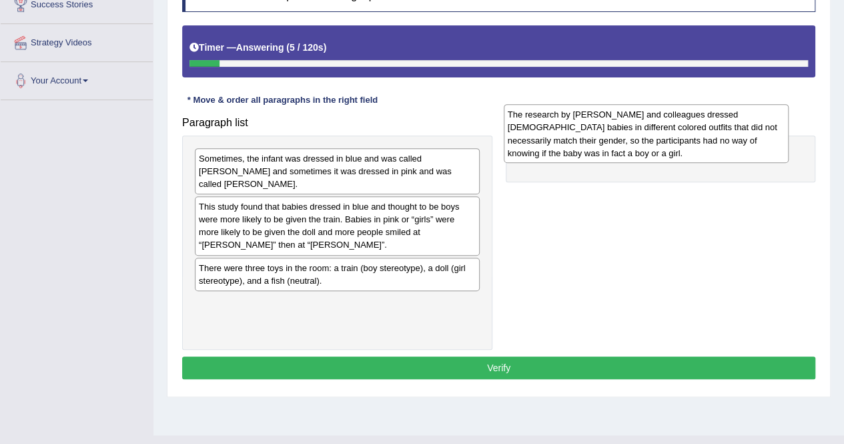
drag, startPoint x: 295, startPoint y: 316, endPoint x: 604, endPoint y: 142, distance: 354.8
click at [604, 142] on div "The research by [PERSON_NAME] and colleagues dressed [DEMOGRAPHIC_DATA] babies …" at bounding box center [646, 133] width 285 height 59
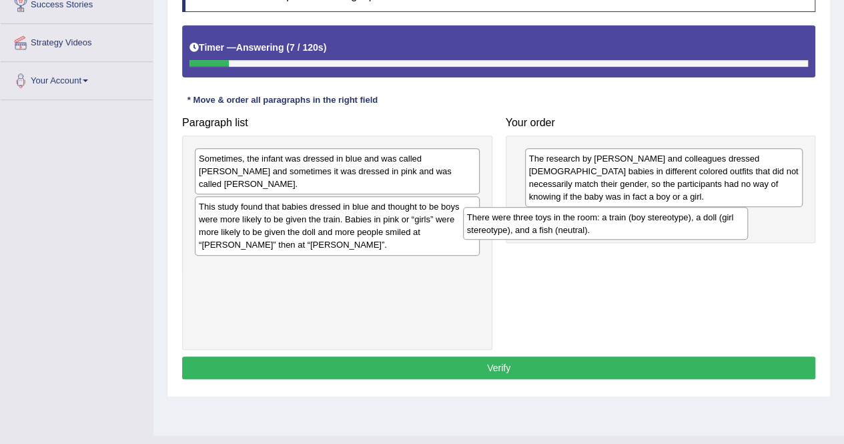
drag, startPoint x: 330, startPoint y: 266, endPoint x: 609, endPoint y: 223, distance: 282.3
click at [609, 223] on div "There were three toys in the room: a train (boy stereotype), a doll (girl stere…" at bounding box center [605, 223] width 285 height 33
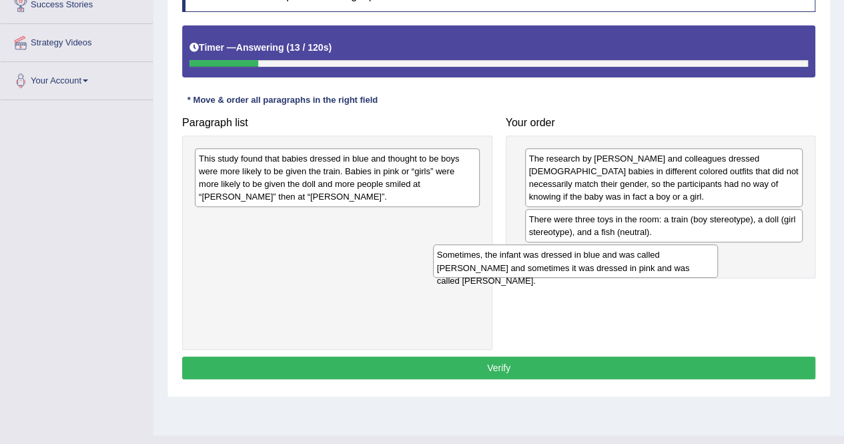
drag, startPoint x: 374, startPoint y: 161, endPoint x: 613, endPoint y: 258, distance: 257.2
click at [613, 258] on div "Sometimes, the infant was dressed in blue and was called [PERSON_NAME] and some…" at bounding box center [575, 260] width 285 height 33
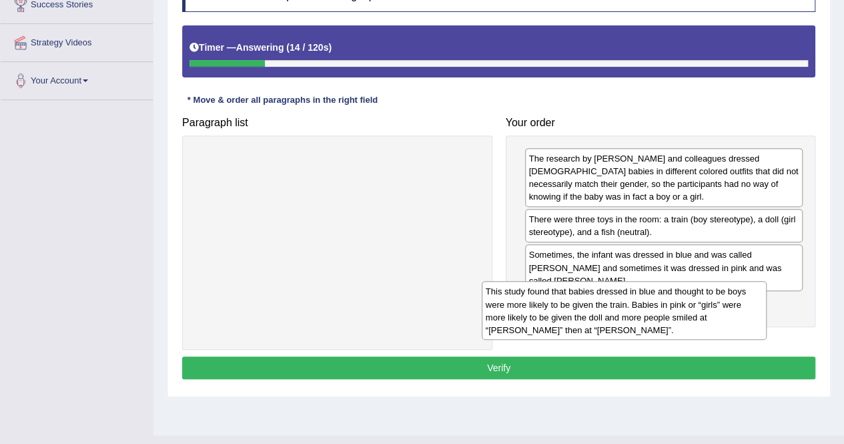
drag, startPoint x: 372, startPoint y: 184, endPoint x: 661, endPoint y: 314, distance: 316.4
click at [661, 316] on div "This study found that babies dressed in blue and thought to be boys were more l…" at bounding box center [624, 310] width 285 height 59
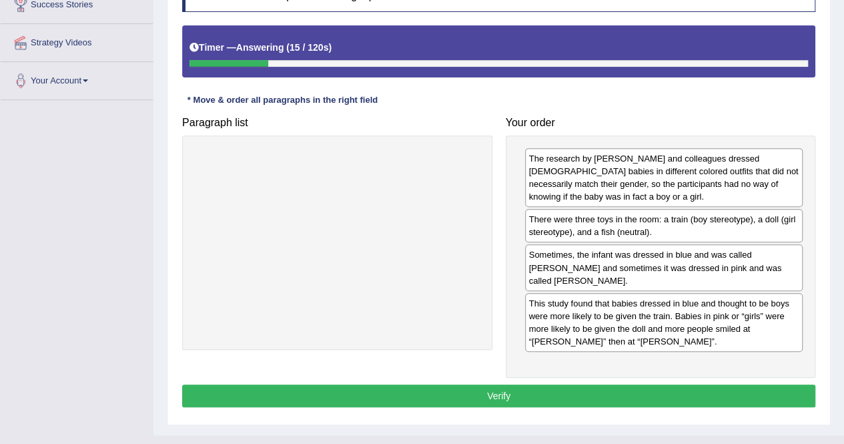
click at [613, 384] on button "Verify" at bounding box center [498, 395] width 633 height 23
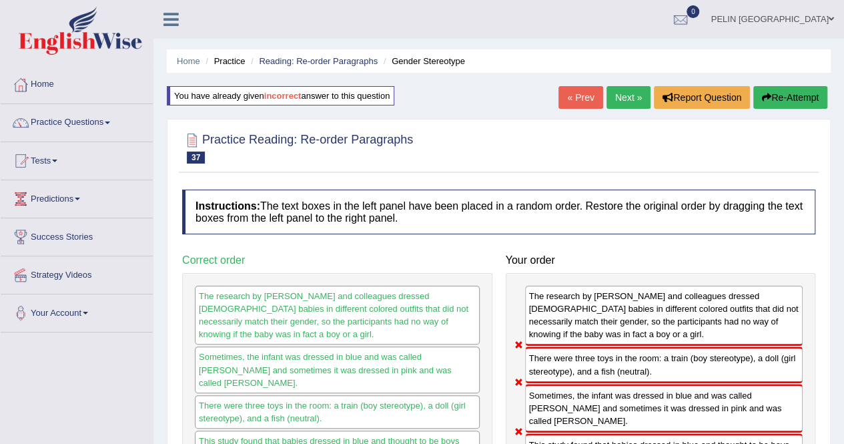
click at [780, 97] on button "Re-Attempt" at bounding box center [791, 97] width 74 height 23
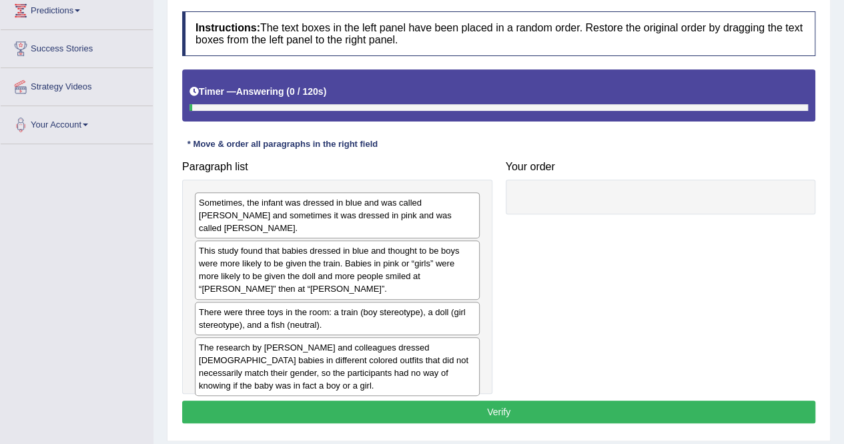
scroll to position [158, 0]
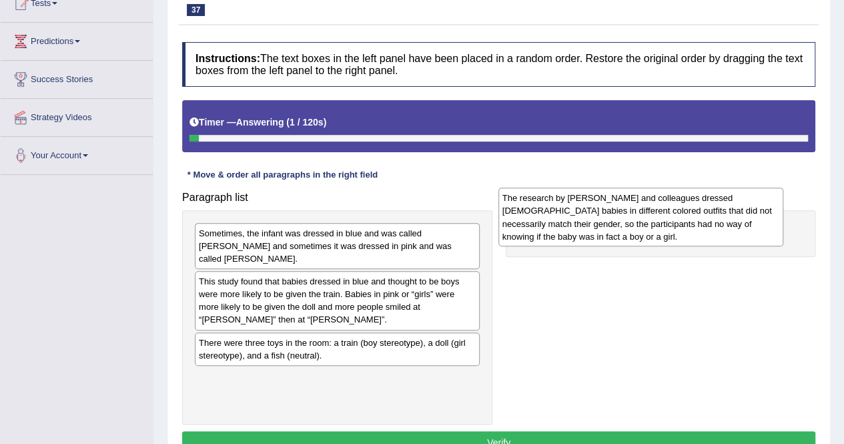
drag, startPoint x: 320, startPoint y: 382, endPoint x: 623, endPoint y: 217, distance: 345.6
click at [623, 217] on div "The research by [PERSON_NAME] and colleagues dressed [DEMOGRAPHIC_DATA] babies …" at bounding box center [641, 217] width 285 height 59
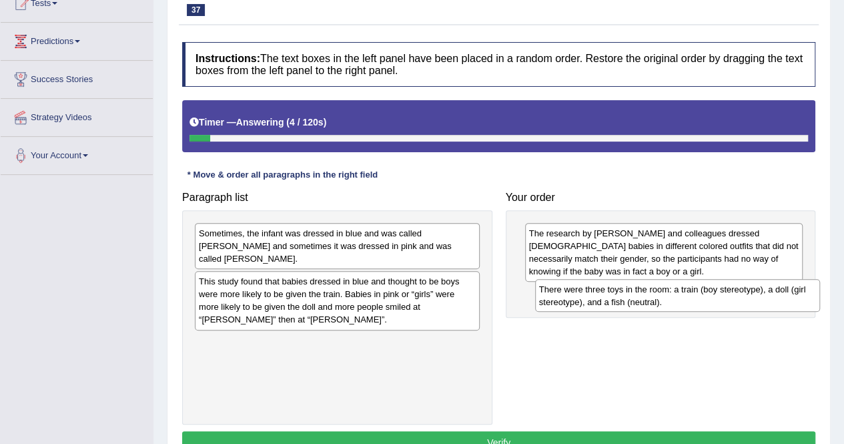
drag, startPoint x: 302, startPoint y: 336, endPoint x: 633, endPoint y: 298, distance: 333.2
click at [633, 298] on div "There were three toys in the room: a train (boy stereotype), a doll (girl stere…" at bounding box center [677, 295] width 285 height 33
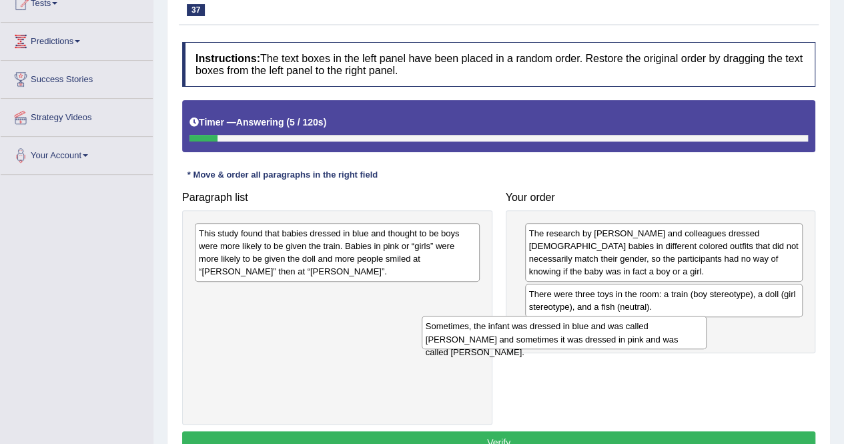
drag, startPoint x: 332, startPoint y: 246, endPoint x: 559, endPoint y: 340, distance: 245.7
click at [559, 340] on div "Sometimes, the infant was dressed in blue and was called [PERSON_NAME] and some…" at bounding box center [564, 332] width 285 height 33
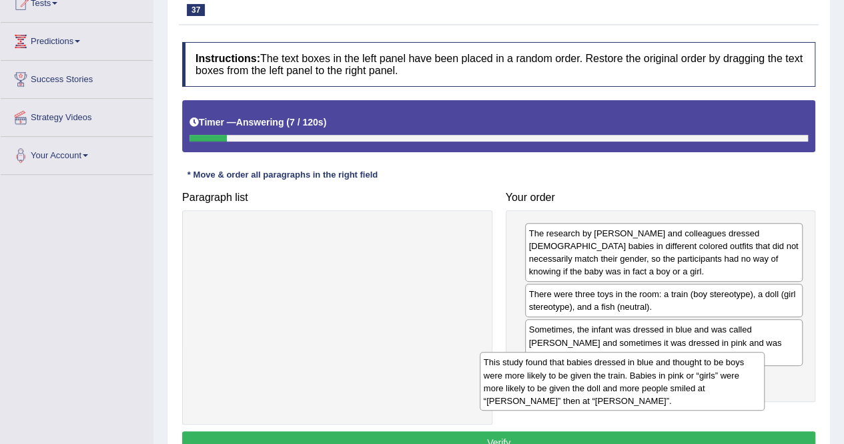
drag, startPoint x: 340, startPoint y: 254, endPoint x: 627, endPoint y: 381, distance: 314.1
click at [627, 381] on div "This study found that babies dressed in blue and thought to be boys were more l…" at bounding box center [622, 381] width 285 height 59
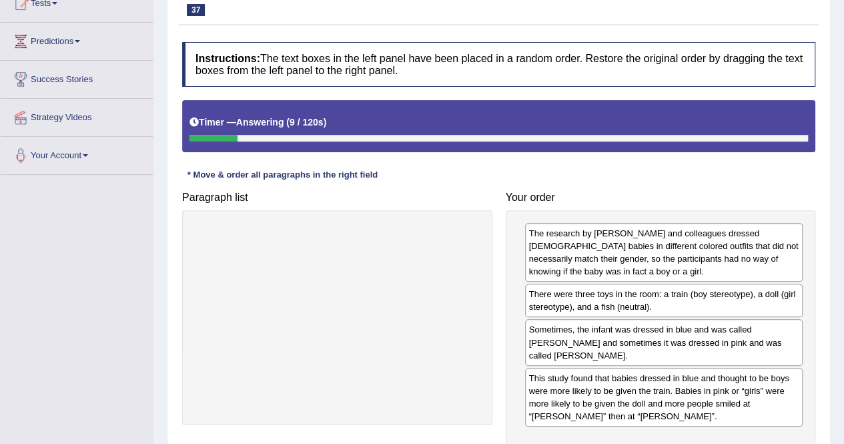
scroll to position [256, 0]
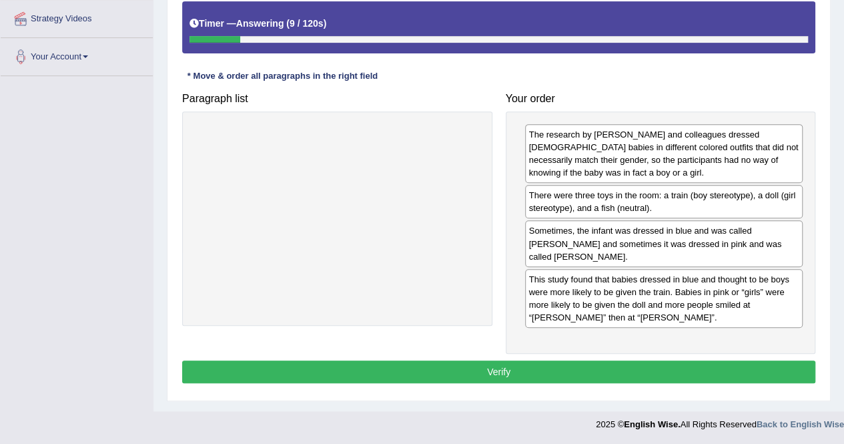
click at [599, 360] on button "Verify" at bounding box center [498, 371] width 633 height 23
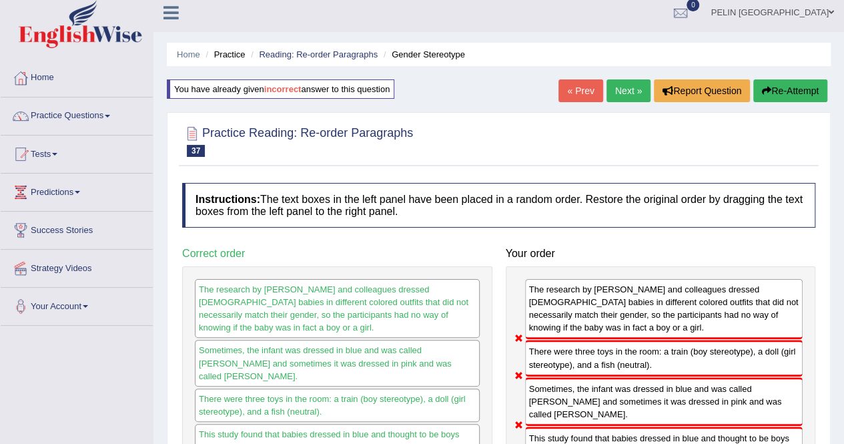
scroll to position [0, 0]
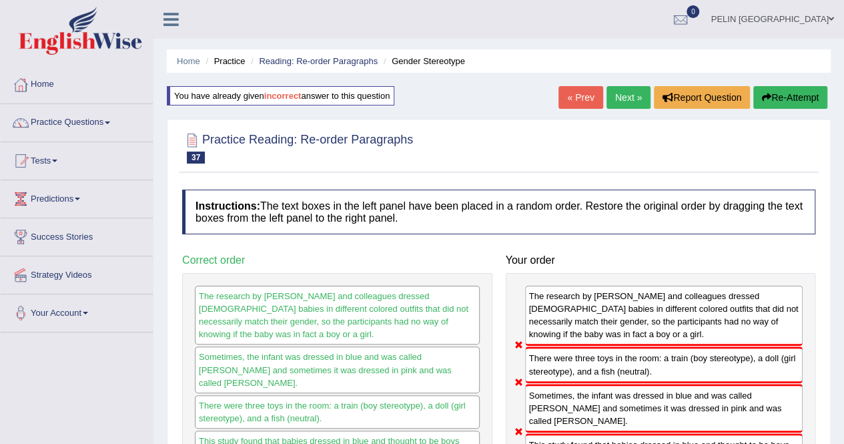
click at [778, 94] on button "Re-Attempt" at bounding box center [791, 97] width 74 height 23
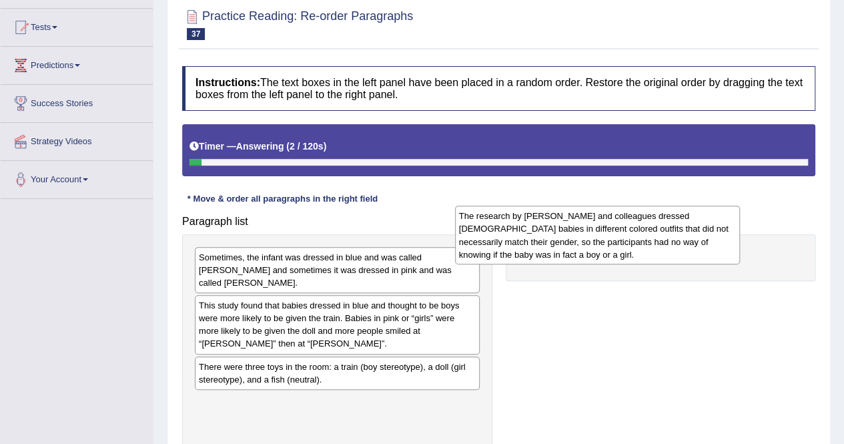
drag, startPoint x: 356, startPoint y: 400, endPoint x: 617, endPoint y: 229, distance: 311.8
click at [617, 229] on div "The research by [PERSON_NAME] and colleagues dressed [DEMOGRAPHIC_DATA] babies …" at bounding box center [597, 235] width 285 height 59
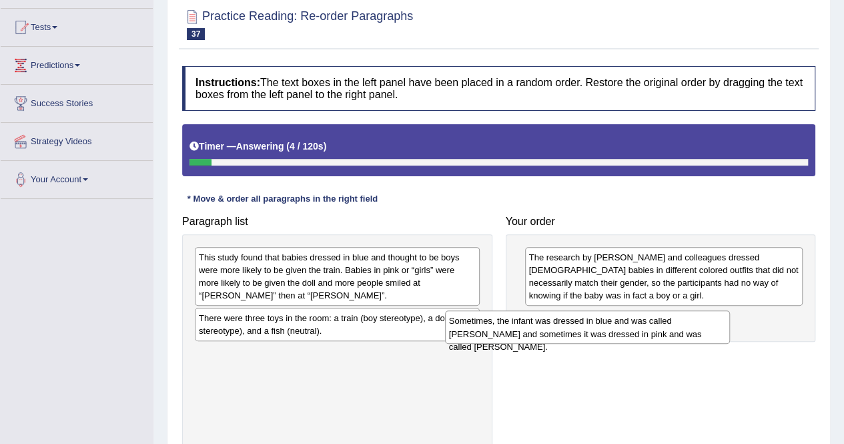
drag, startPoint x: 368, startPoint y: 265, endPoint x: 619, endPoint y: 329, distance: 258.4
click at [619, 329] on div "Sometimes, the infant was dressed in blue and was called [PERSON_NAME] and some…" at bounding box center [587, 326] width 285 height 33
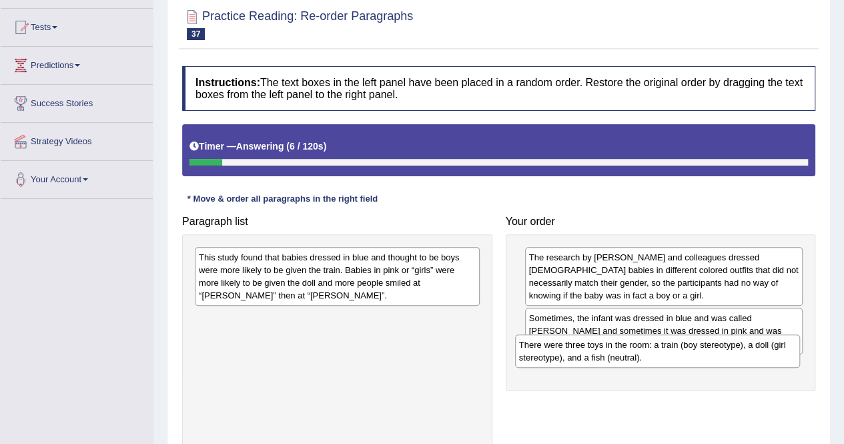
drag, startPoint x: 292, startPoint y: 322, endPoint x: 613, endPoint y: 349, distance: 321.6
click at [613, 349] on div "There were three toys in the room: a train (boy stereotype), a doll (girl stere…" at bounding box center [657, 350] width 285 height 33
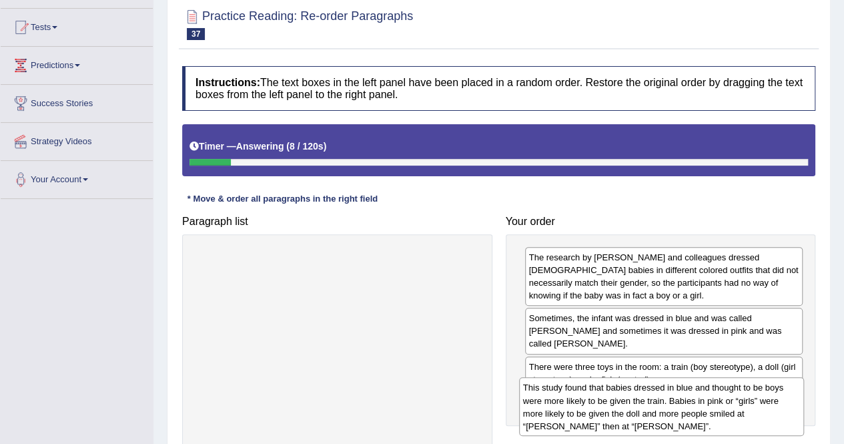
drag, startPoint x: 390, startPoint y: 257, endPoint x: 715, endPoint y: 386, distance: 349.3
click at [715, 386] on div "This study found that babies dressed in blue and thought to be boys were more l…" at bounding box center [661, 406] width 285 height 59
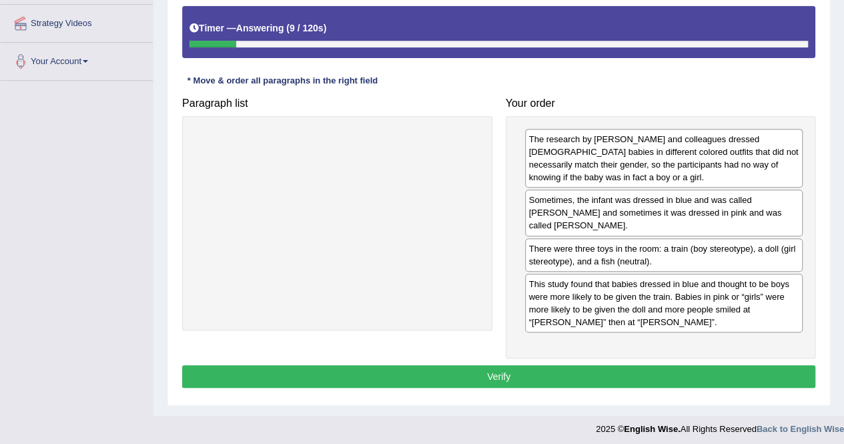
scroll to position [256, 0]
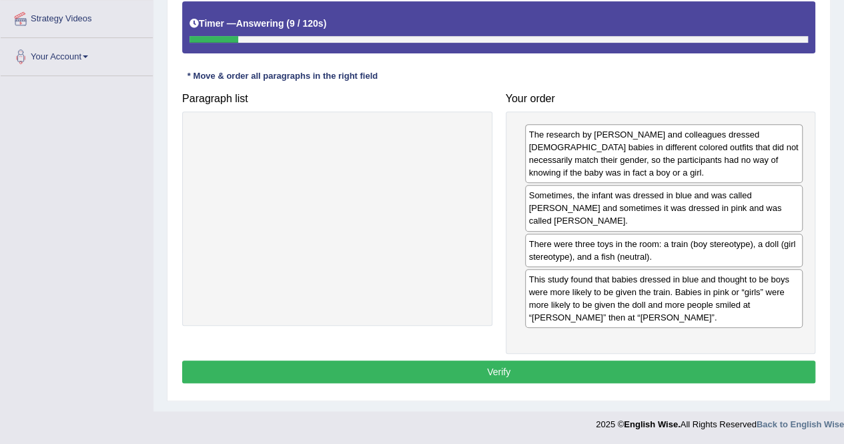
click at [627, 360] on button "Verify" at bounding box center [498, 371] width 633 height 23
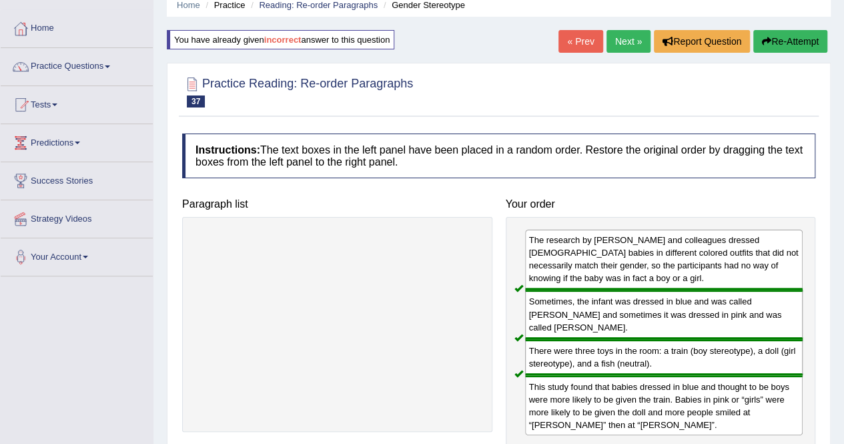
scroll to position [0, 0]
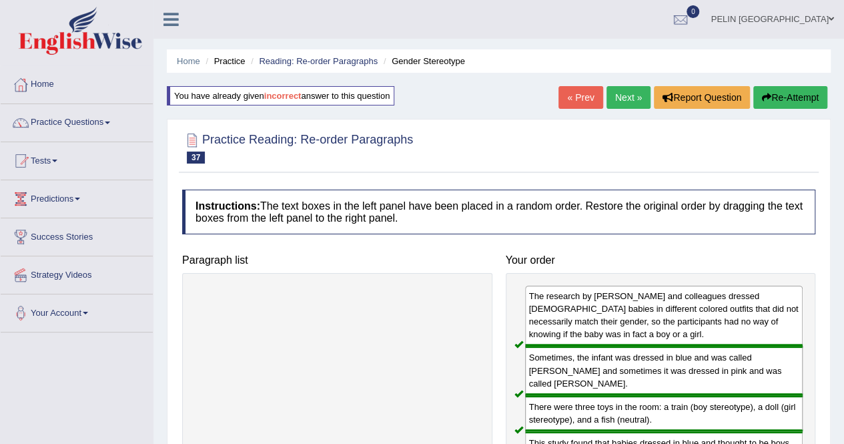
drag, startPoint x: 635, startPoint y: 98, endPoint x: 635, endPoint y: 117, distance: 19.4
click at [635, 98] on link "Next »" at bounding box center [629, 97] width 44 height 23
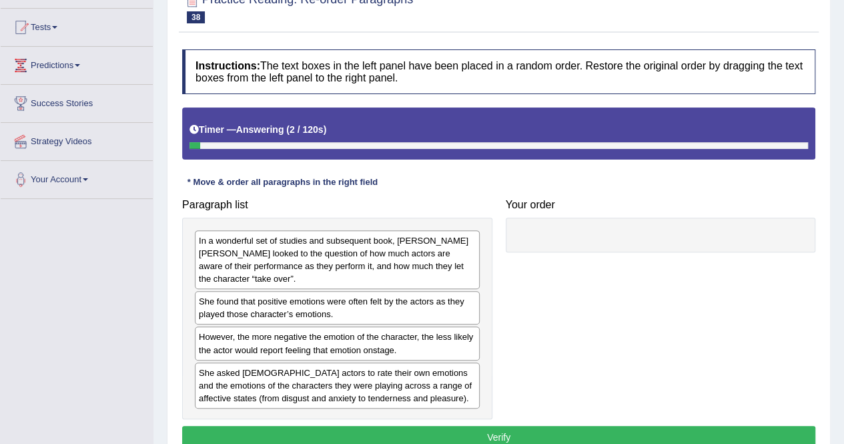
scroll to position [200, 0]
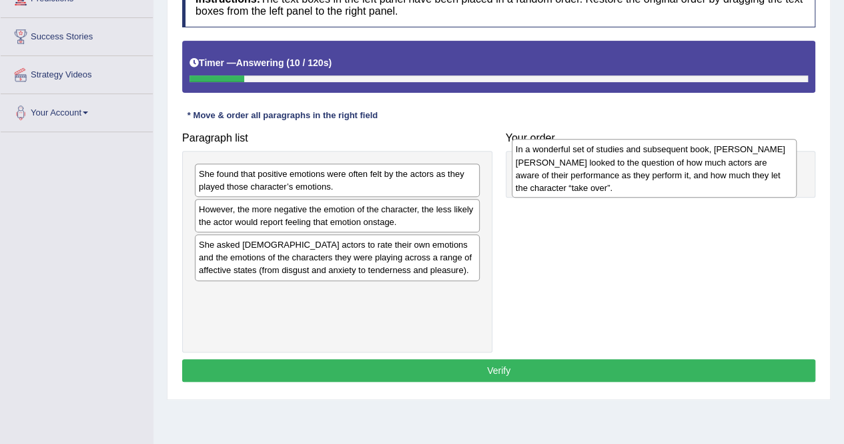
drag, startPoint x: 279, startPoint y: 200, endPoint x: 596, endPoint y: 176, distance: 318.0
click at [596, 176] on div "In a wonderful set of studies and subsequent book, [PERSON_NAME] [PERSON_NAME] …" at bounding box center [654, 168] width 285 height 59
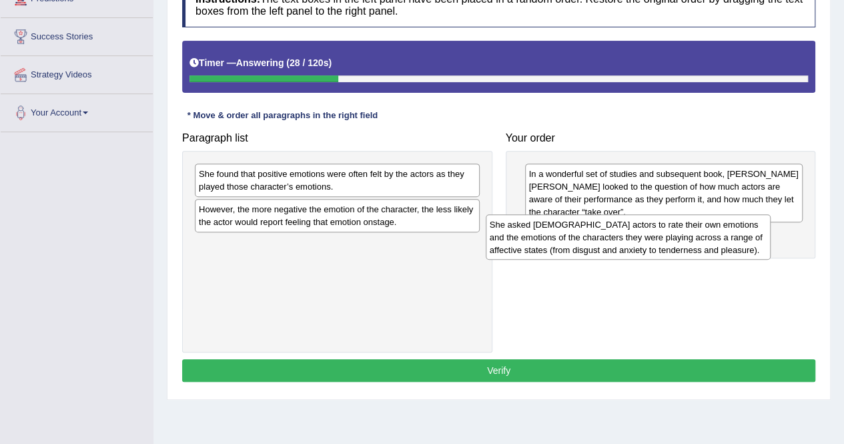
drag, startPoint x: 342, startPoint y: 257, endPoint x: 633, endPoint y: 238, distance: 291.7
click at [633, 238] on div "She asked [DEMOGRAPHIC_DATA] actors to rate their own emotions and the emotions…" at bounding box center [628, 237] width 285 height 46
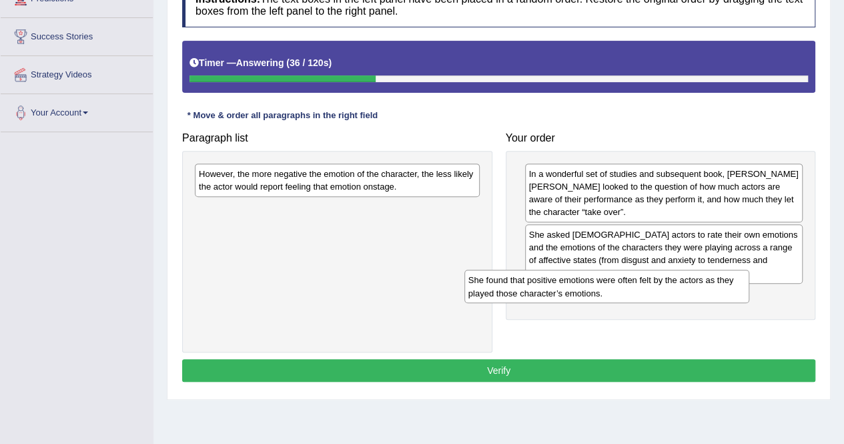
drag, startPoint x: 331, startPoint y: 178, endPoint x: 601, endPoint y: 285, distance: 290.0
click at [601, 285] on div "She found that positive emotions were often felt by the actors as they played t…" at bounding box center [607, 286] width 285 height 33
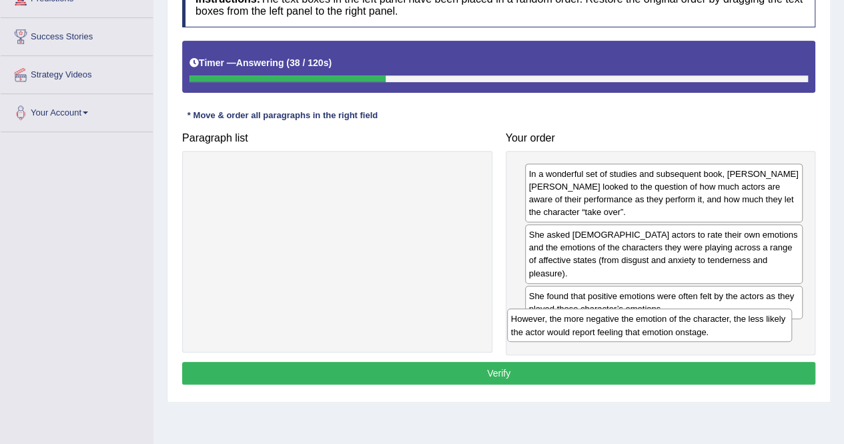
drag, startPoint x: 379, startPoint y: 184, endPoint x: 697, endPoint y: 320, distance: 345.7
click at [697, 320] on div "However, the more negative the emotion of the character, the less likely the ac…" at bounding box center [649, 324] width 285 height 33
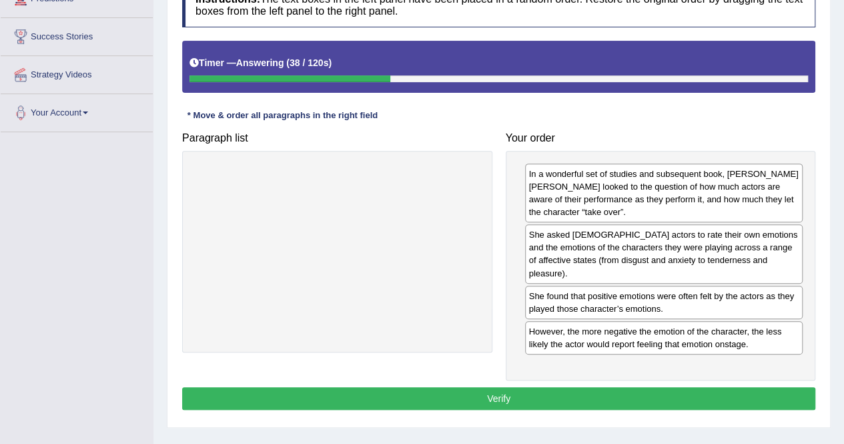
click at [663, 387] on button "Verify" at bounding box center [498, 398] width 633 height 23
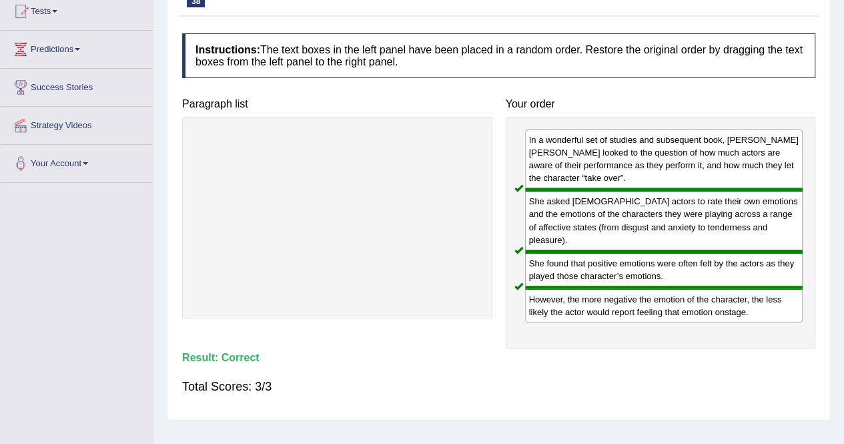
scroll to position [67, 0]
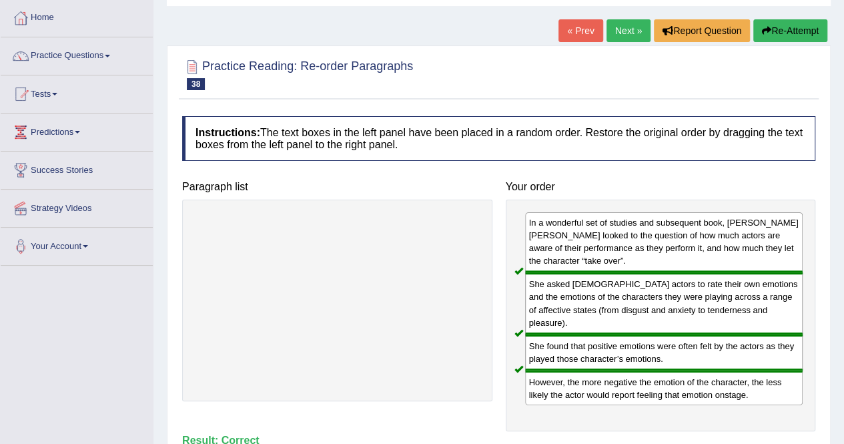
click at [627, 26] on link "Next »" at bounding box center [629, 30] width 44 height 23
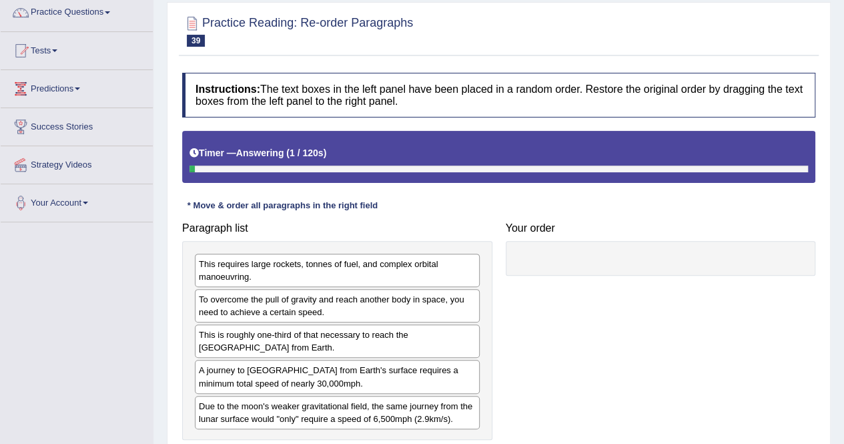
scroll to position [200, 0]
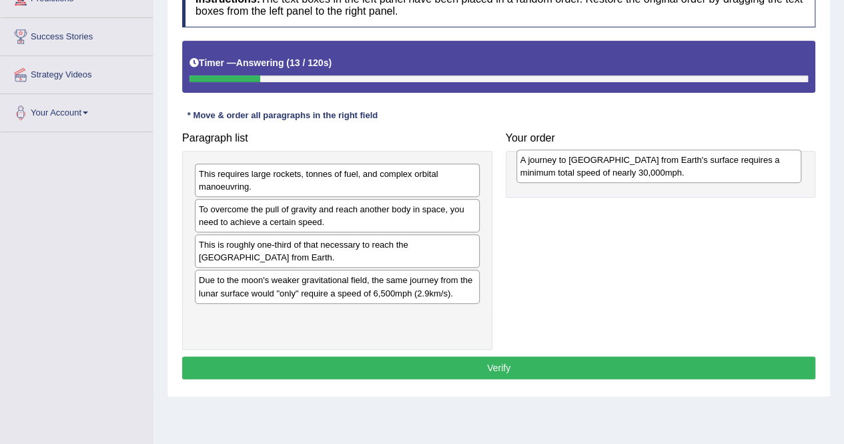
drag, startPoint x: 303, startPoint y: 293, endPoint x: 625, endPoint y: 174, distance: 343.0
click at [625, 174] on div "A journey to [GEOGRAPHIC_DATA] from Earth's surface requires a minimum total sp…" at bounding box center [659, 166] width 285 height 33
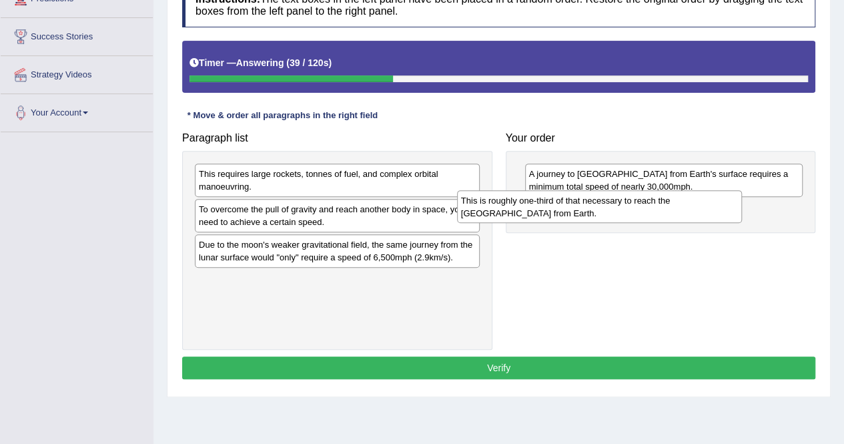
drag, startPoint x: 369, startPoint y: 260, endPoint x: 631, endPoint y: 216, distance: 265.9
click at [631, 216] on div "This is roughly one-third of that necessary to reach the [GEOGRAPHIC_DATA] from…" at bounding box center [599, 206] width 285 height 33
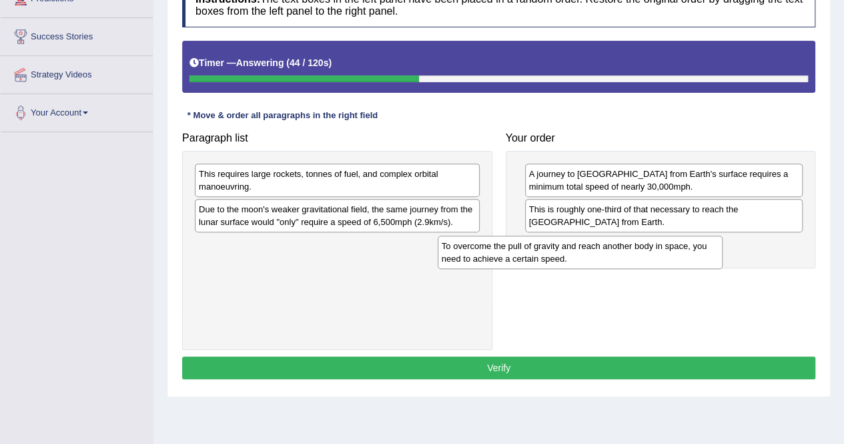
drag, startPoint x: 394, startPoint y: 219, endPoint x: 637, endPoint y: 256, distance: 245.8
click at [637, 256] on div "To overcome the pull of gravity and reach another body in space, you need to ac…" at bounding box center [580, 252] width 285 height 33
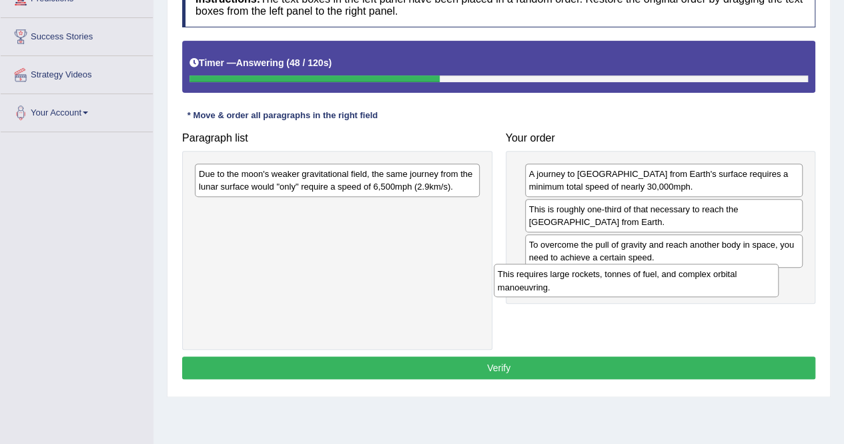
drag, startPoint x: 307, startPoint y: 174, endPoint x: 606, endPoint y: 274, distance: 315.6
click at [606, 274] on div "This requires large rockets, tonnes of fuel, and complex orbital manoeuvring." at bounding box center [636, 280] width 285 height 33
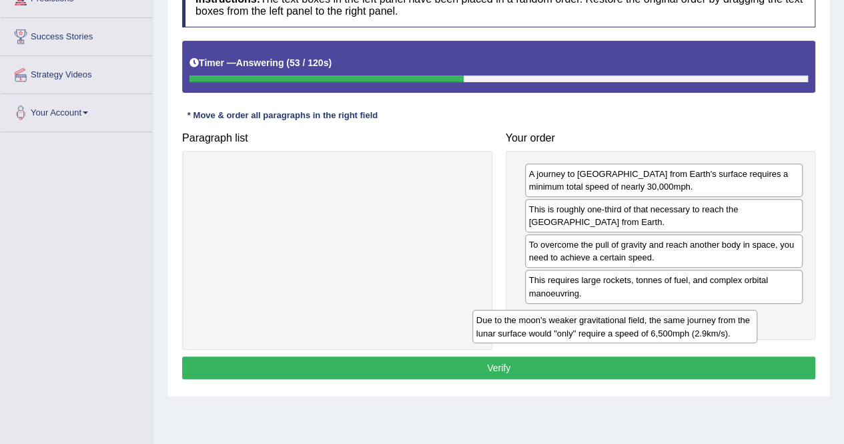
drag, startPoint x: 380, startPoint y: 177, endPoint x: 662, endPoint y: 322, distance: 317.0
click at [662, 322] on div "Due to the moon's weaker gravitational field, the same journey from the lunar s…" at bounding box center [615, 326] width 285 height 33
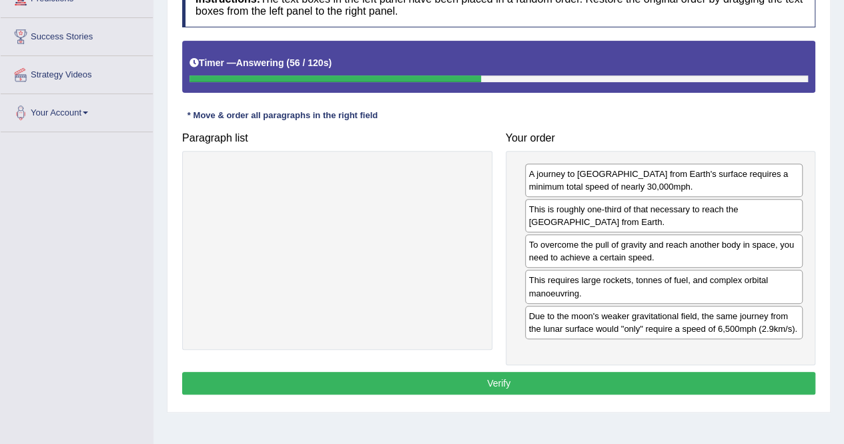
click at [623, 388] on button "Verify" at bounding box center [498, 383] width 633 height 23
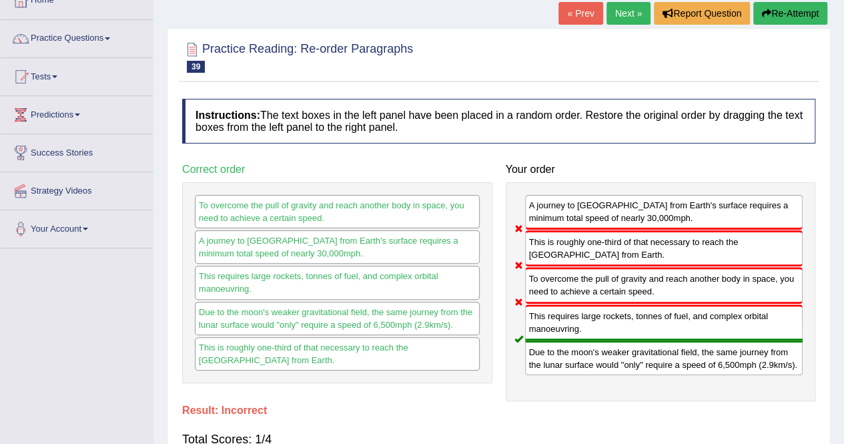
scroll to position [67, 0]
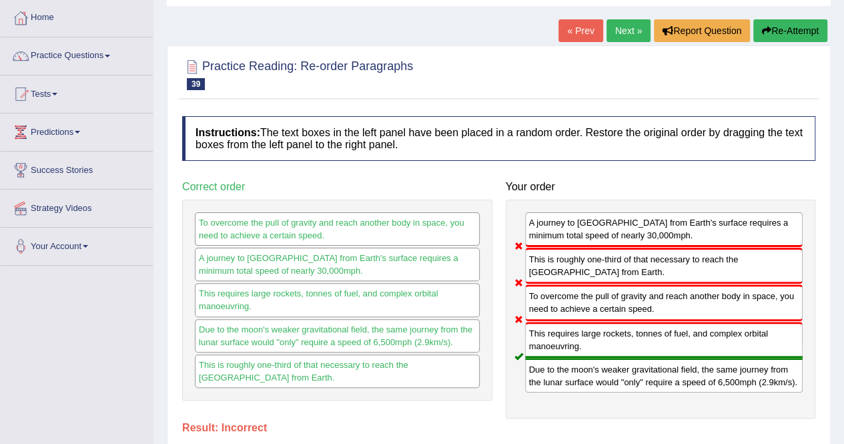
click at [784, 30] on button "Re-Attempt" at bounding box center [791, 30] width 74 height 23
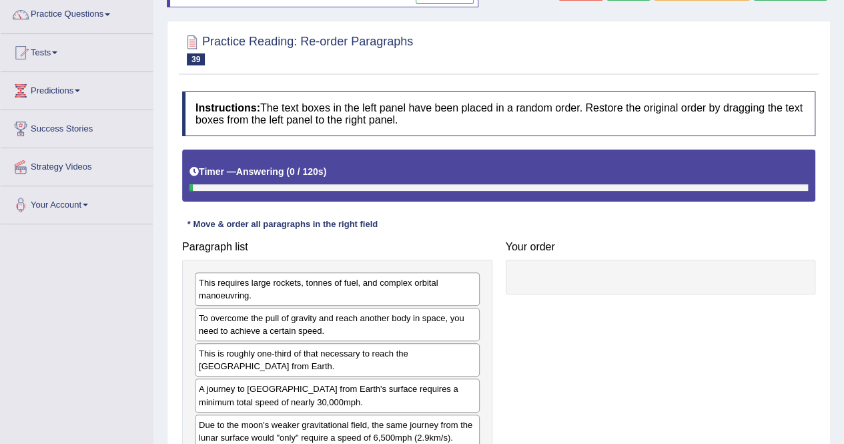
scroll to position [200, 0]
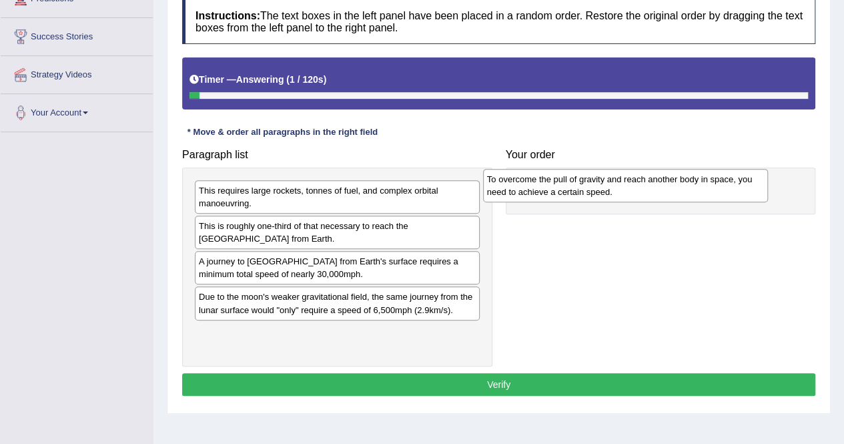
drag, startPoint x: 329, startPoint y: 232, endPoint x: 617, endPoint y: 186, distance: 292.0
click at [617, 186] on div "To overcome the pull of gravity and reach another body in space, you need to ac…" at bounding box center [625, 185] width 285 height 33
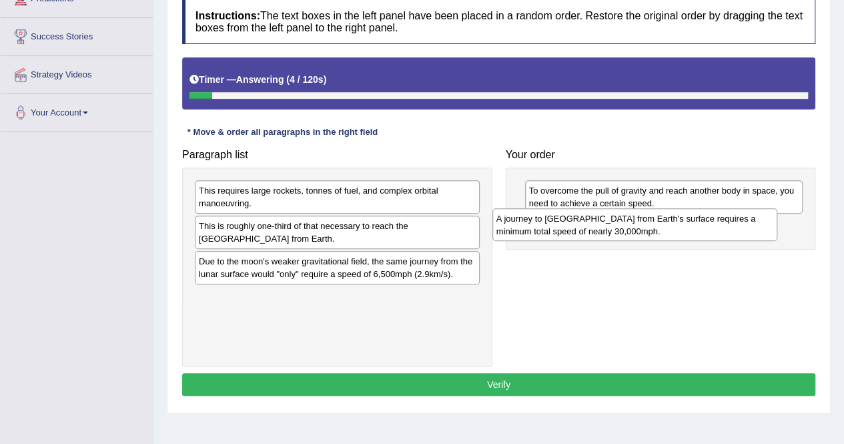
drag, startPoint x: 276, startPoint y: 266, endPoint x: 574, endPoint y: 224, distance: 300.6
click at [574, 224] on div "A journey to [GEOGRAPHIC_DATA] from Earth's surface requires a minimum total sp…" at bounding box center [635, 224] width 285 height 33
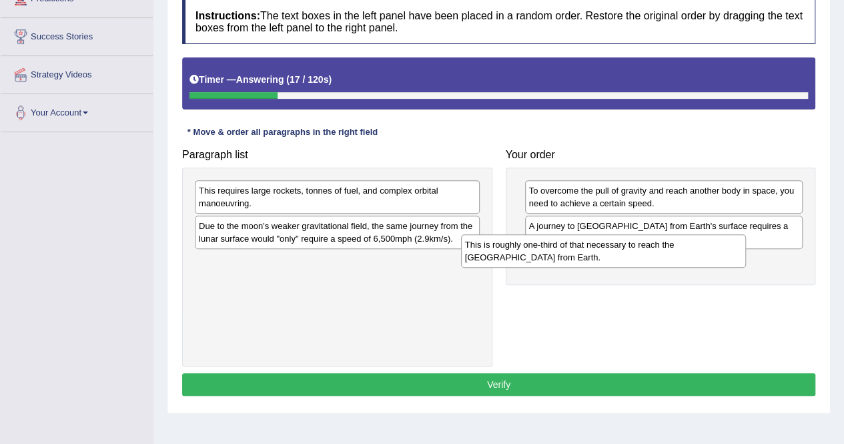
drag, startPoint x: 386, startPoint y: 236, endPoint x: 652, endPoint y: 256, distance: 267.0
click at [652, 256] on div "This is roughly one-third of that necessary to reach the [GEOGRAPHIC_DATA] from…" at bounding box center [603, 250] width 285 height 33
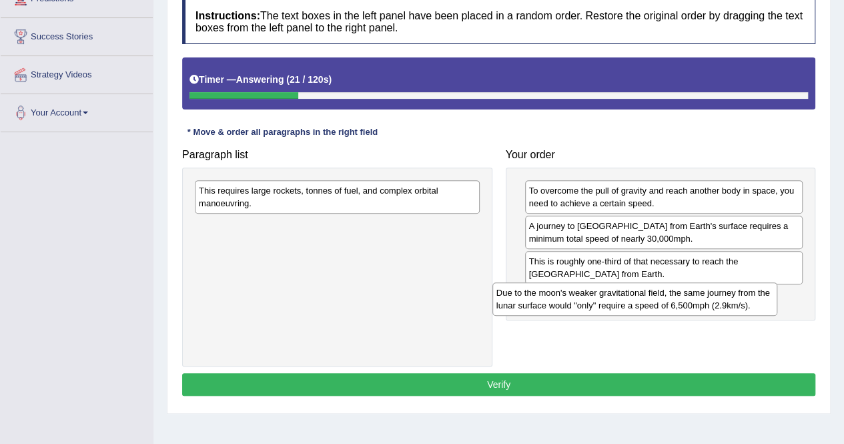
drag, startPoint x: 370, startPoint y: 231, endPoint x: 664, endPoint y: 298, distance: 302.0
click at [664, 298] on div "Due to the moon's weaker gravitational field, the same journey from the lunar s…" at bounding box center [635, 298] width 285 height 33
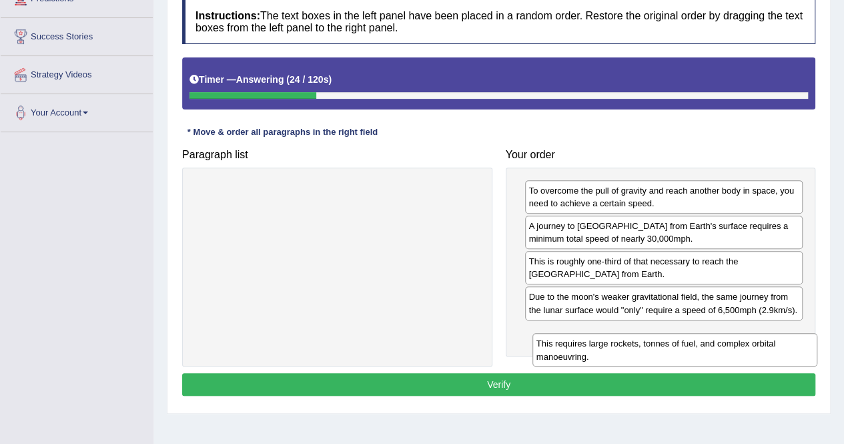
drag, startPoint x: 275, startPoint y: 189, endPoint x: 613, endPoint y: 342, distance: 371.0
click at [613, 342] on div "This requires large rockets, tonnes of fuel, and complex orbital manoeuvring." at bounding box center [675, 349] width 285 height 33
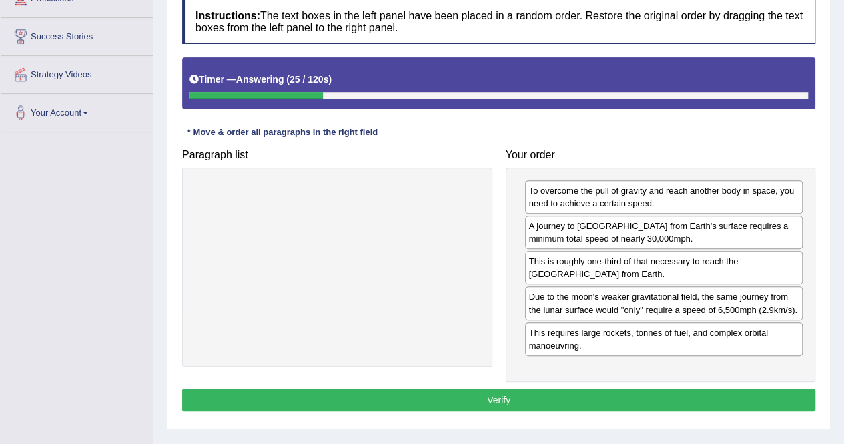
click at [589, 406] on button "Verify" at bounding box center [498, 399] width 633 height 23
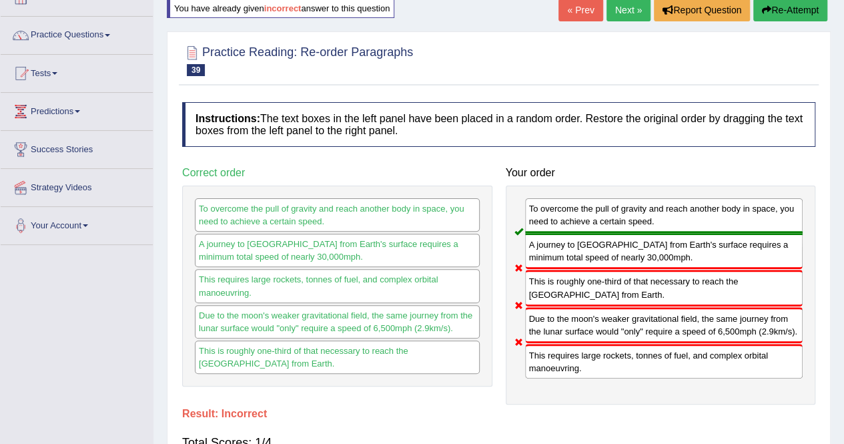
scroll to position [67, 0]
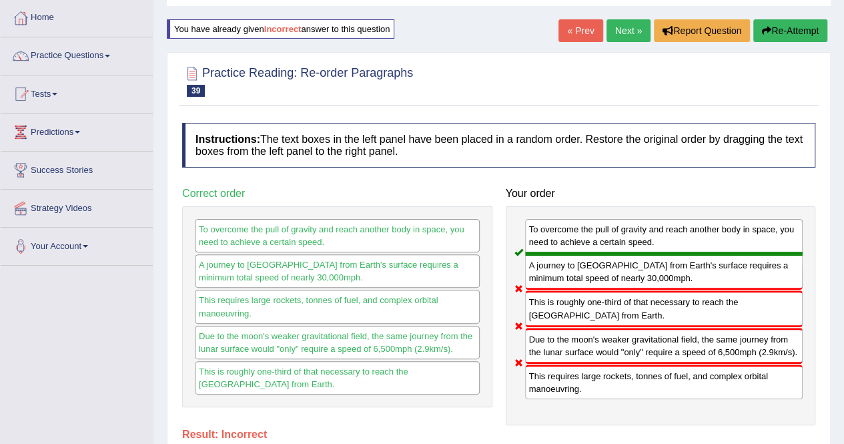
click at [800, 33] on button "Re-Attempt" at bounding box center [791, 30] width 74 height 23
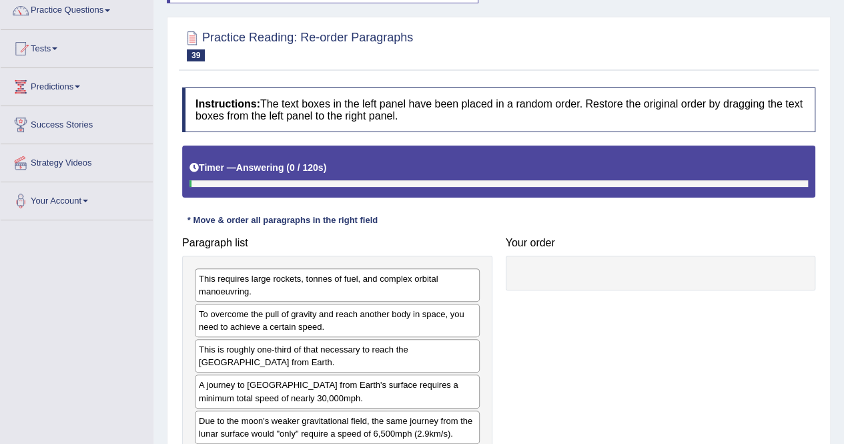
scroll to position [133, 0]
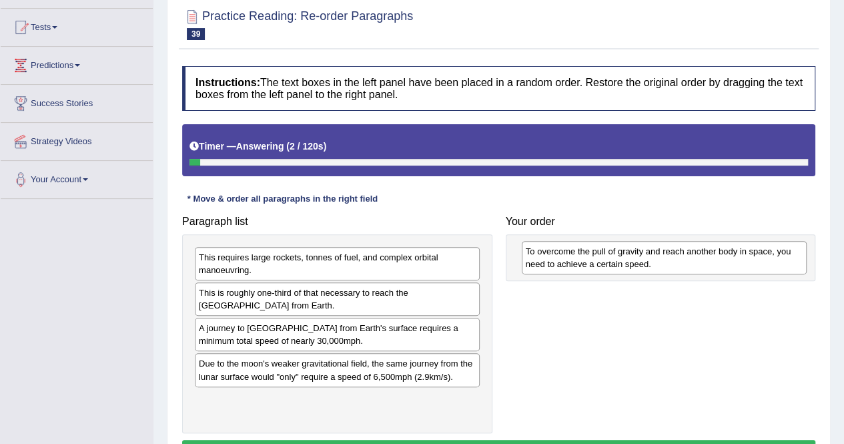
drag, startPoint x: 300, startPoint y: 297, endPoint x: 627, endPoint y: 256, distance: 329.6
click at [627, 256] on div "To overcome the pull of gravity and reach another body in space, you need to ac…" at bounding box center [664, 257] width 285 height 33
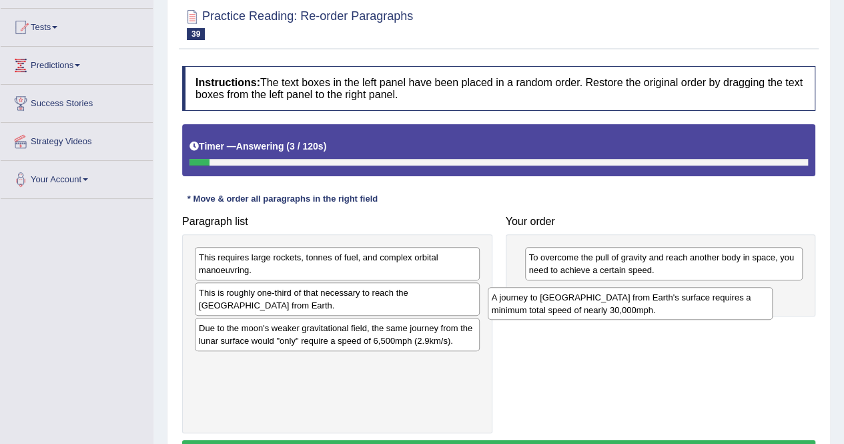
drag, startPoint x: 256, startPoint y: 333, endPoint x: 549, endPoint y: 303, distance: 294.6
click at [549, 303] on div "A journey to [GEOGRAPHIC_DATA] from Earth's surface requires a minimum total sp…" at bounding box center [630, 303] width 285 height 33
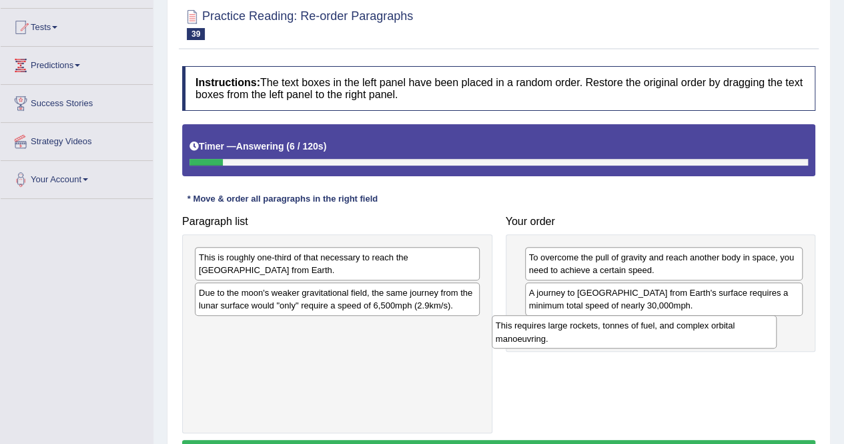
drag, startPoint x: 326, startPoint y: 266, endPoint x: 623, endPoint y: 335, distance: 304.9
click at [623, 335] on div "This requires large rockets, tonnes of fuel, and complex orbital manoeuvring." at bounding box center [634, 331] width 285 height 33
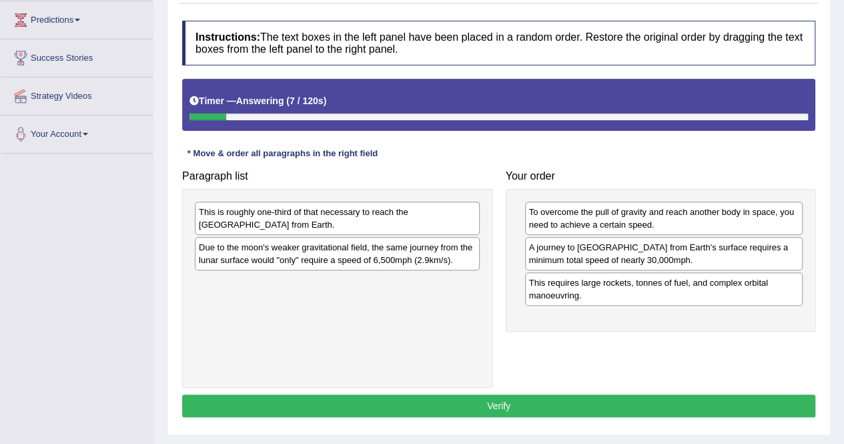
scroll to position [200, 0]
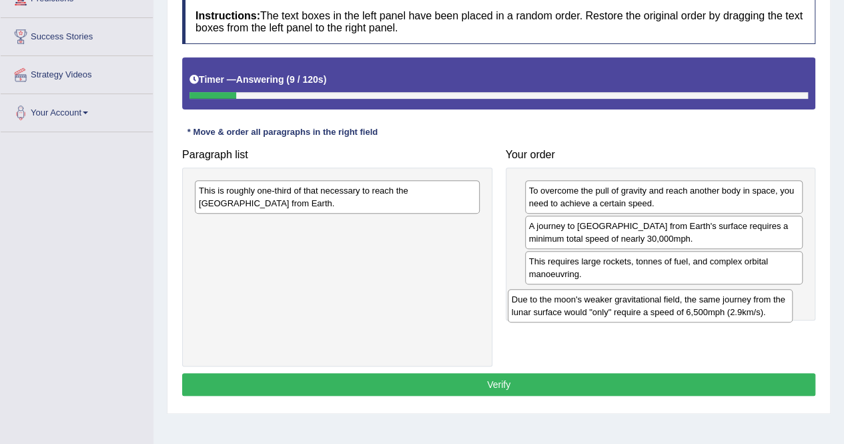
drag, startPoint x: 288, startPoint y: 235, endPoint x: 601, endPoint y: 309, distance: 321.7
click at [601, 309] on div "Due to the moon's weaker gravitational field, the same journey from the lunar s…" at bounding box center [650, 305] width 285 height 33
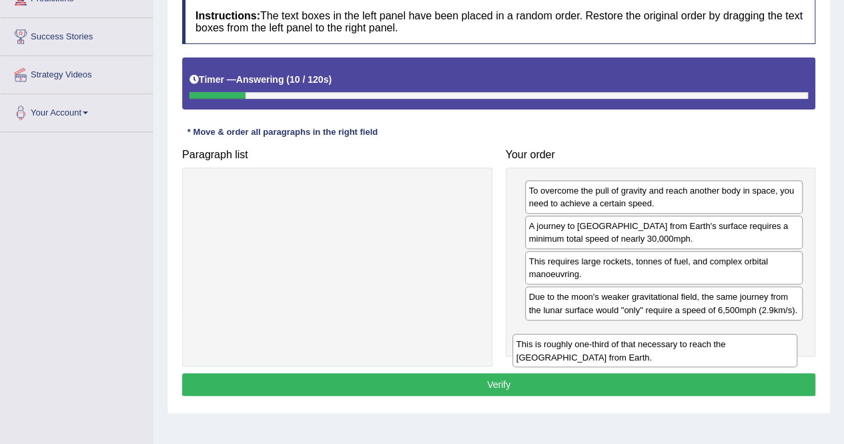
drag, startPoint x: 324, startPoint y: 201, endPoint x: 642, endPoint y: 355, distance: 353.2
click at [642, 355] on div "This is roughly one-third of that necessary to reach the [GEOGRAPHIC_DATA] from…" at bounding box center [655, 350] width 285 height 33
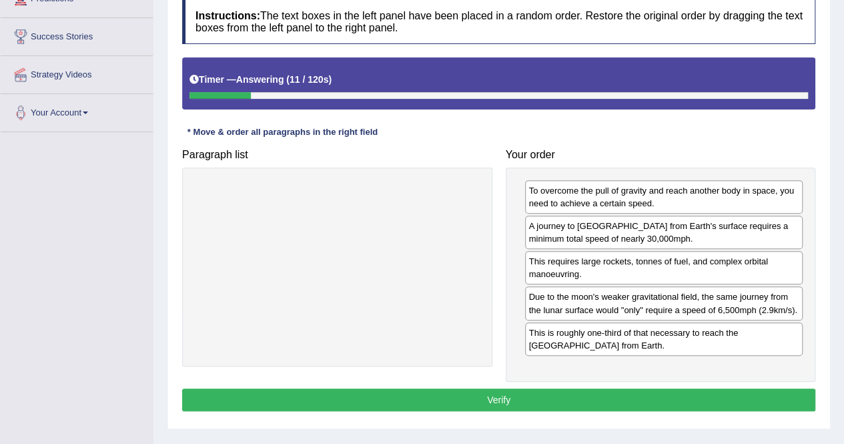
click at [582, 405] on button "Verify" at bounding box center [498, 399] width 633 height 23
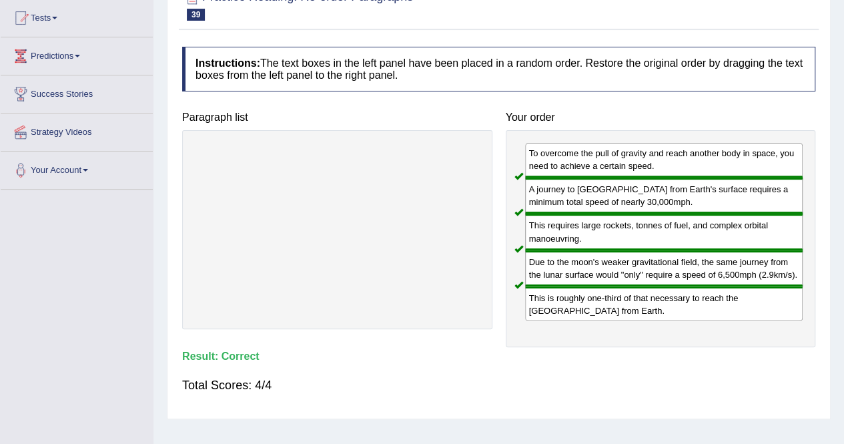
scroll to position [67, 0]
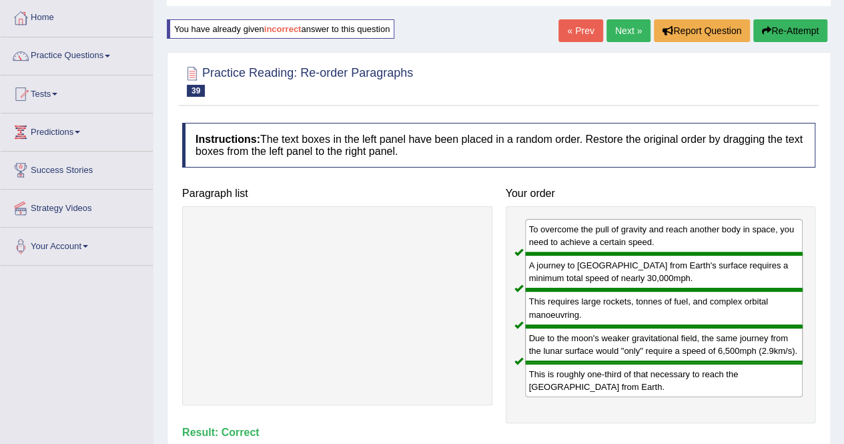
click at [617, 33] on link "Next »" at bounding box center [629, 30] width 44 height 23
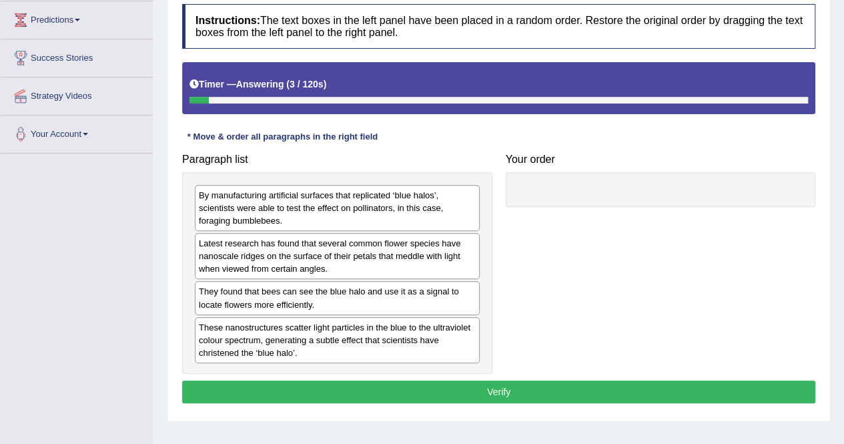
scroll to position [200, 0]
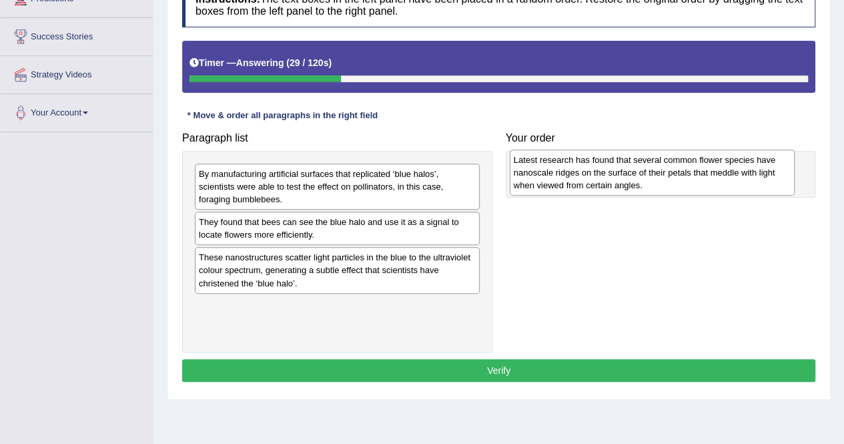
drag, startPoint x: 368, startPoint y: 244, endPoint x: 683, endPoint y: 182, distance: 321.0
click at [683, 182] on div "Latest research has found that several common flower species have nanoscale rid…" at bounding box center [652, 173] width 285 height 46
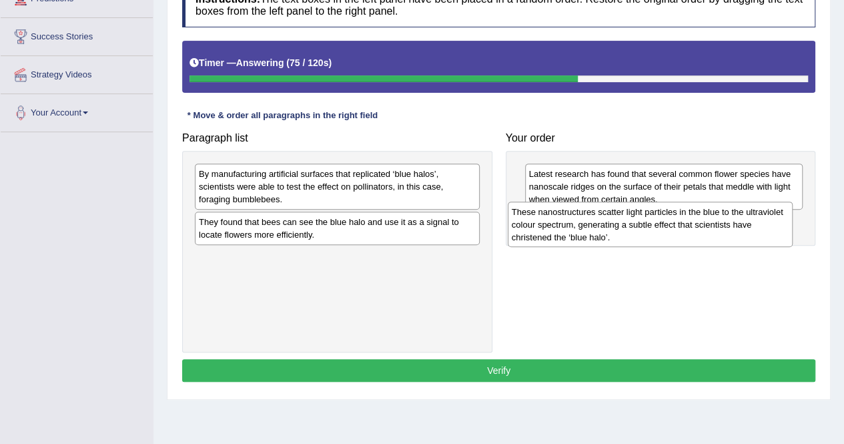
drag, startPoint x: 281, startPoint y: 272, endPoint x: 594, endPoint y: 228, distance: 316.2
click at [594, 228] on div "These nanostructures scatter light particles in the blue to the ultraviolet col…" at bounding box center [650, 225] width 285 height 46
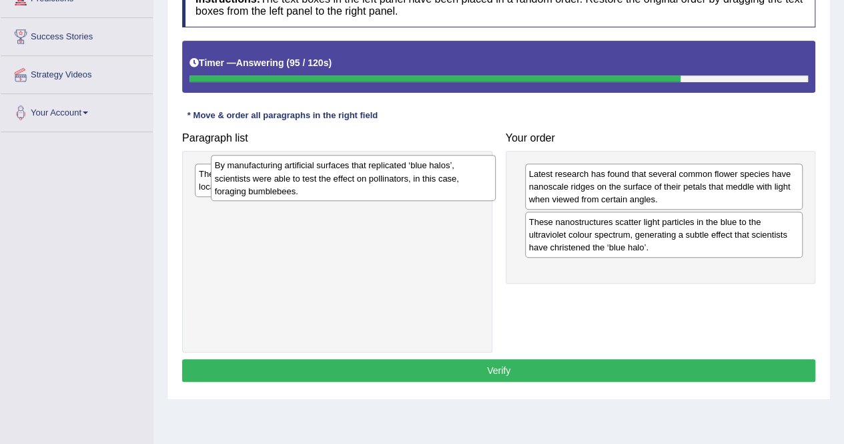
drag, startPoint x: 391, startPoint y: 189, endPoint x: 407, endPoint y: 181, distance: 17.9
click at [407, 181] on div "By manufacturing artificial surfaces that replicated ‘blue halos’, scientists w…" at bounding box center [353, 178] width 285 height 46
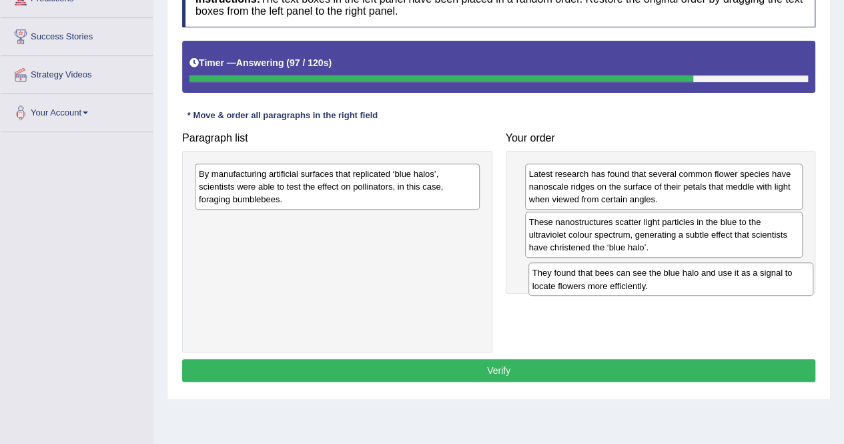
drag, startPoint x: 323, startPoint y: 186, endPoint x: 653, endPoint y: 281, distance: 343.9
click at [653, 281] on div "They found that bees can see the blue halo and use it as a signal to locate flo…" at bounding box center [671, 278] width 285 height 33
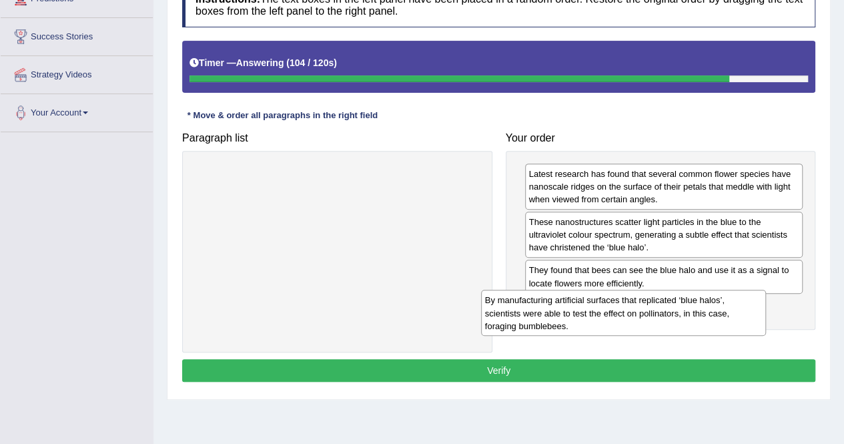
drag, startPoint x: 321, startPoint y: 189, endPoint x: 607, endPoint y: 316, distance: 313.2
click at [607, 316] on div "By manufacturing artificial surfaces that replicated ‘blue halos’, scientists w…" at bounding box center [623, 313] width 285 height 46
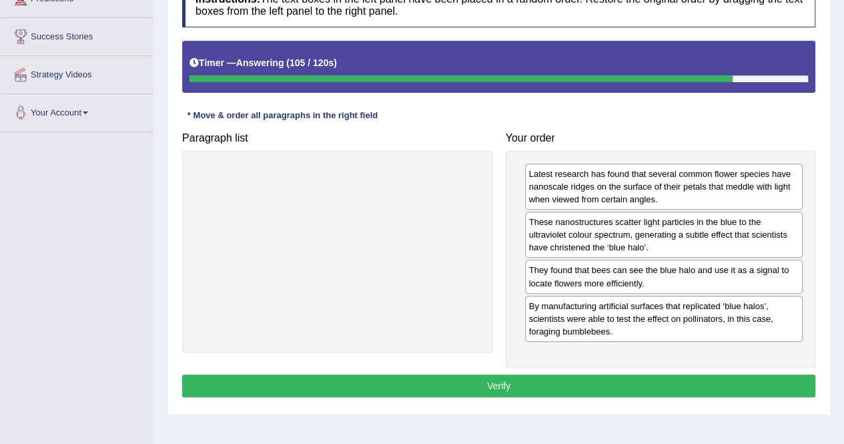
click at [582, 370] on div "Instructions: The text boxes in the left panel have been placed in a random ord…" at bounding box center [499, 192] width 640 height 432
click at [581, 378] on button "Verify" at bounding box center [498, 385] width 633 height 23
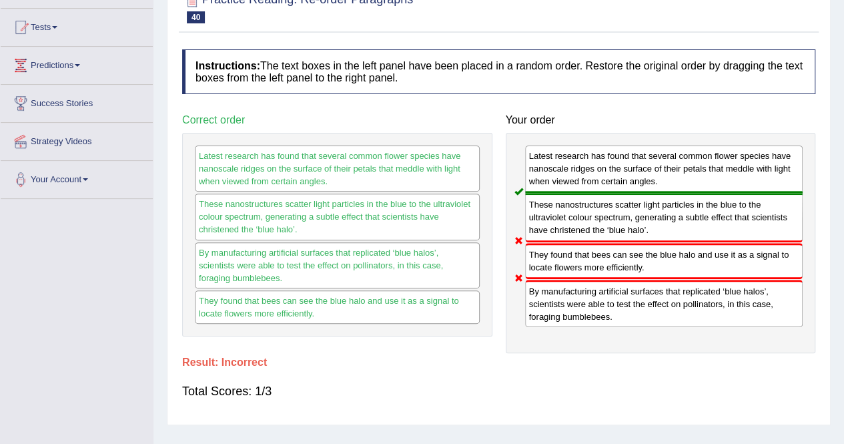
scroll to position [67, 0]
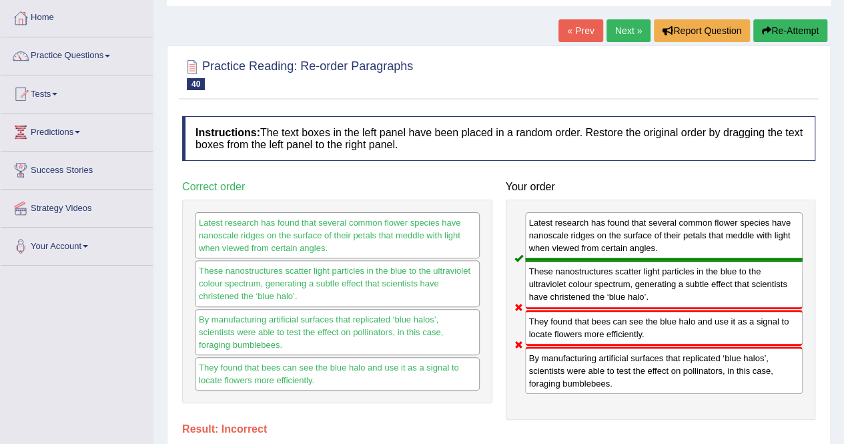
click at [788, 25] on button "Re-Attempt" at bounding box center [791, 30] width 74 height 23
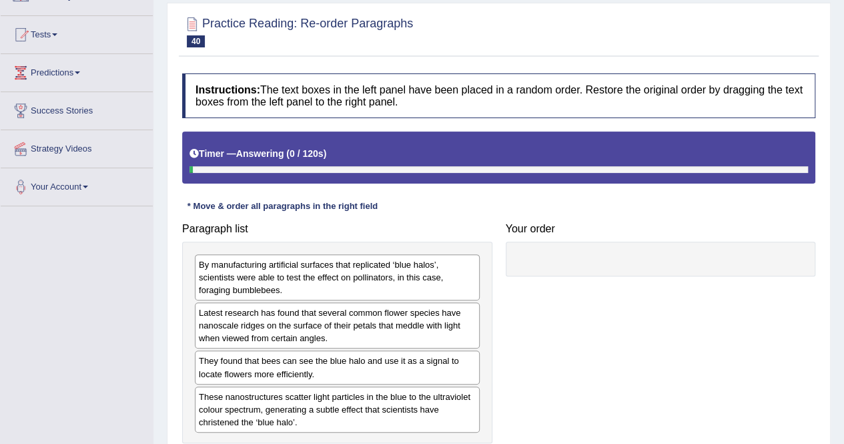
scroll to position [200, 0]
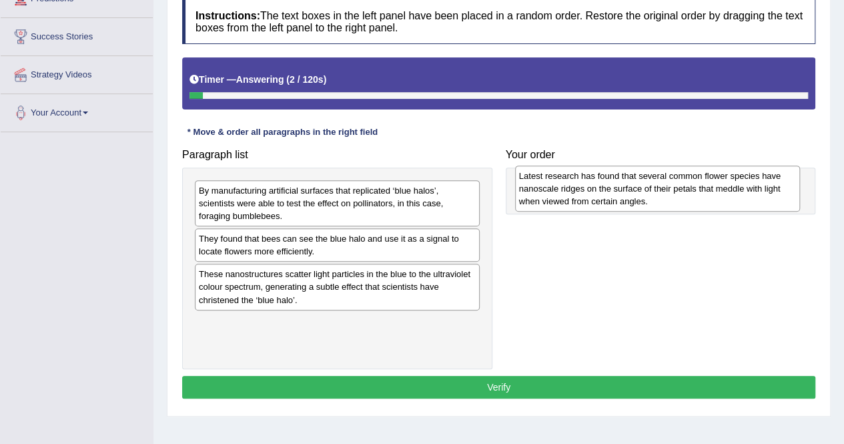
drag, startPoint x: 327, startPoint y: 252, endPoint x: 676, endPoint y: 192, distance: 354.3
click at [676, 192] on div "Latest research has found that several common flower species have nanoscale rid…" at bounding box center [657, 189] width 285 height 46
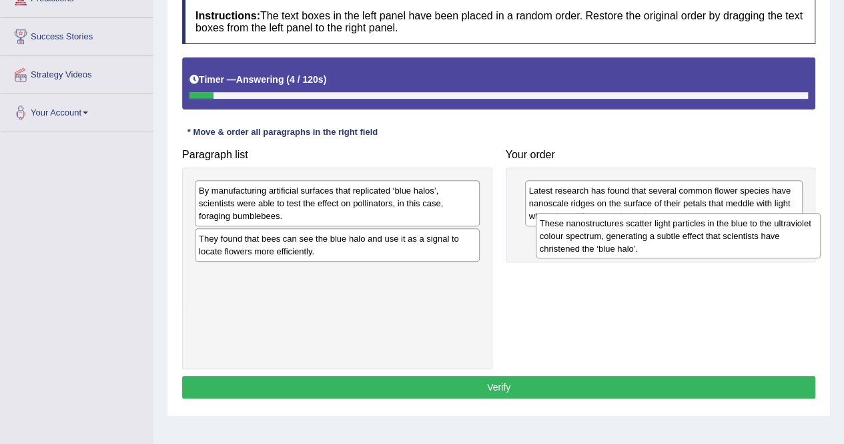
drag, startPoint x: 288, startPoint y: 278, endPoint x: 606, endPoint y: 230, distance: 321.4
click at [606, 230] on div "These nanostructures scatter light particles in the blue to the ultraviolet col…" at bounding box center [678, 236] width 285 height 46
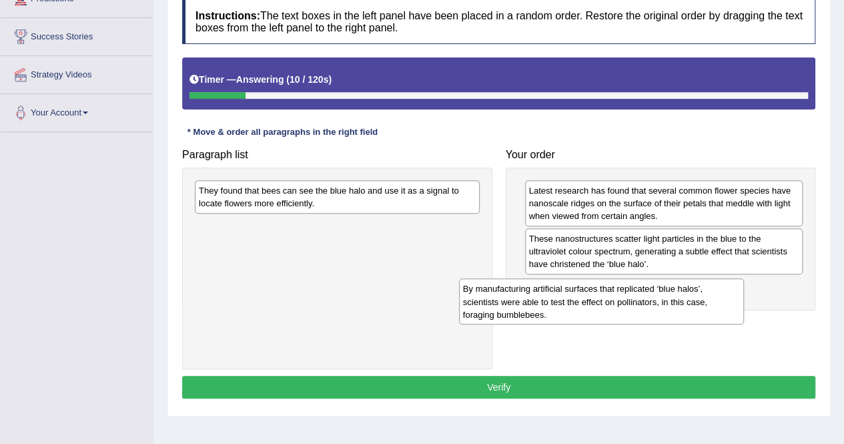
drag, startPoint x: 355, startPoint y: 197, endPoint x: 619, endPoint y: 296, distance: 282.2
click at [619, 296] on div "By manufacturing artificial surfaces that replicated ‘blue halos’, scientists w…" at bounding box center [601, 301] width 285 height 46
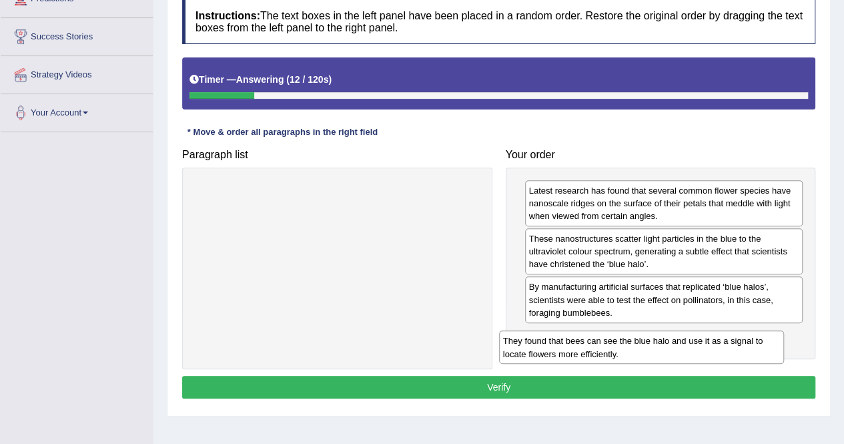
drag, startPoint x: 332, startPoint y: 196, endPoint x: 637, endPoint y: 339, distance: 337.1
click at [637, 339] on div "They found that bees can see the blue halo and use it as a signal to locate flo…" at bounding box center [641, 346] width 285 height 33
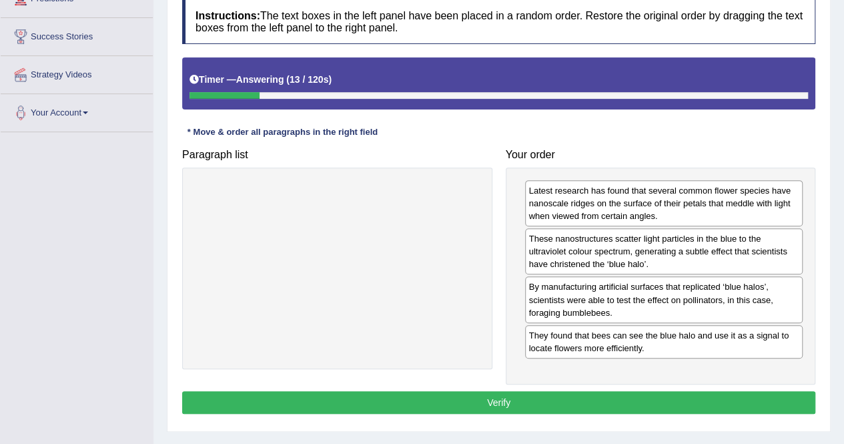
click at [622, 404] on button "Verify" at bounding box center [498, 402] width 633 height 23
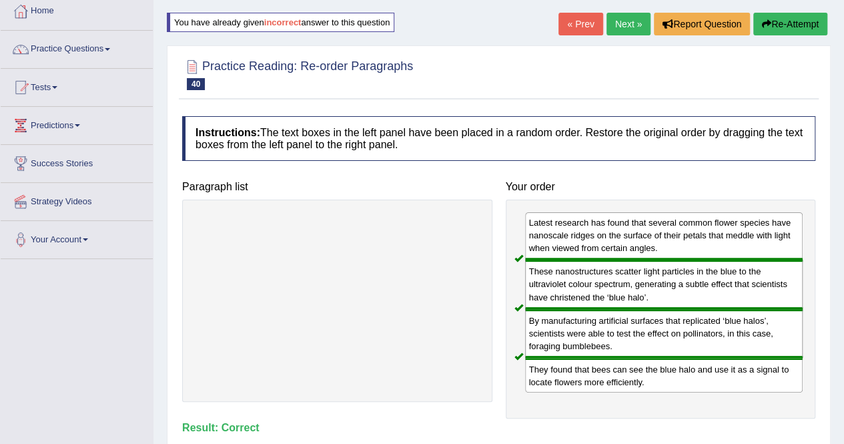
scroll to position [0, 0]
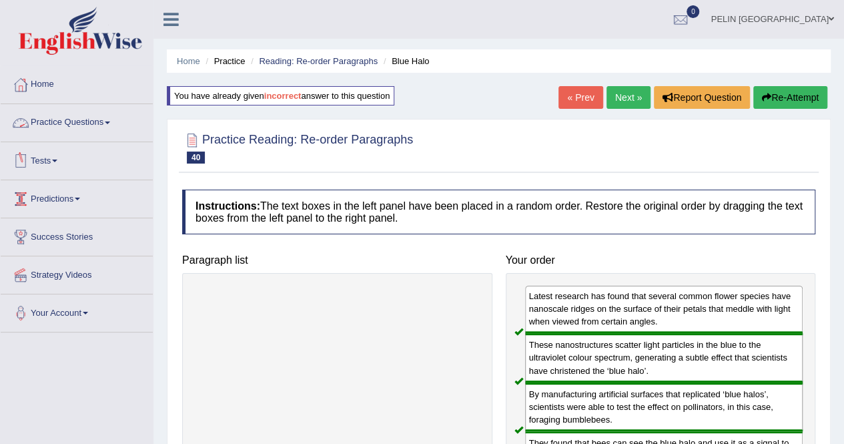
click at [105, 116] on link "Practice Questions" at bounding box center [77, 120] width 152 height 33
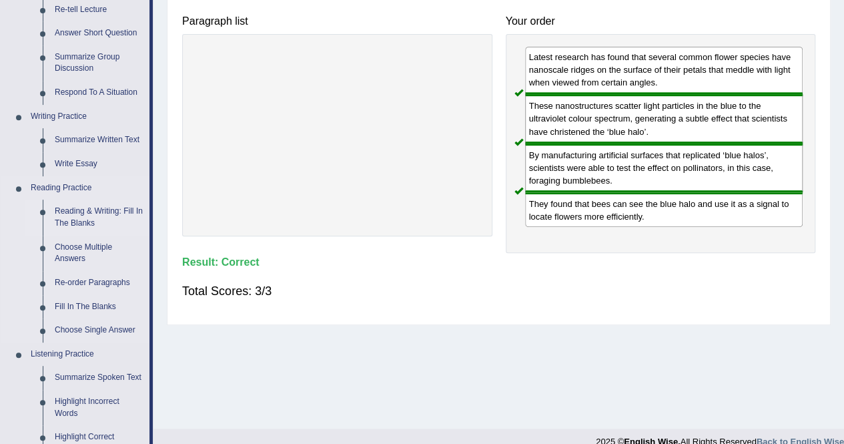
scroll to position [267, 0]
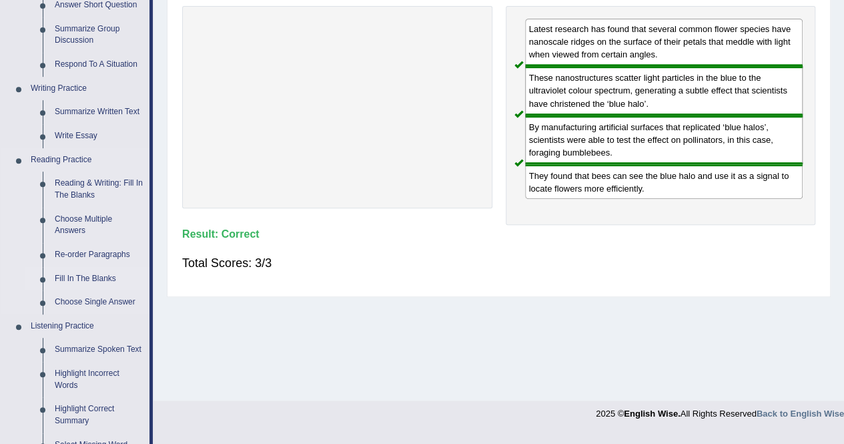
click at [97, 273] on link "Fill In The Blanks" at bounding box center [99, 279] width 101 height 24
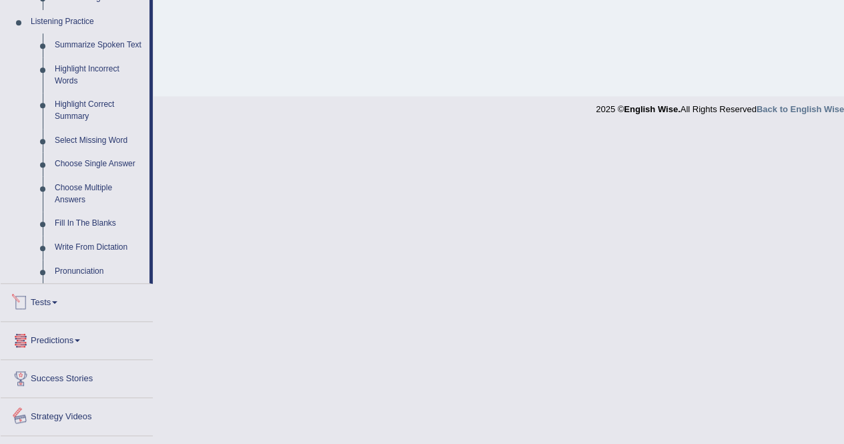
scroll to position [510, 0]
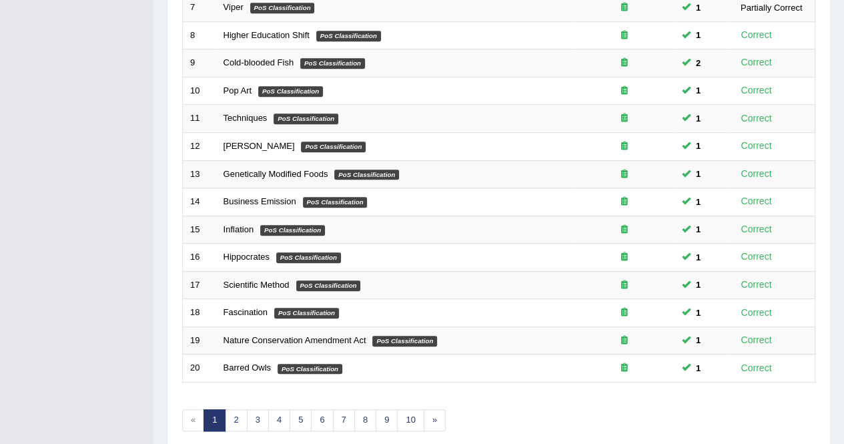
scroll to position [433, 0]
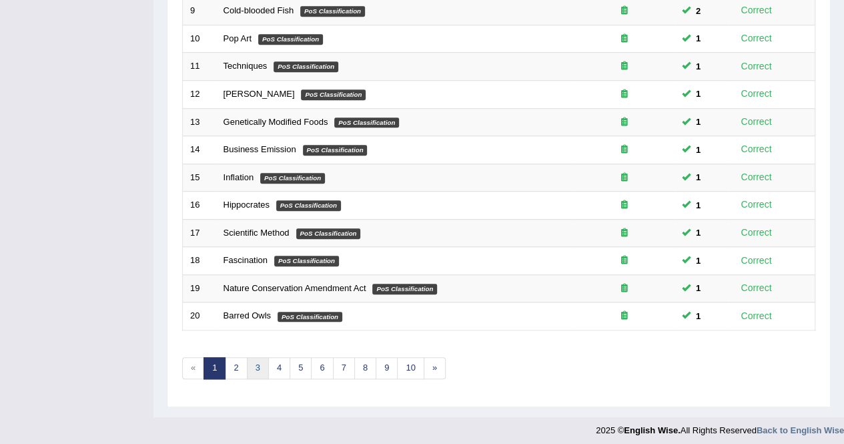
click at [250, 361] on link "3" at bounding box center [258, 368] width 22 height 22
click at [242, 361] on link "2" at bounding box center [236, 368] width 22 height 22
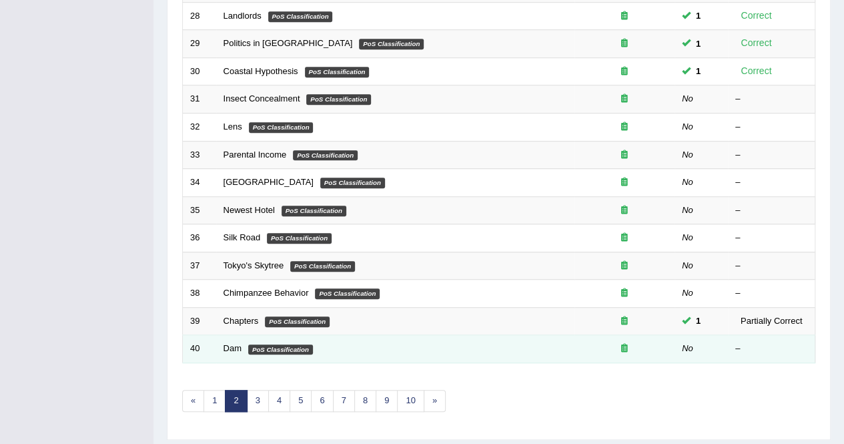
scroll to position [433, 0]
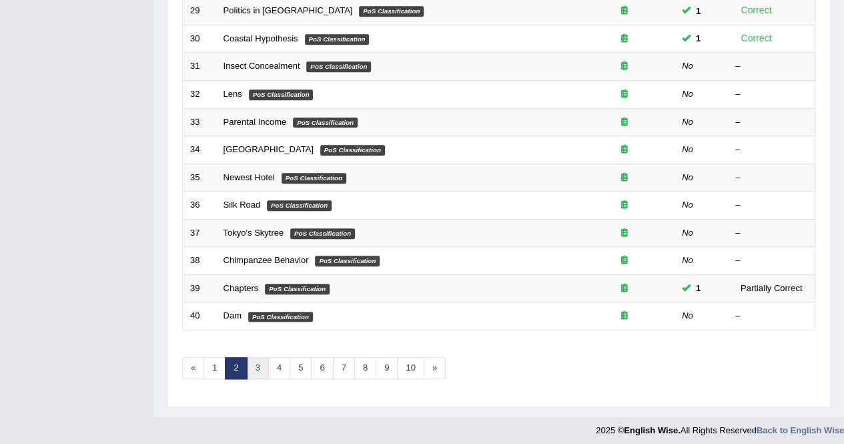
click at [260, 363] on link "3" at bounding box center [258, 368] width 22 height 22
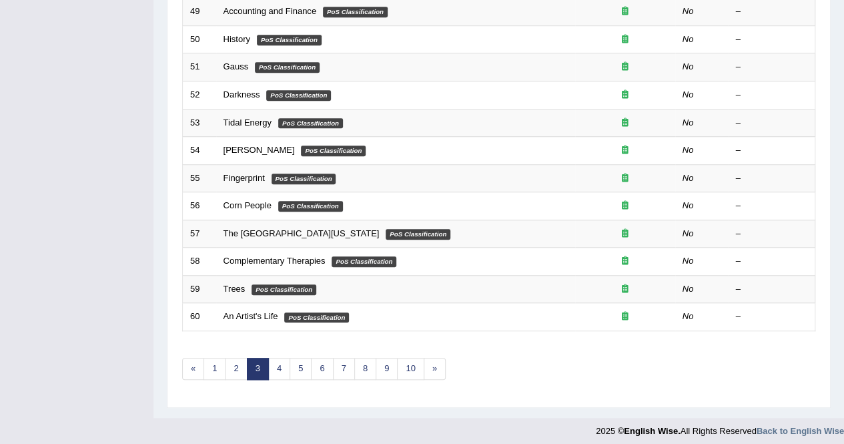
scroll to position [433, 0]
click at [280, 363] on link "4" at bounding box center [279, 368] width 22 height 22
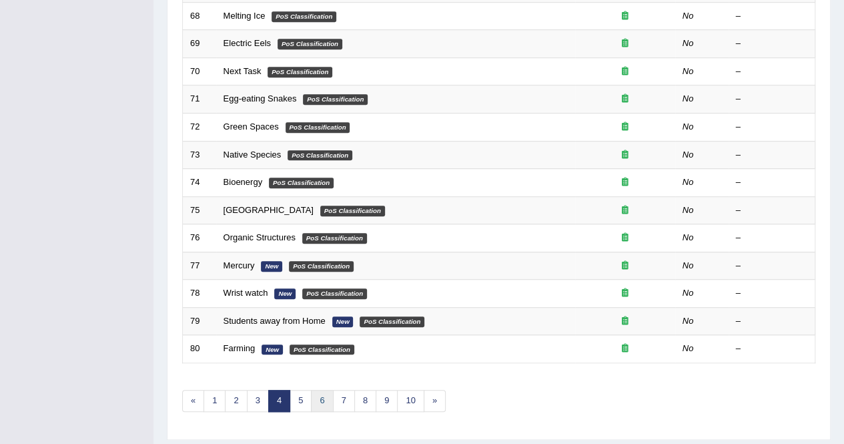
click at [311, 394] on link "6" at bounding box center [322, 401] width 22 height 22
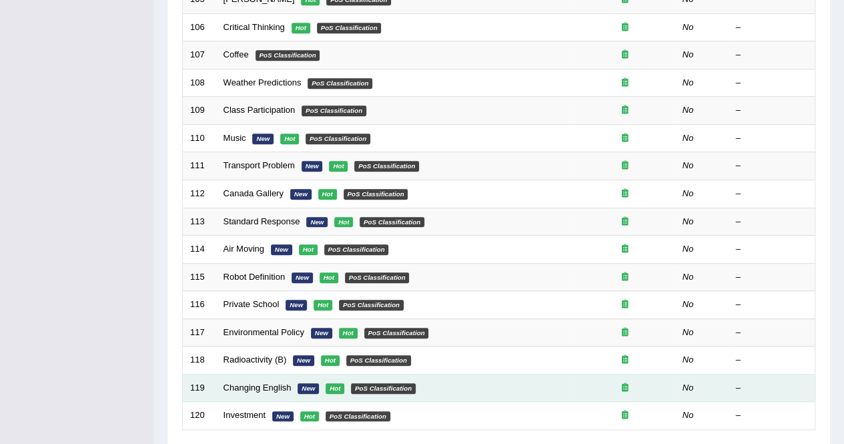
scroll to position [433, 0]
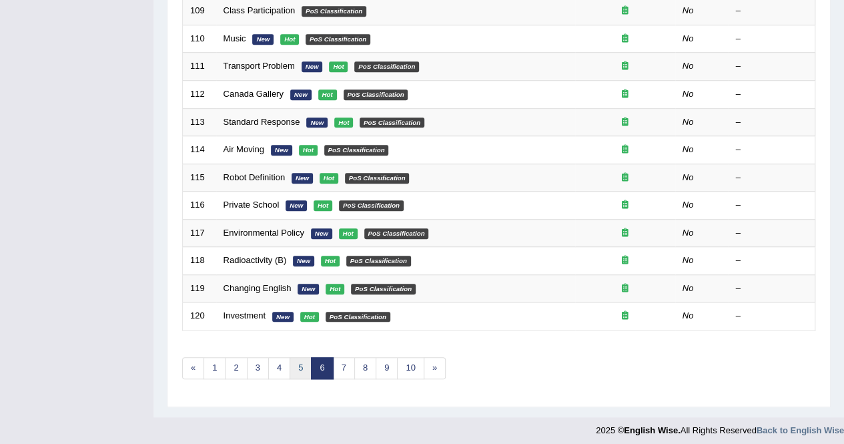
click at [302, 366] on link "5" at bounding box center [301, 368] width 22 height 22
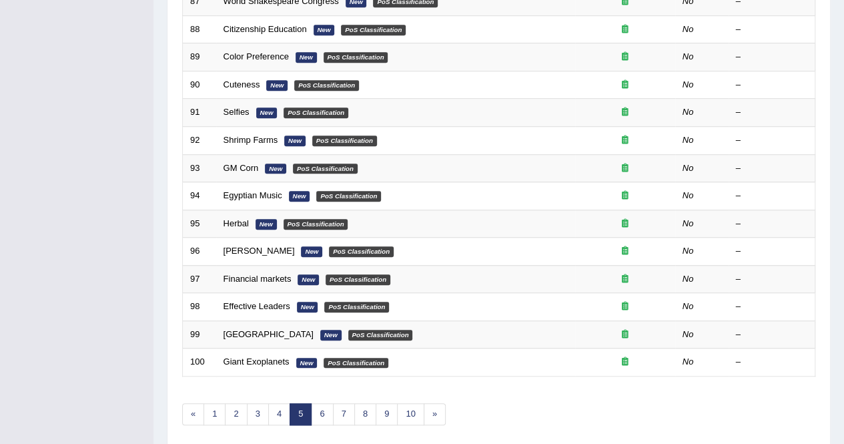
scroll to position [433, 0]
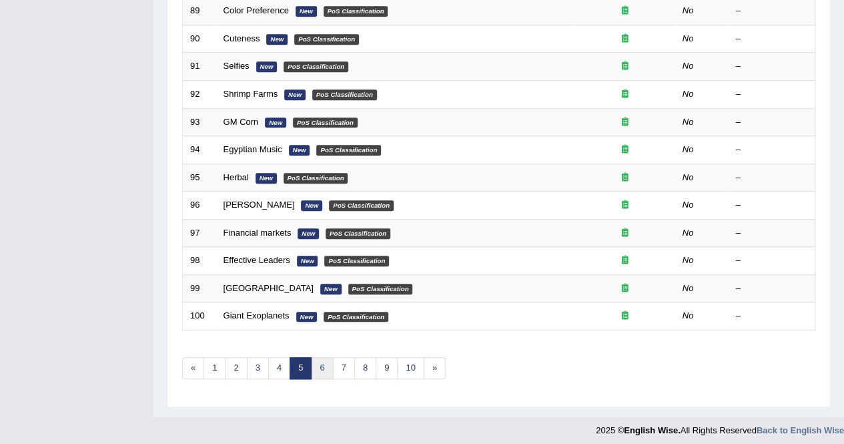
click at [328, 368] on link "6" at bounding box center [322, 368] width 22 height 22
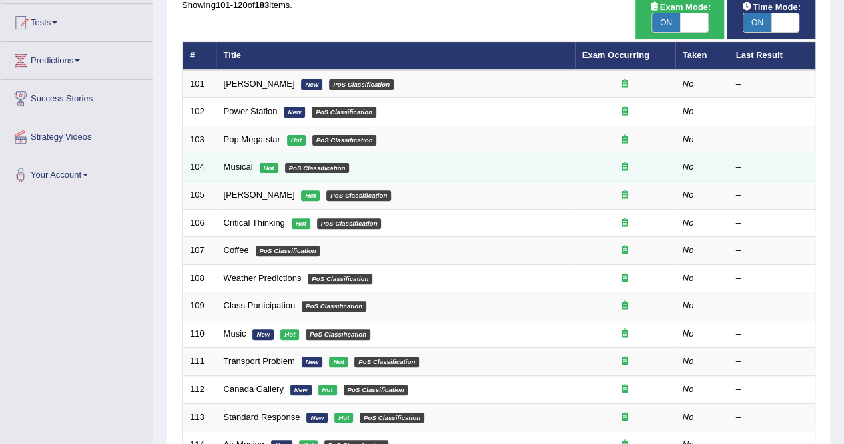
scroll to position [200, 0]
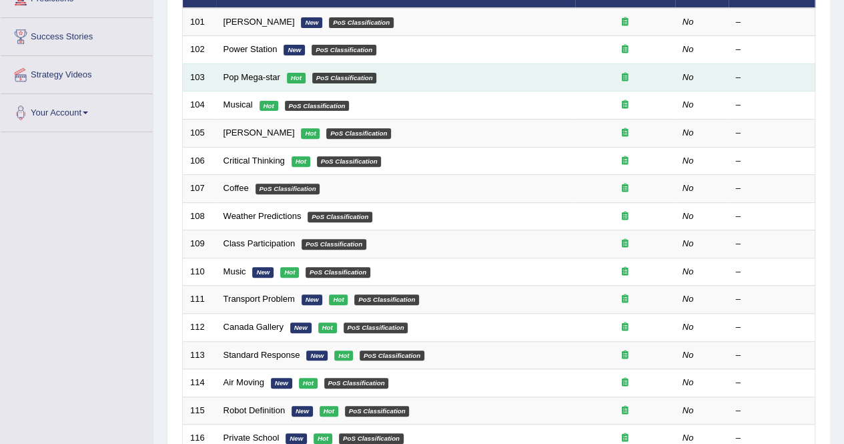
click at [542, 66] on td "Pop Mega-star Hot PoS Classification" at bounding box center [395, 77] width 359 height 28
click at [255, 77] on link "Pop Mega-star" at bounding box center [252, 77] width 57 height 10
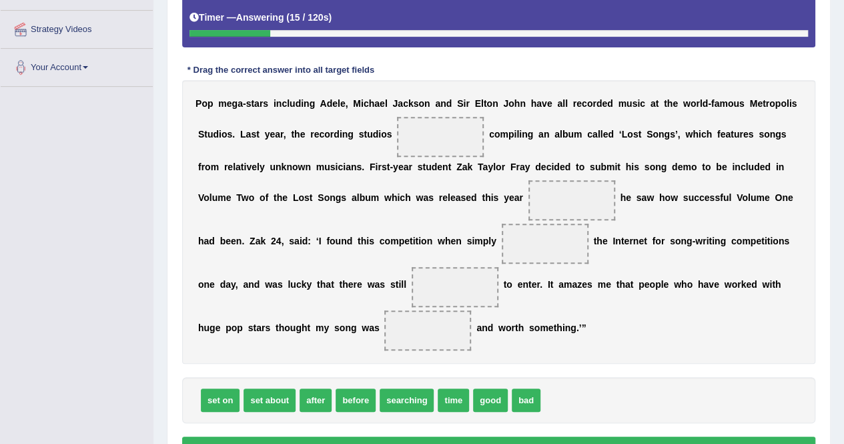
scroll to position [267, 0]
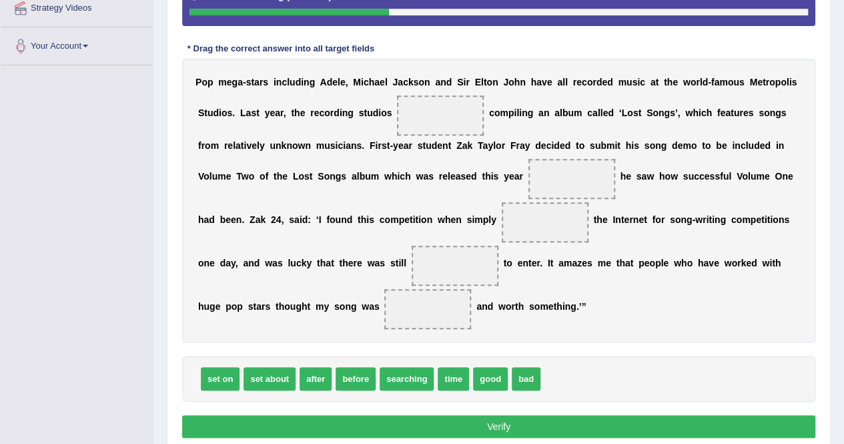
click at [622, 111] on b "L" at bounding box center [625, 112] width 6 height 11
drag, startPoint x: 218, startPoint y: 382, endPoint x: 394, endPoint y: 115, distance: 319.9
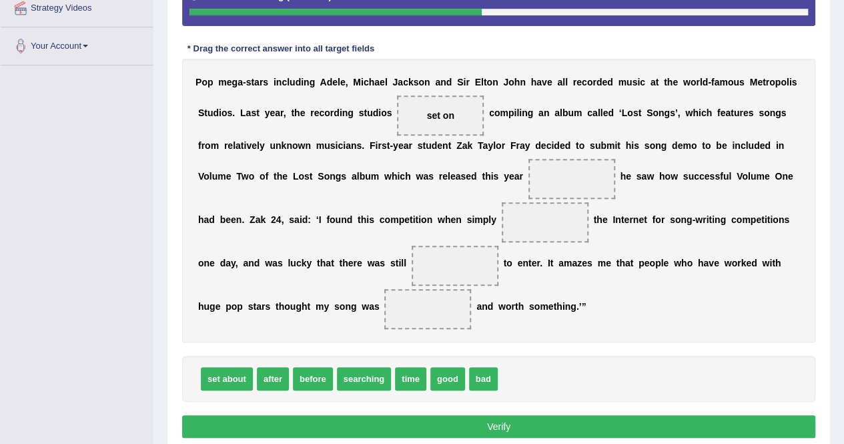
click at [532, 308] on div "P o p m e g a - s t a r s i n c l u d i n g A d e l e , M [PERSON_NAME] a n d S…" at bounding box center [498, 201] width 633 height 284
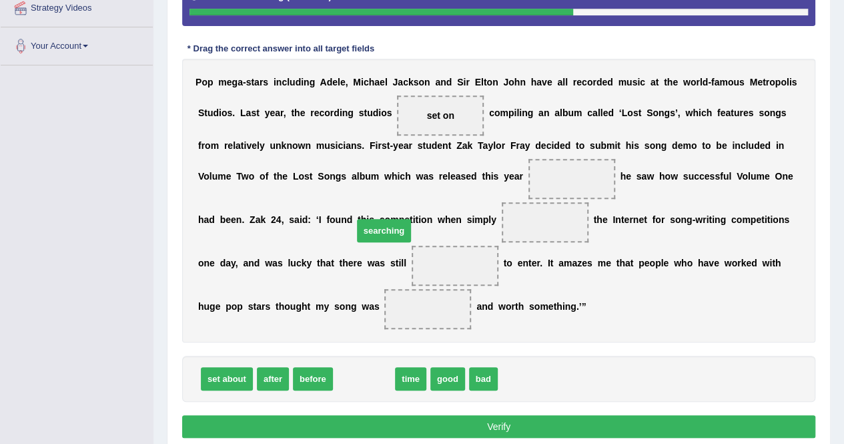
drag, startPoint x: 364, startPoint y: 368, endPoint x: 381, endPoint y: 224, distance: 145.8
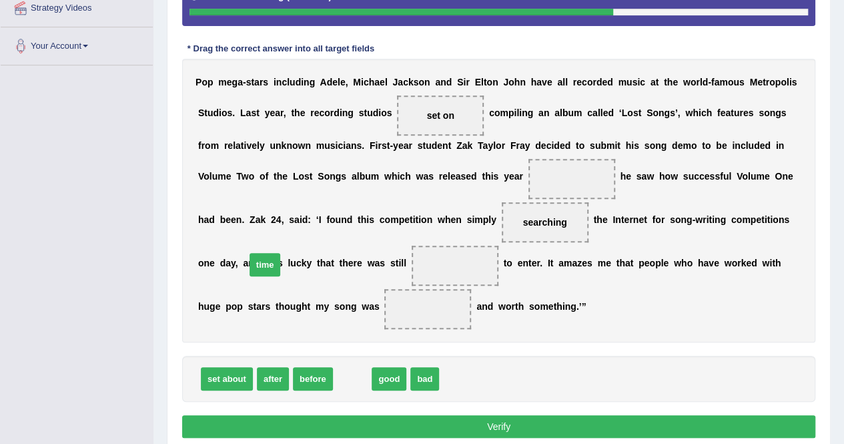
drag, startPoint x: 351, startPoint y: 374, endPoint x: 264, endPoint y: 260, distance: 143.8
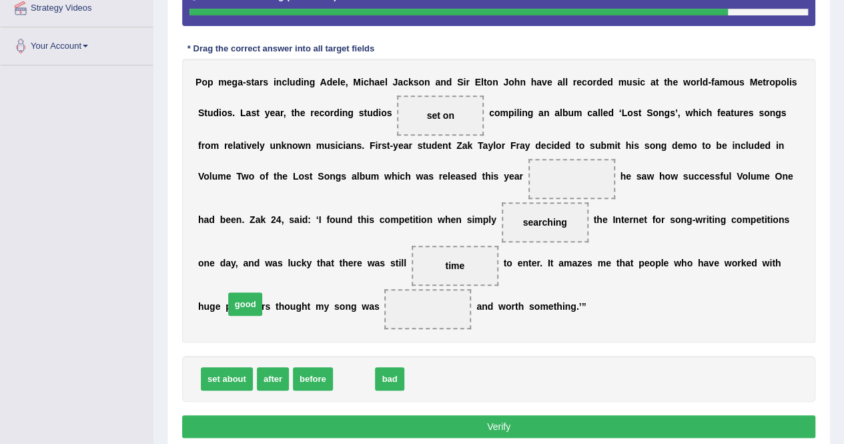
drag, startPoint x: 355, startPoint y: 384, endPoint x: 246, endPoint y: 310, distance: 132.0
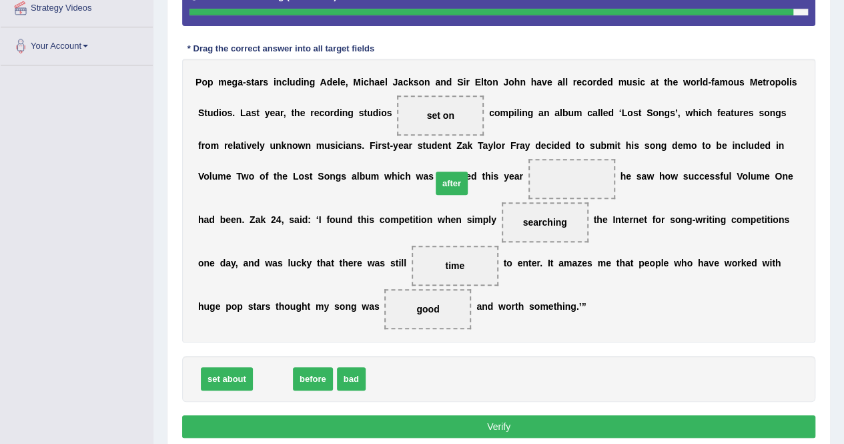
drag, startPoint x: 279, startPoint y: 368, endPoint x: 453, endPoint y: 180, distance: 256.0
click at [551, 428] on button "Verify" at bounding box center [498, 426] width 633 height 23
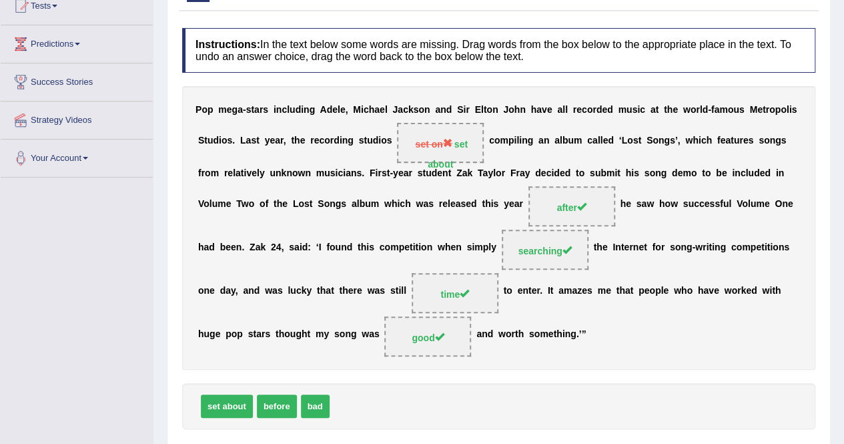
scroll to position [87, 0]
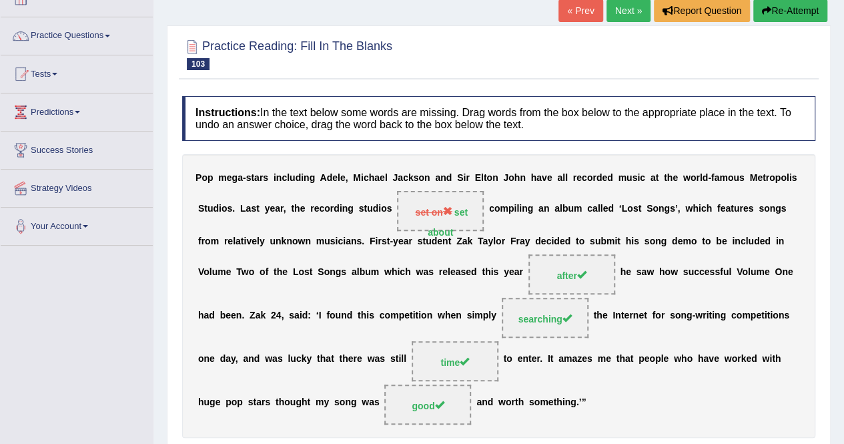
click at [626, 14] on link "Next »" at bounding box center [629, 10] width 44 height 23
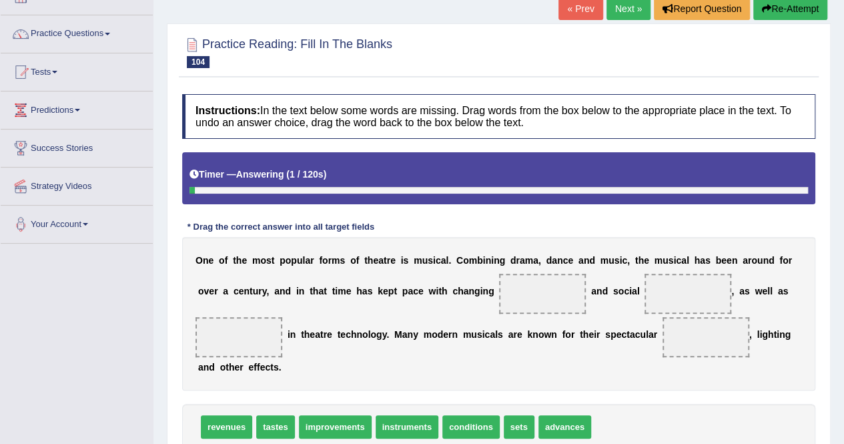
scroll to position [133, 0]
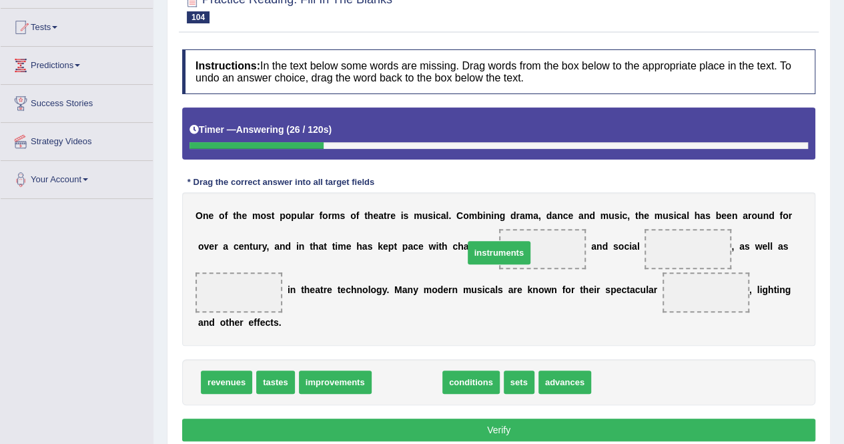
drag, startPoint x: 400, startPoint y: 374, endPoint x: 493, endPoint y: 245, distance: 158.9
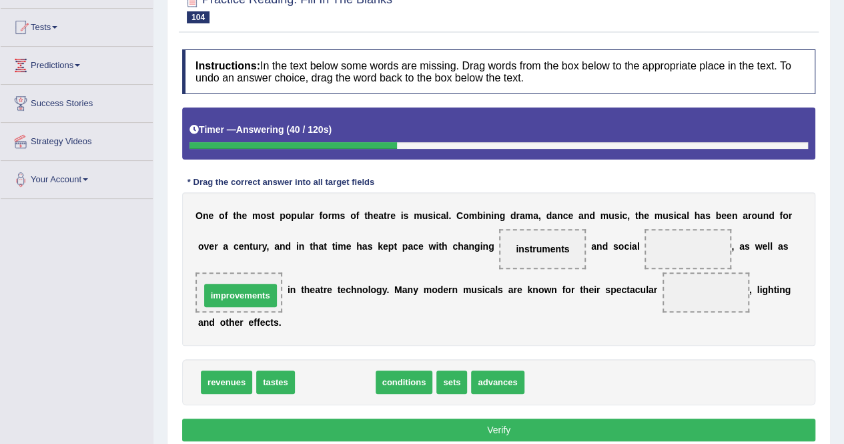
drag, startPoint x: 355, startPoint y: 381, endPoint x: 260, endPoint y: 294, distance: 128.5
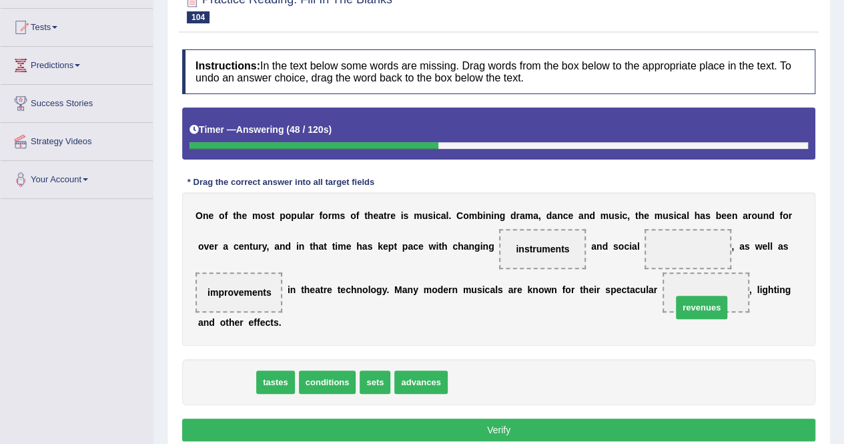
drag, startPoint x: 210, startPoint y: 372, endPoint x: 685, endPoint y: 297, distance: 481.1
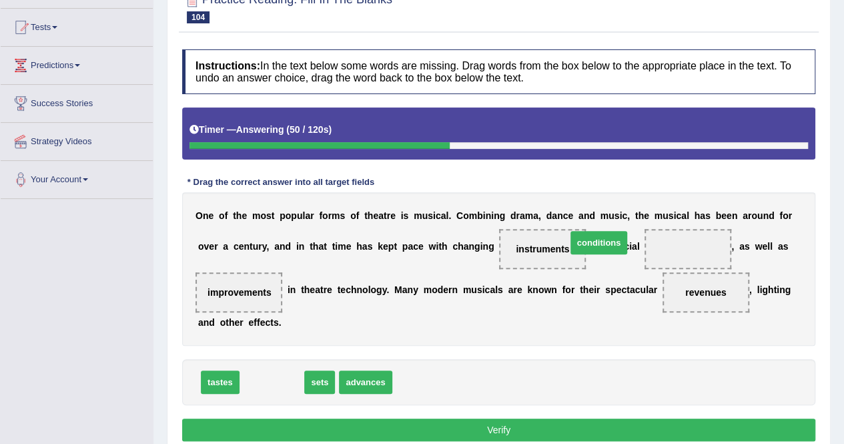
drag, startPoint x: 278, startPoint y: 382, endPoint x: 605, endPoint y: 243, distance: 355.6
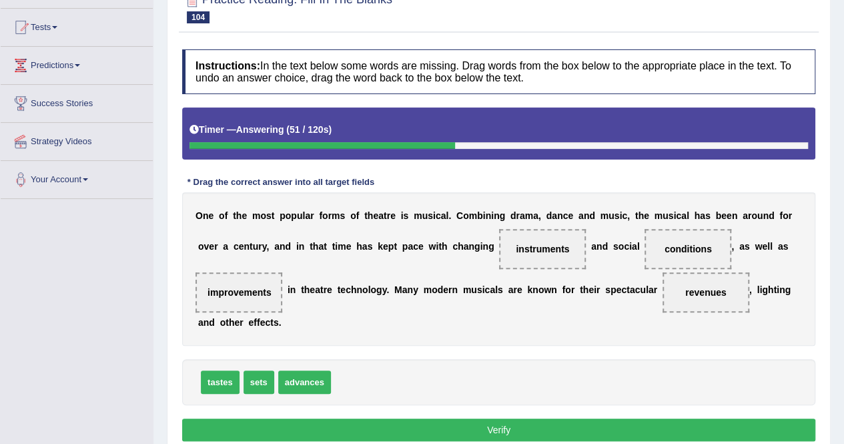
click at [620, 428] on button "Verify" at bounding box center [498, 430] width 633 height 23
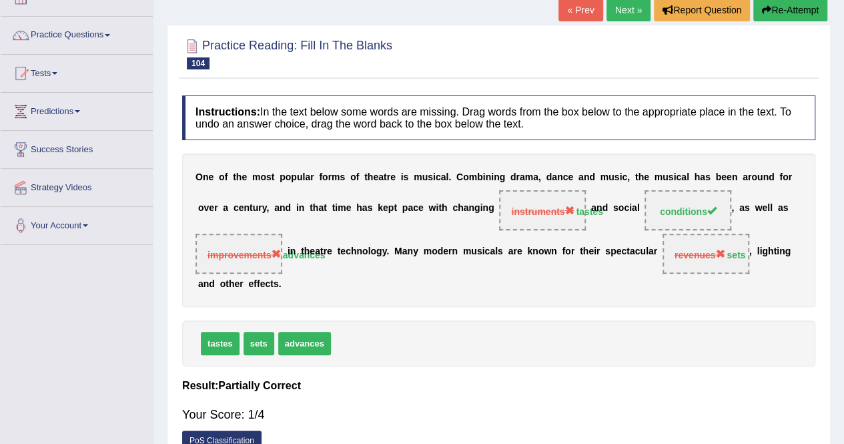
scroll to position [67, 0]
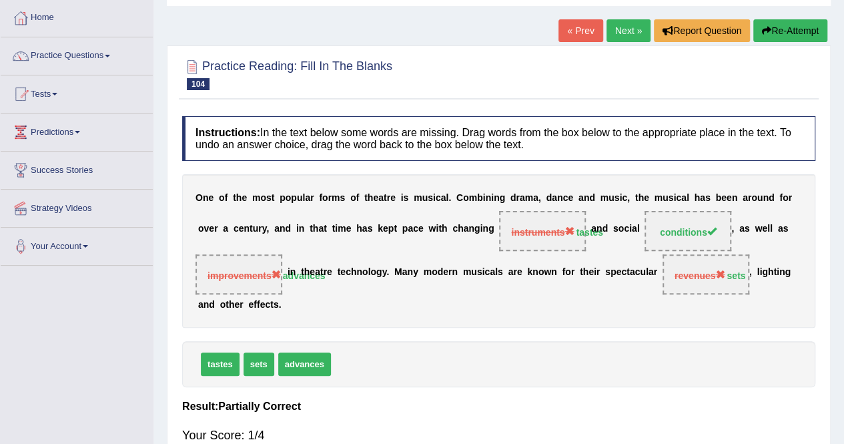
click at [793, 34] on button "Re-Attempt" at bounding box center [791, 30] width 74 height 23
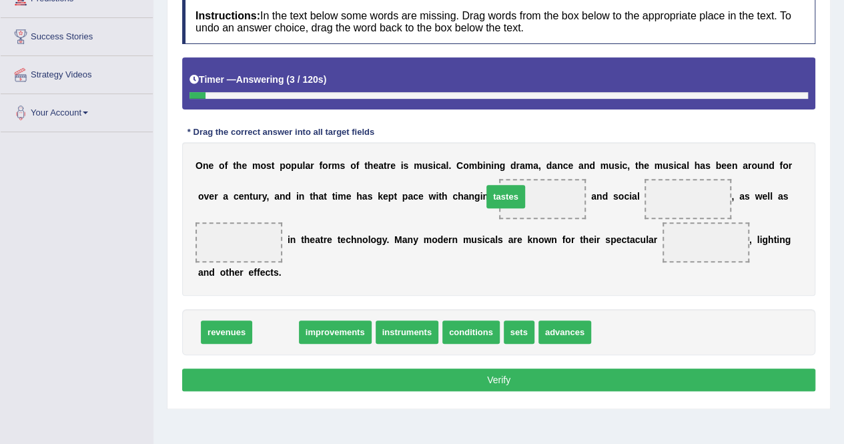
drag, startPoint x: 270, startPoint y: 334, endPoint x: 500, endPoint y: 198, distance: 267.2
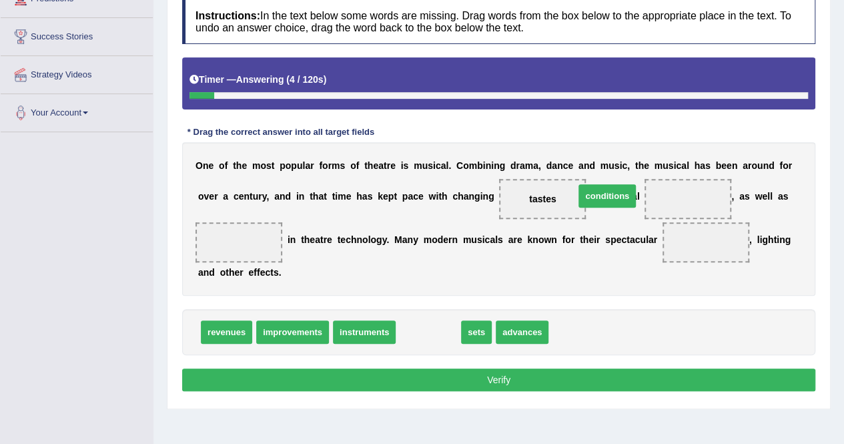
drag, startPoint x: 412, startPoint y: 326, endPoint x: 591, endPoint y: 191, distance: 224.4
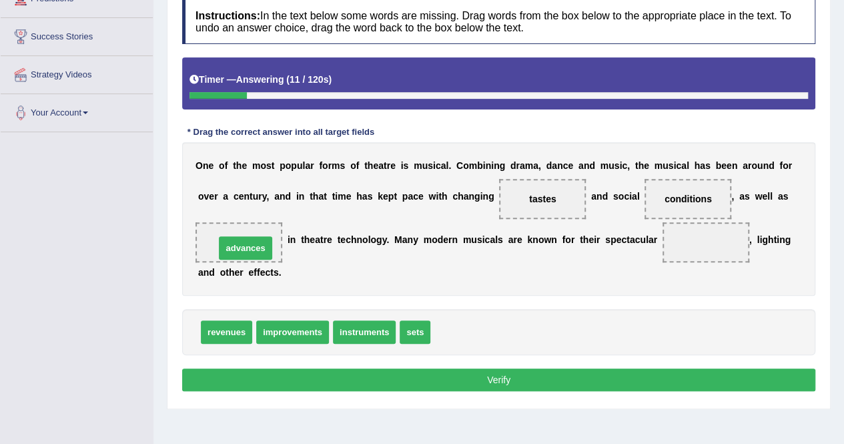
drag, startPoint x: 447, startPoint y: 329, endPoint x: 231, endPoint y: 245, distance: 231.4
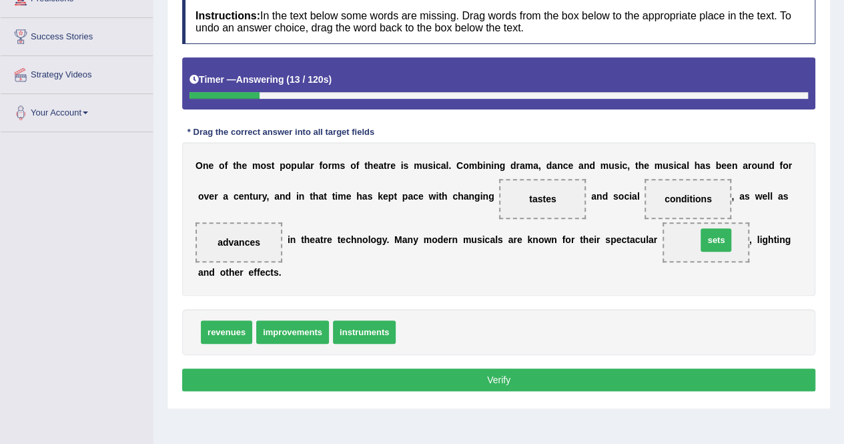
drag, startPoint x: 407, startPoint y: 328, endPoint x: 708, endPoint y: 236, distance: 314.8
click at [635, 380] on button "Verify" at bounding box center [498, 379] width 633 height 23
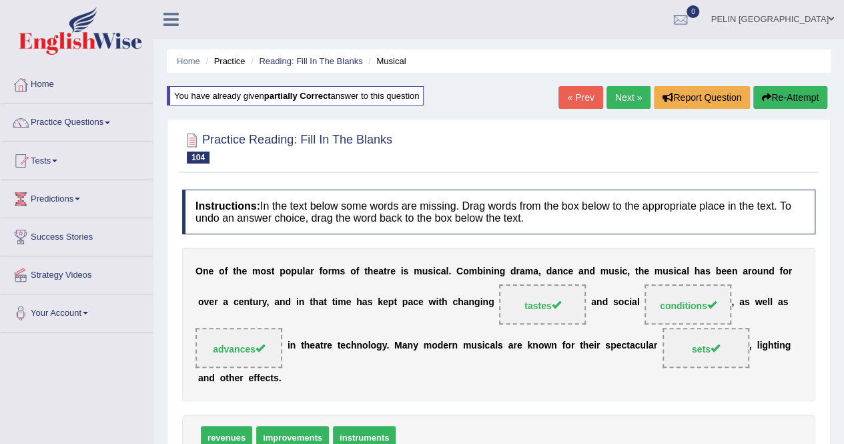
click at [634, 91] on link "Next »" at bounding box center [629, 97] width 44 height 23
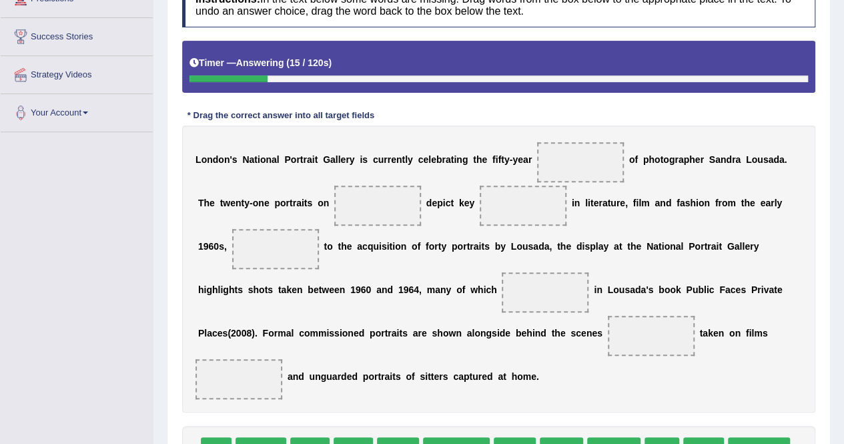
scroll to position [267, 0]
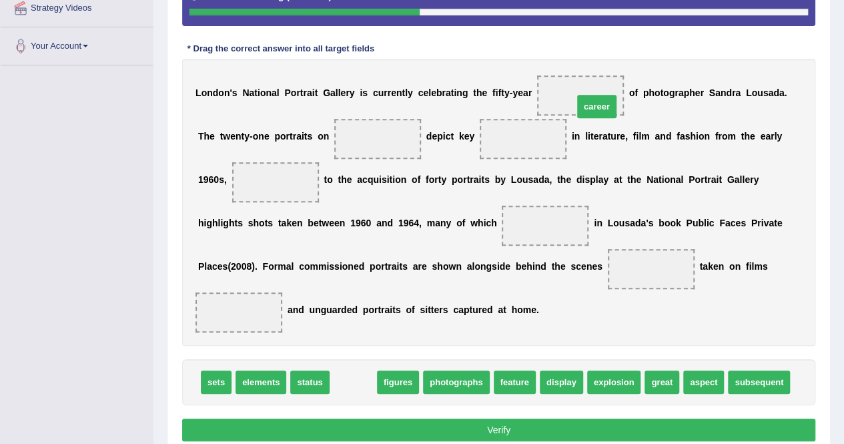
drag, startPoint x: 341, startPoint y: 358, endPoint x: 574, endPoint y: 101, distance: 347.3
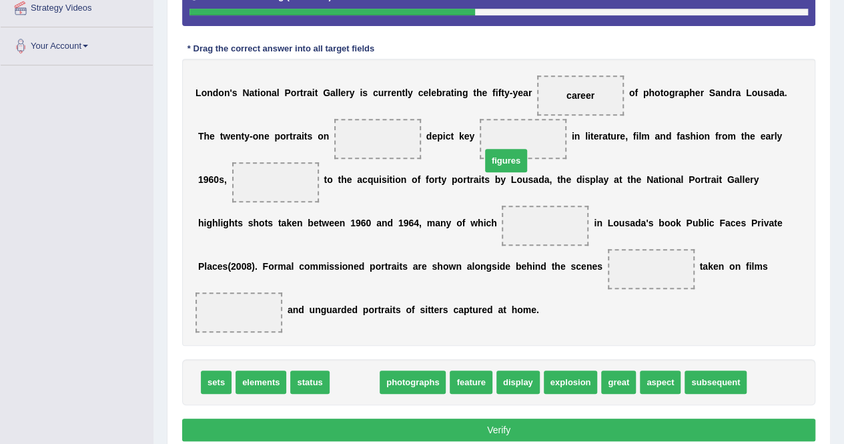
drag, startPoint x: 351, startPoint y: 362, endPoint x: 503, endPoint y: 140, distance: 268.4
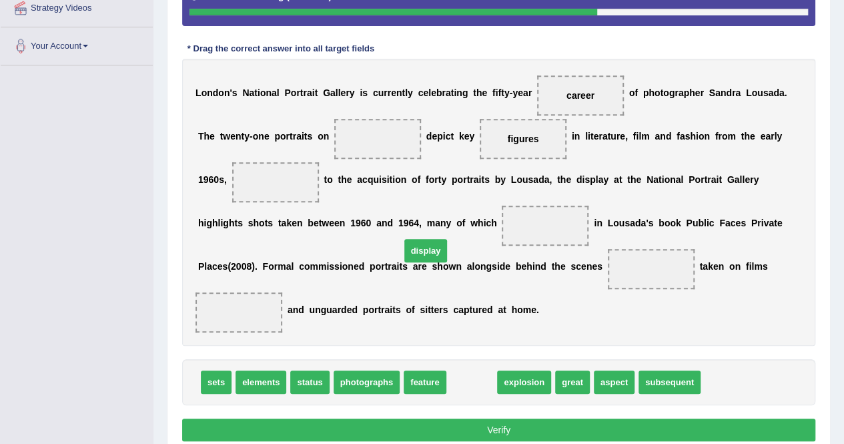
drag, startPoint x: 466, startPoint y: 356, endPoint x: 437, endPoint y: 226, distance: 133.4
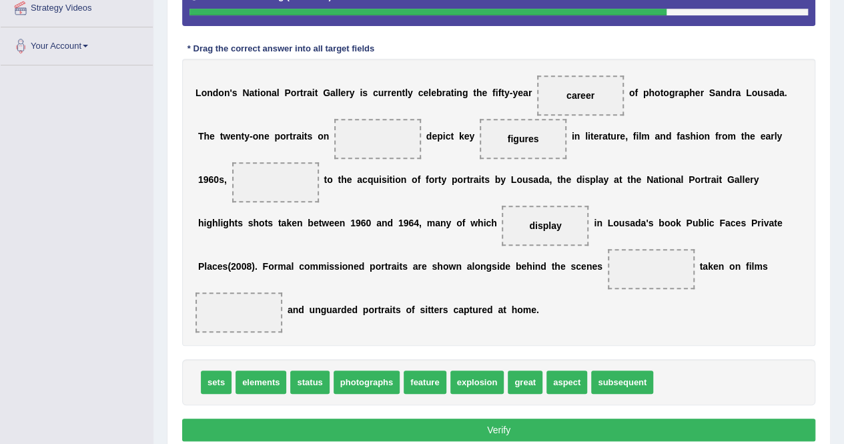
click at [668, 419] on button "Verify" at bounding box center [498, 430] width 633 height 23
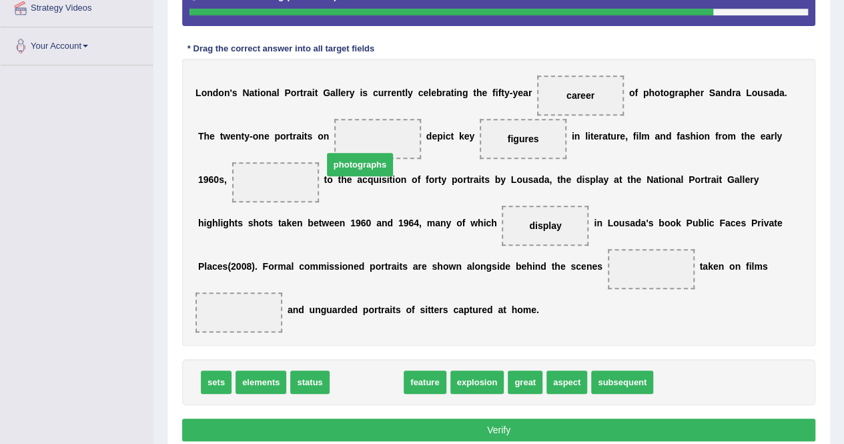
drag, startPoint x: 376, startPoint y: 356, endPoint x: 370, endPoint y: 139, distance: 217.7
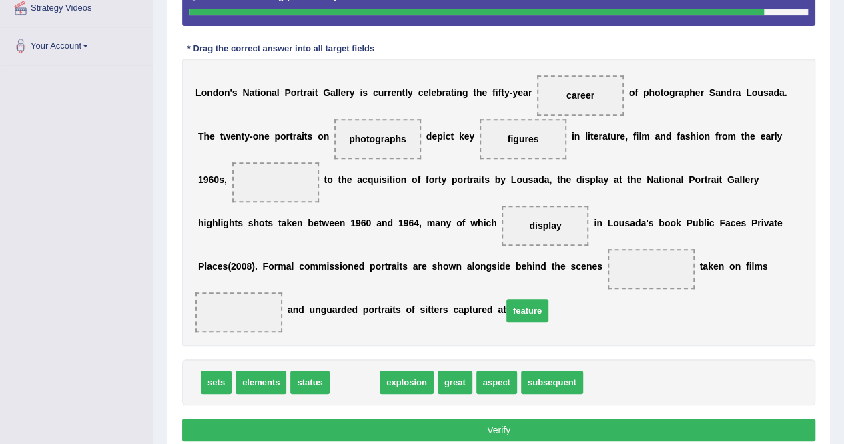
drag, startPoint x: 346, startPoint y: 360, endPoint x: 531, endPoint y: 284, distance: 199.9
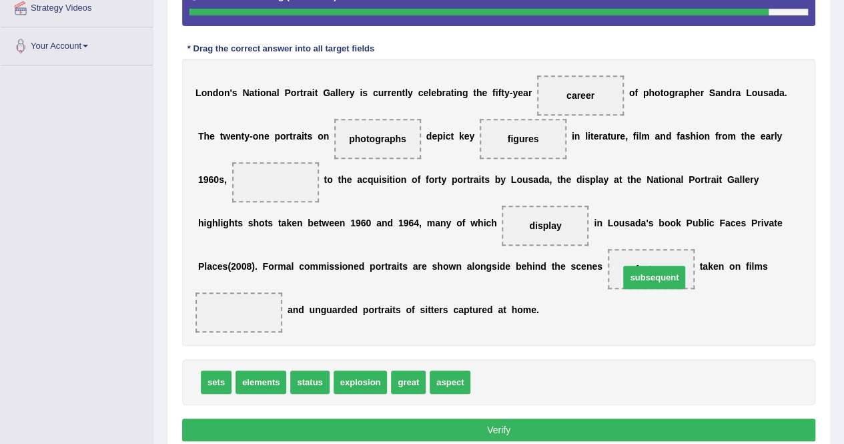
drag, startPoint x: 511, startPoint y: 368, endPoint x: 660, endPoint y: 264, distance: 182.0
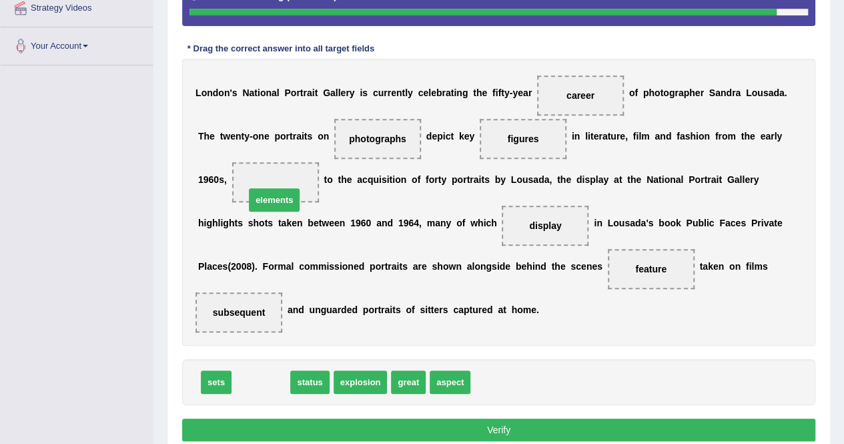
drag, startPoint x: 256, startPoint y: 359, endPoint x: 249, endPoint y: 190, distance: 169.0
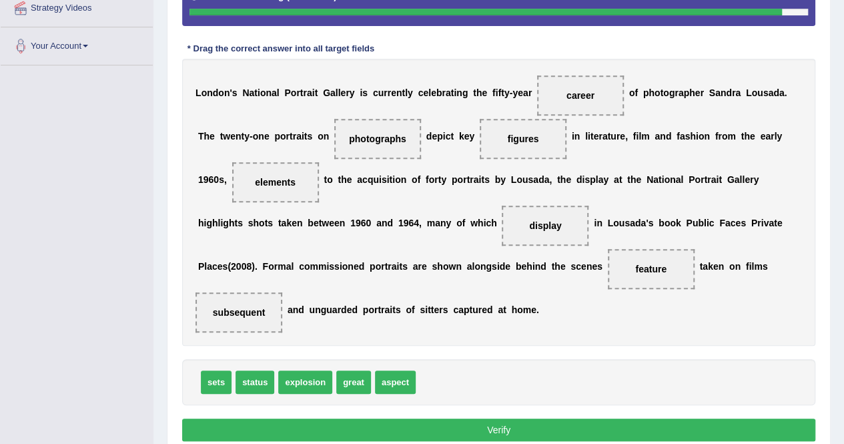
click at [488, 419] on button "Verify" at bounding box center [498, 430] width 633 height 23
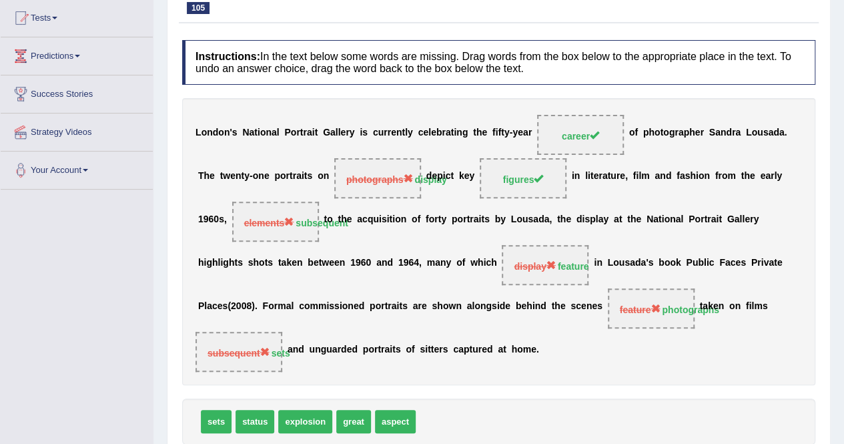
scroll to position [123, 0]
